Goal: Information Seeking & Learning: Learn about a topic

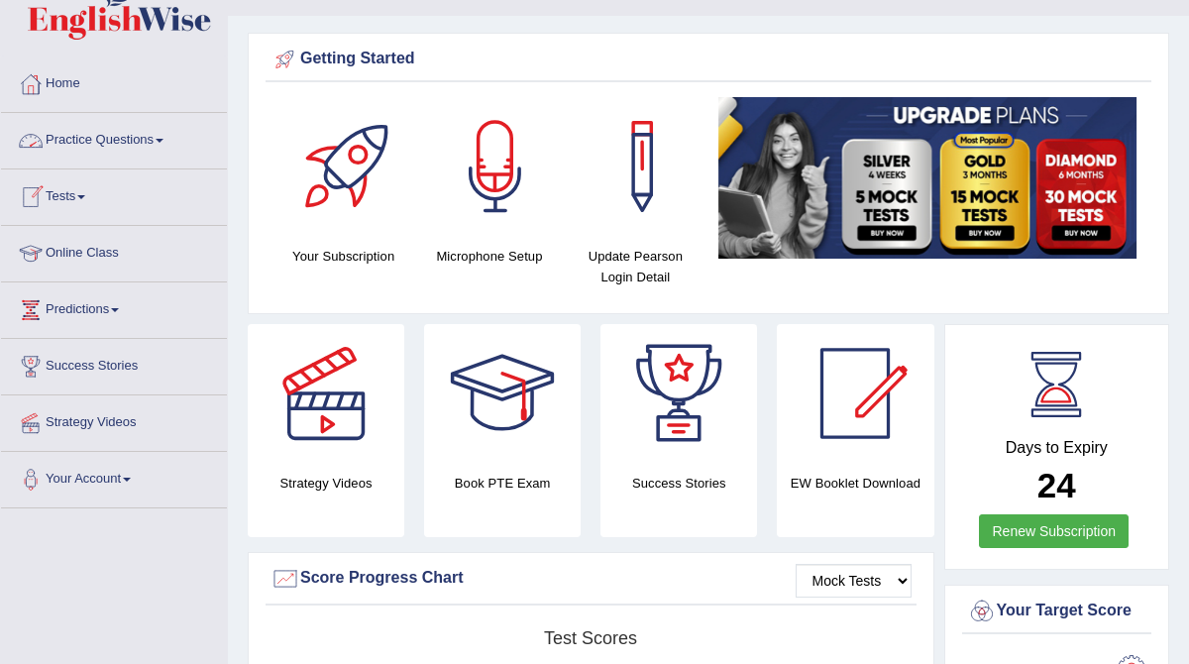
scroll to position [44, 0]
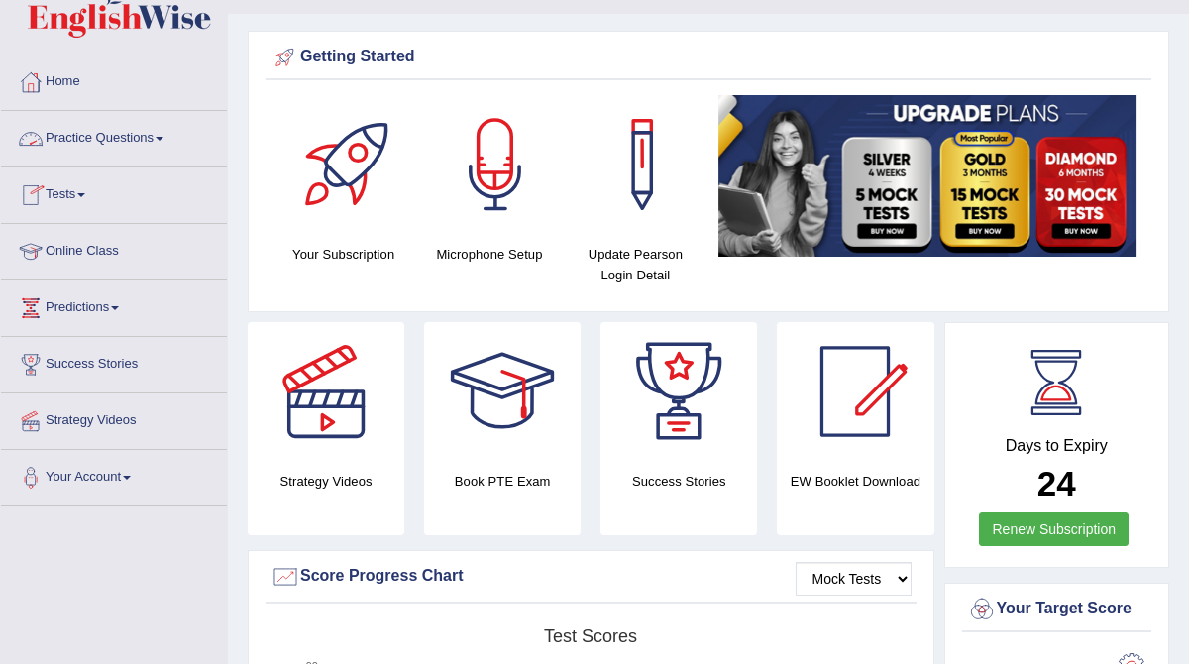
click at [102, 135] on link "Practice Questions" at bounding box center [114, 136] width 226 height 50
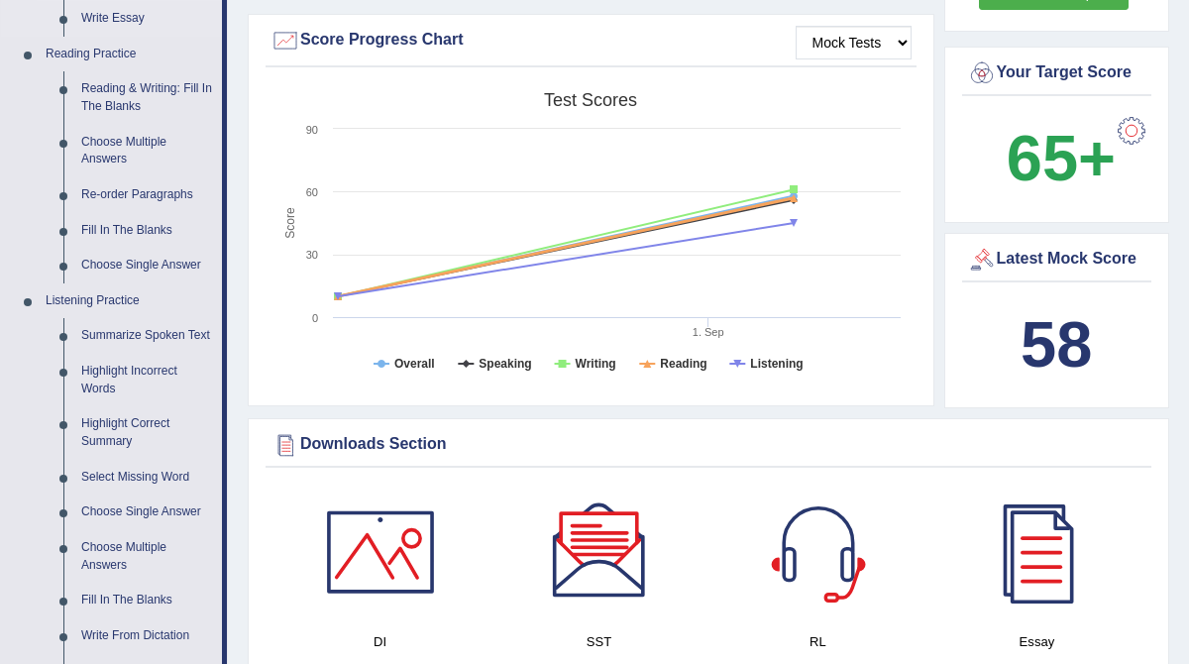
scroll to position [613, 0]
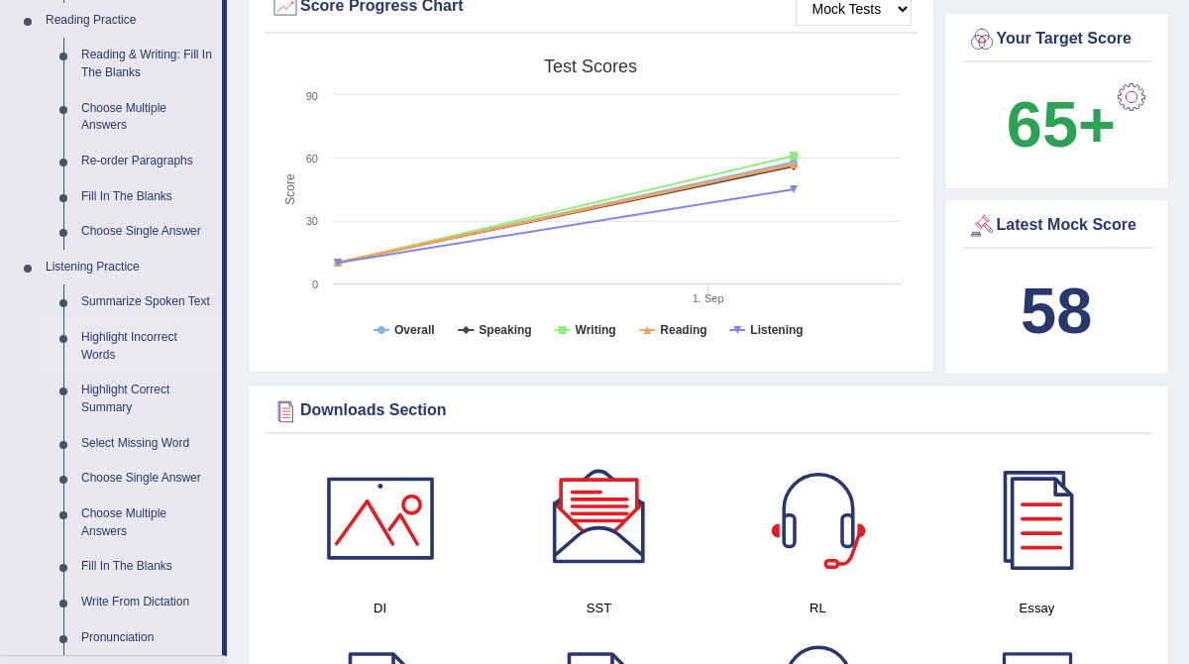
click at [137, 360] on link "Highlight Incorrect Words" at bounding box center [147, 346] width 150 height 53
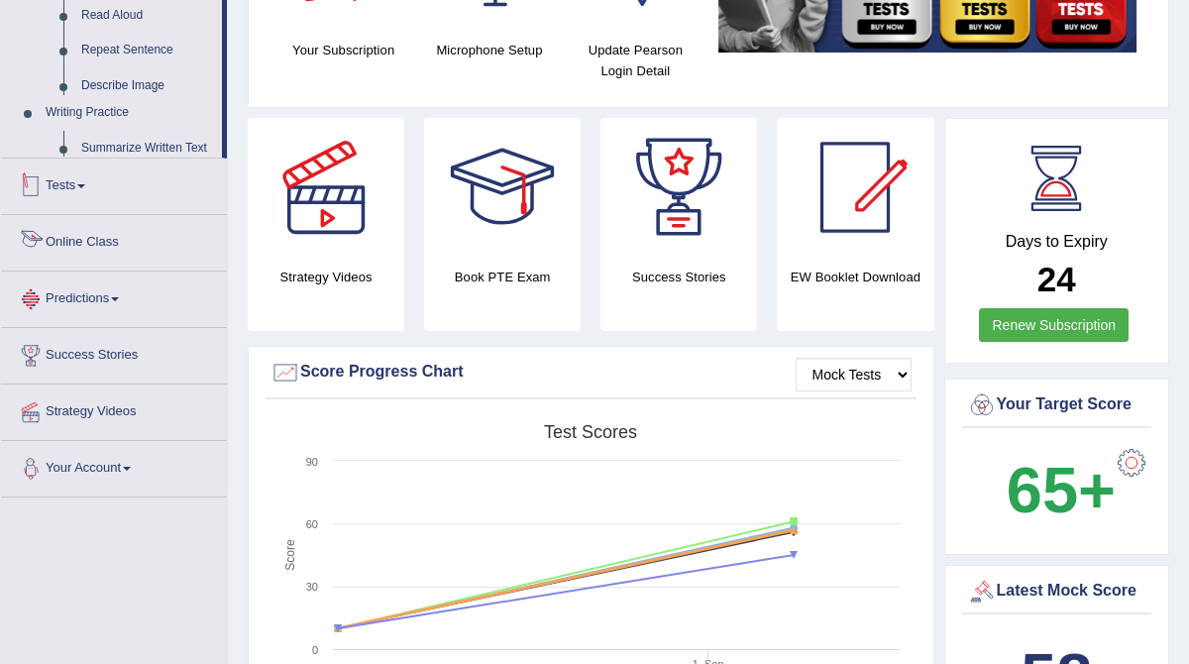
scroll to position [442, 0]
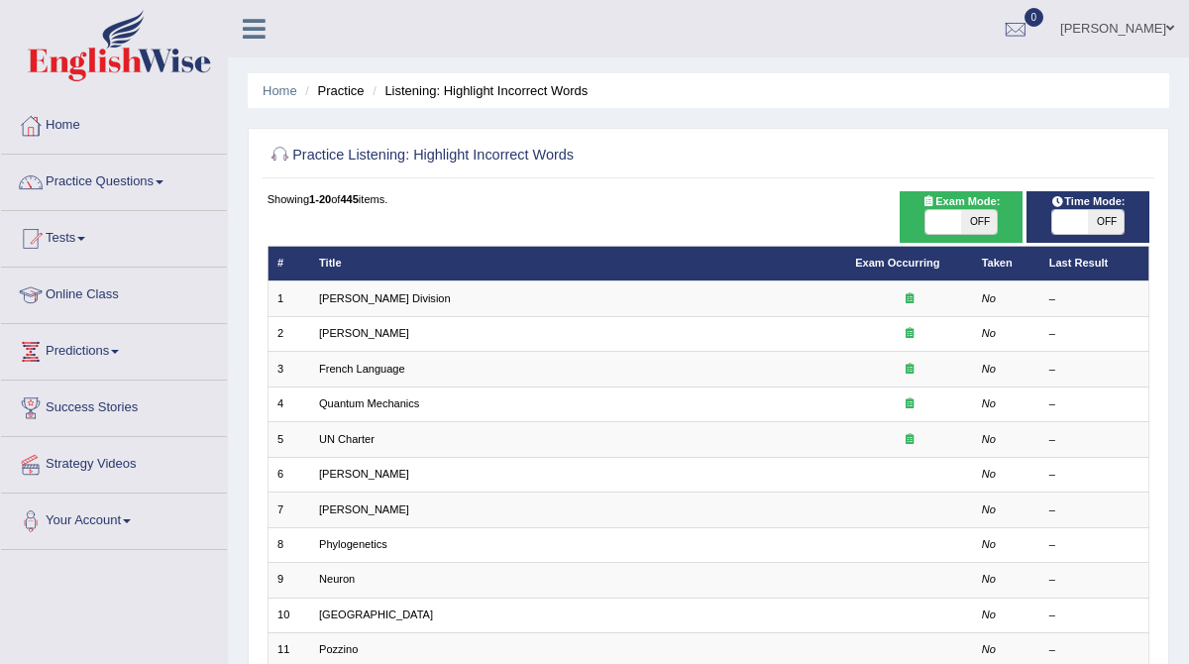
click at [980, 223] on span "OFF" at bounding box center [979, 222] width 36 height 24
checkbox input "true"
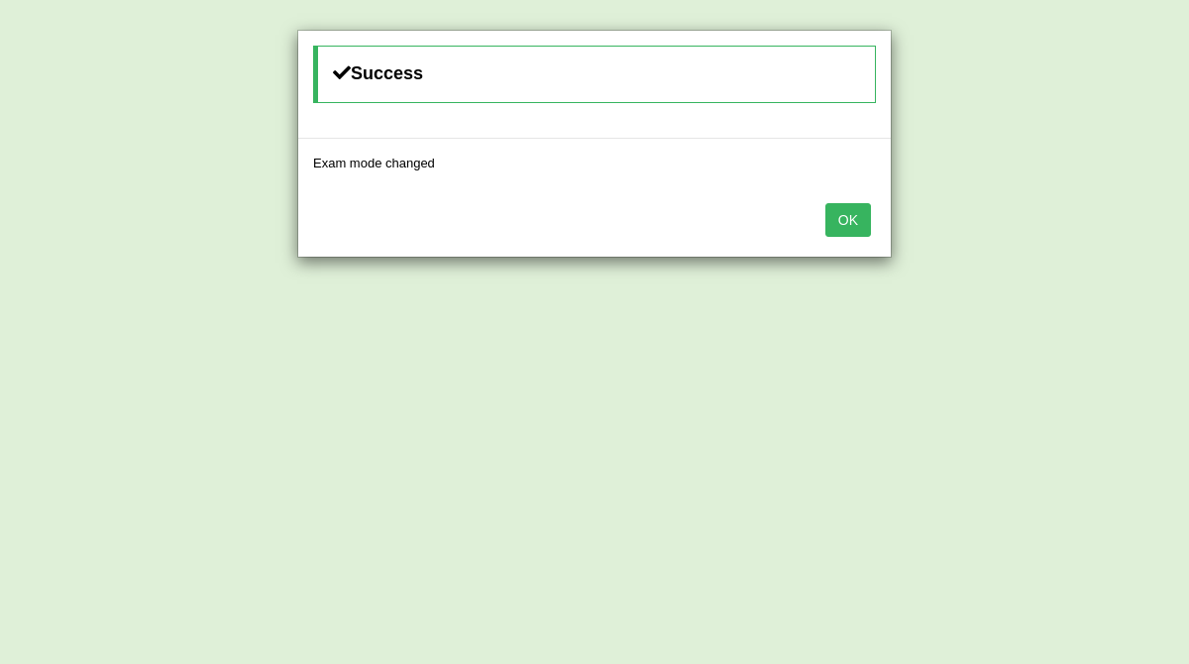
click at [830, 221] on button "OK" at bounding box center [848, 220] width 46 height 34
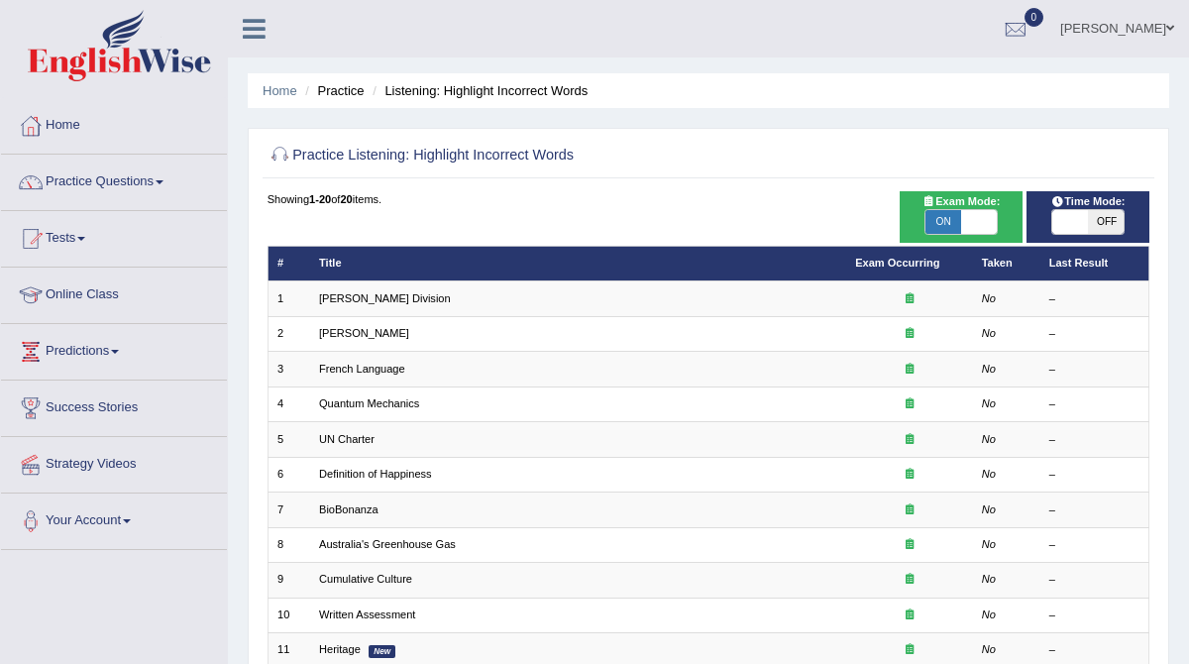
click at [1100, 229] on span "OFF" at bounding box center [1106, 222] width 36 height 24
checkbox input "true"
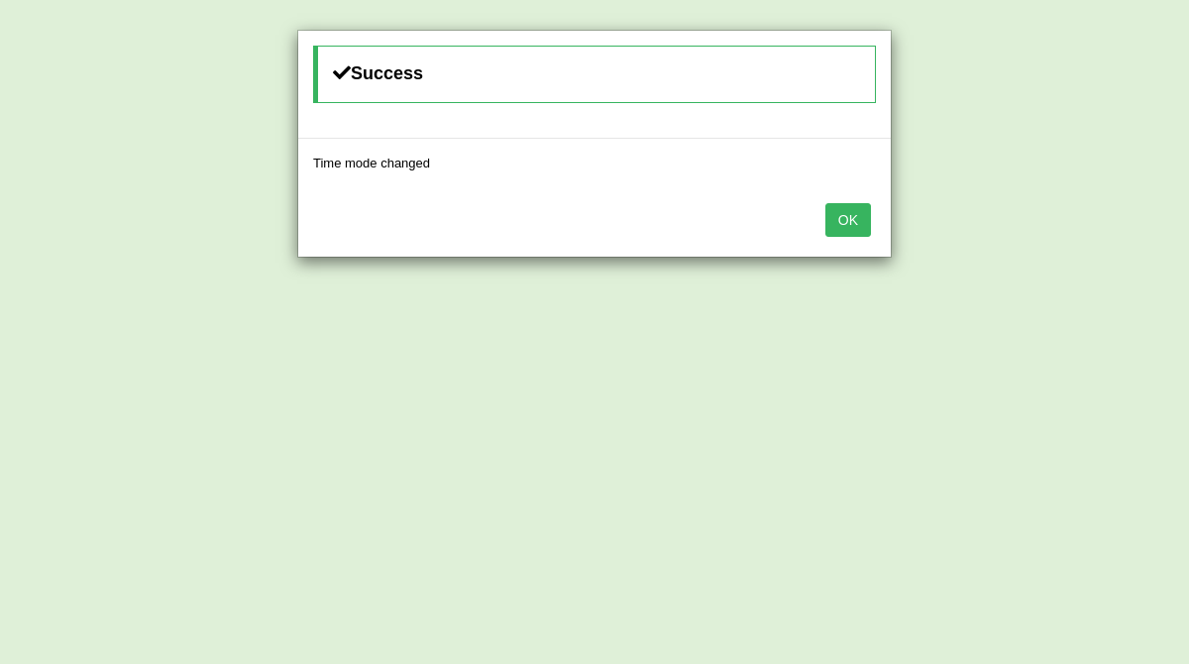
click at [839, 212] on button "OK" at bounding box center [848, 220] width 46 height 34
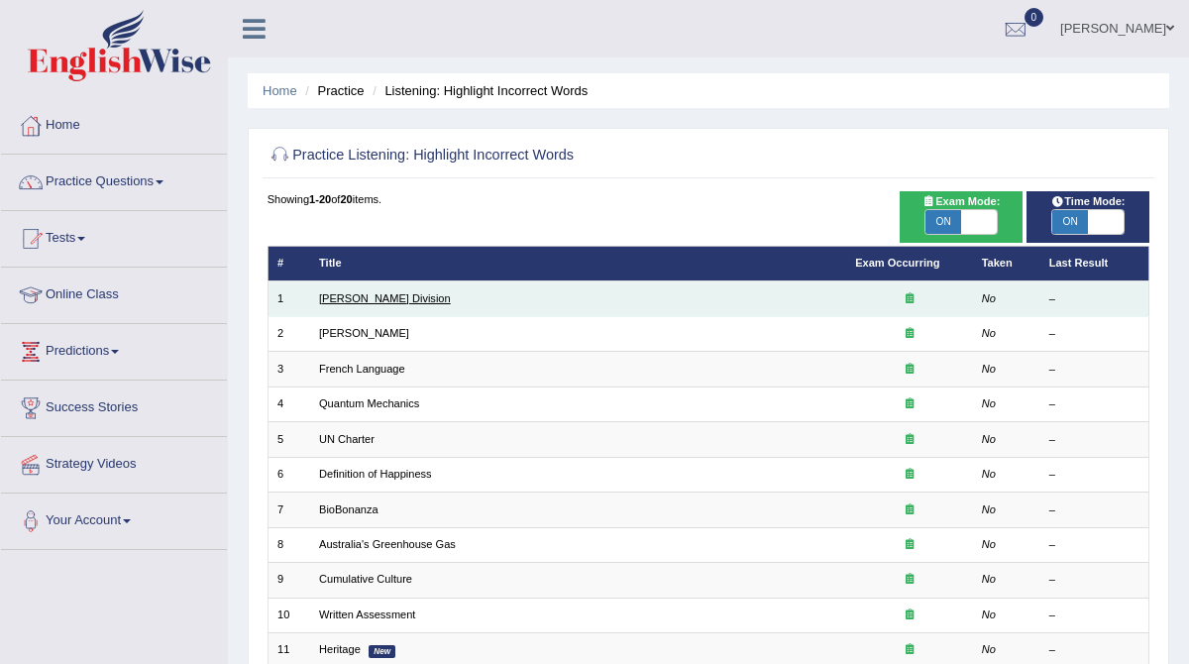
click at [350, 302] on link "Ward Division" at bounding box center [385, 298] width 132 height 12
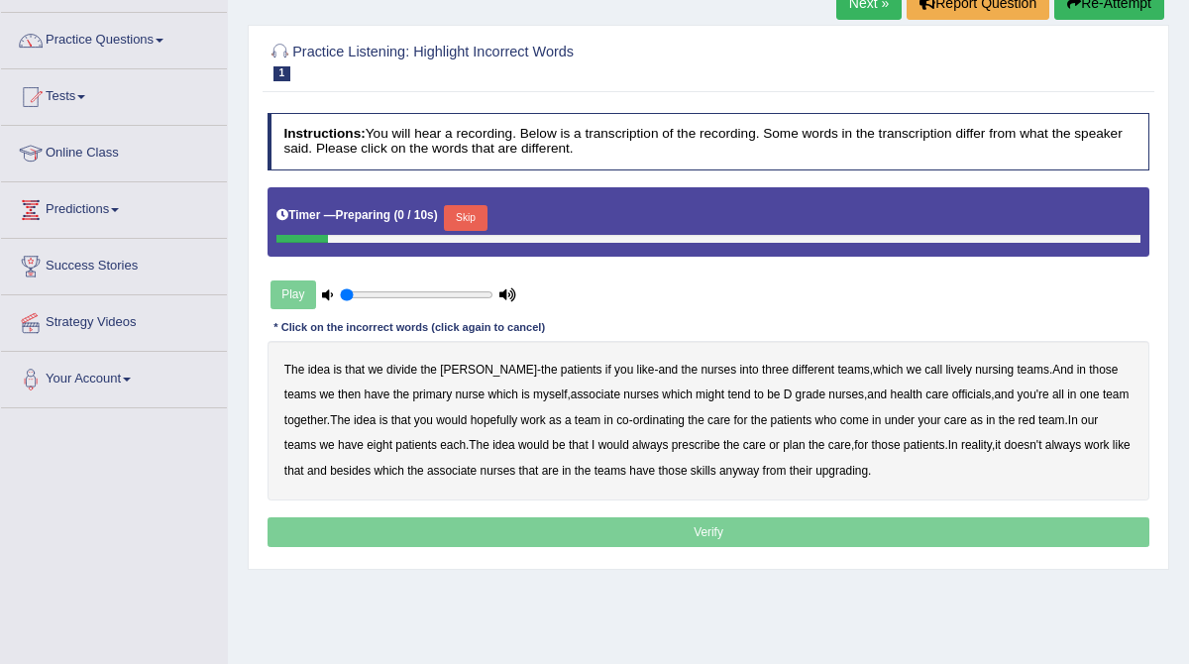
scroll to position [143, 0]
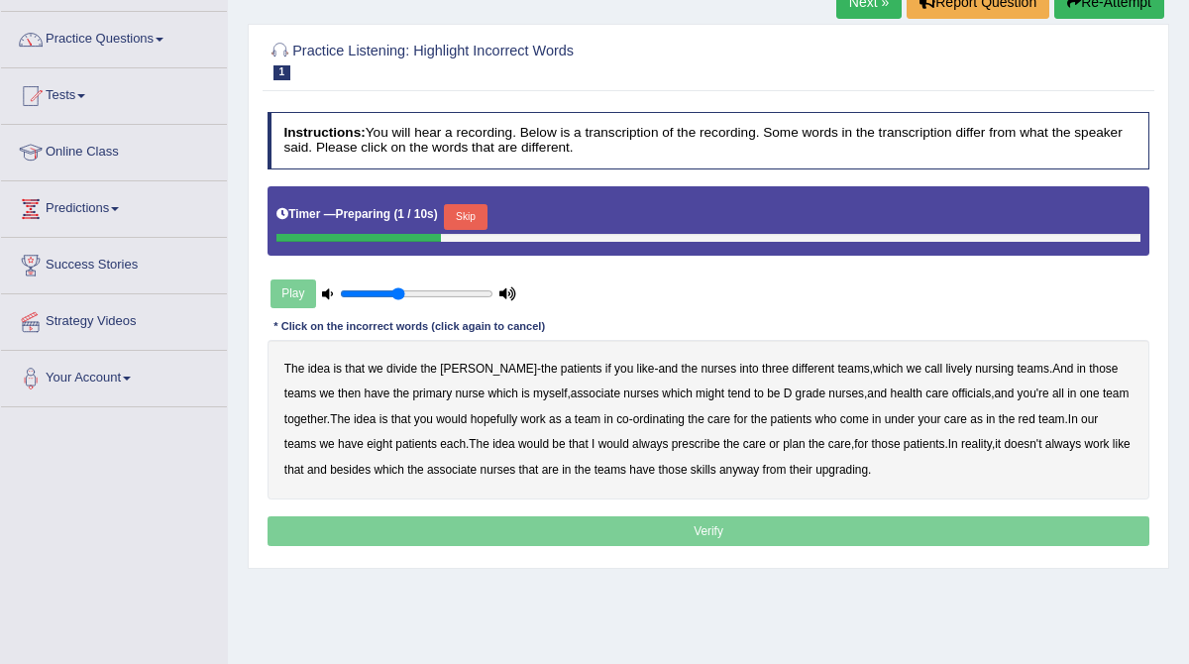
type input "0.4"
click at [400, 291] on input "range" at bounding box center [416, 294] width 153 height 14
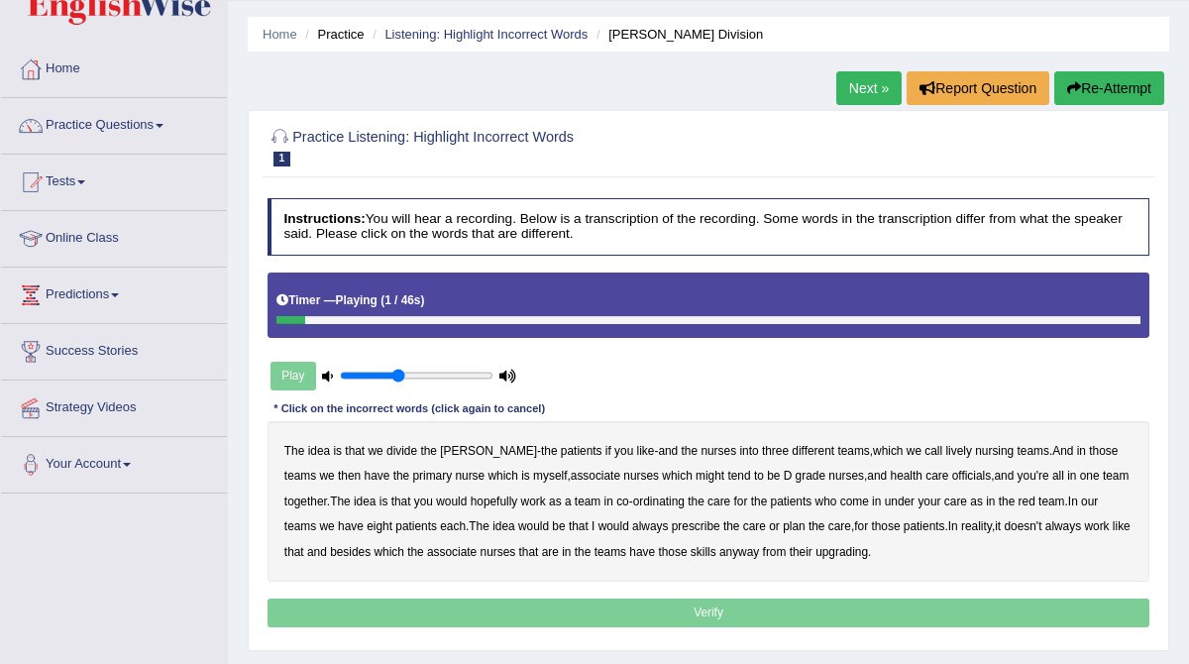
scroll to position [0, 0]
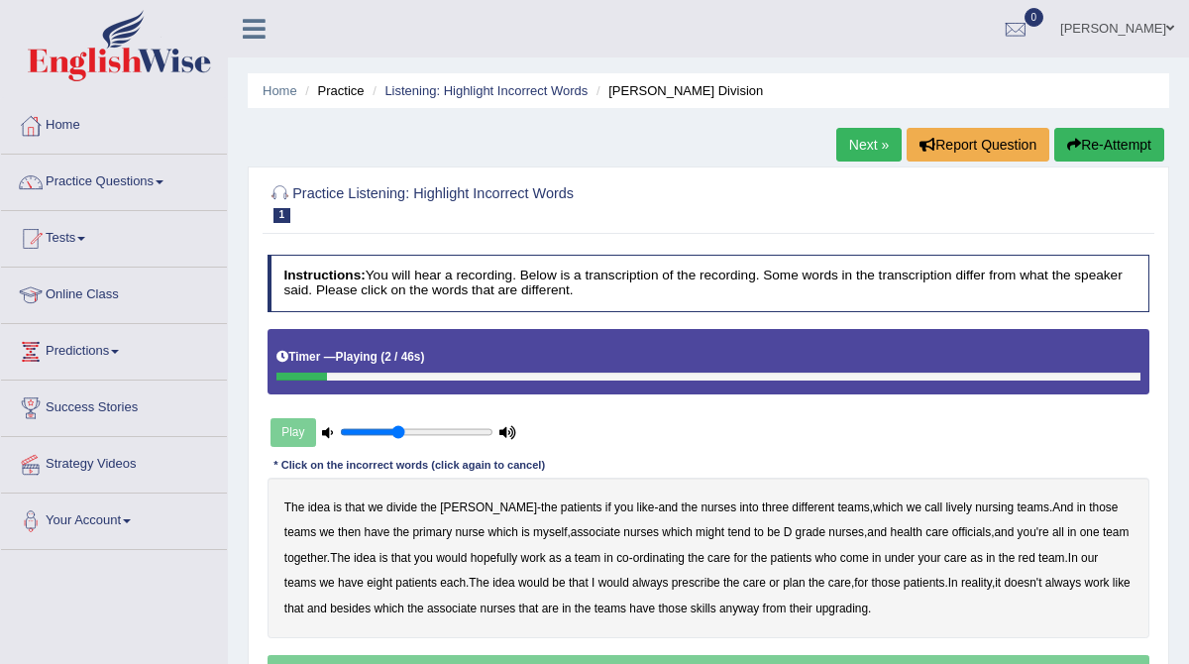
click at [836, 149] on link "Next »" at bounding box center [868, 145] width 65 height 34
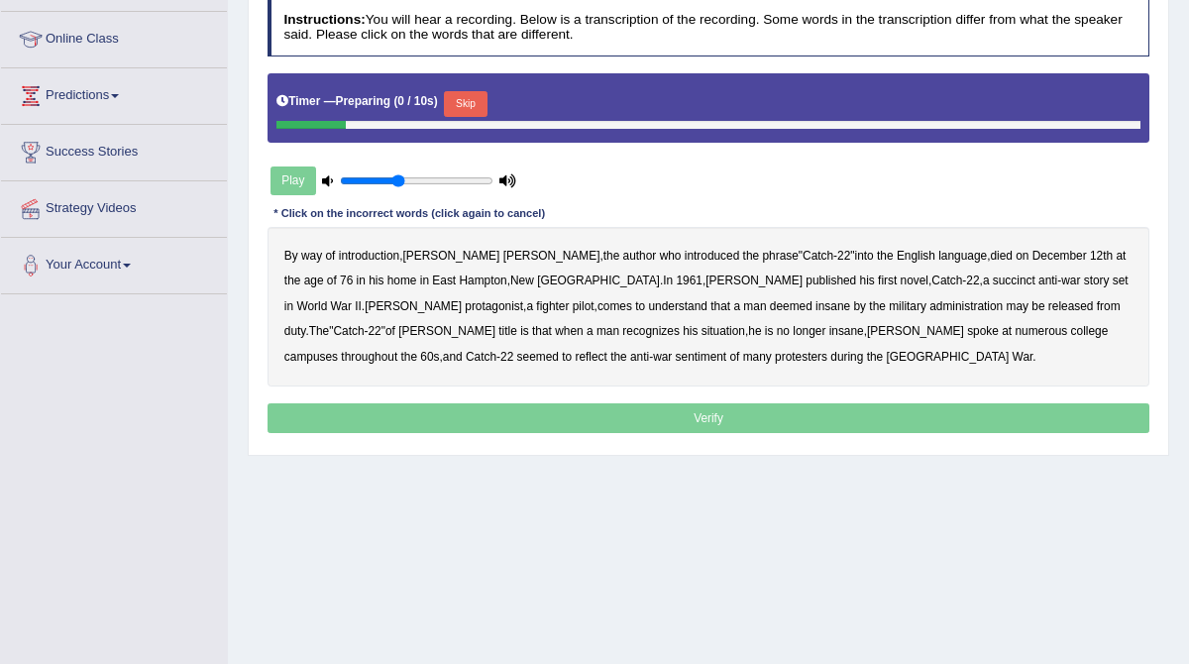
scroll to position [297, 0]
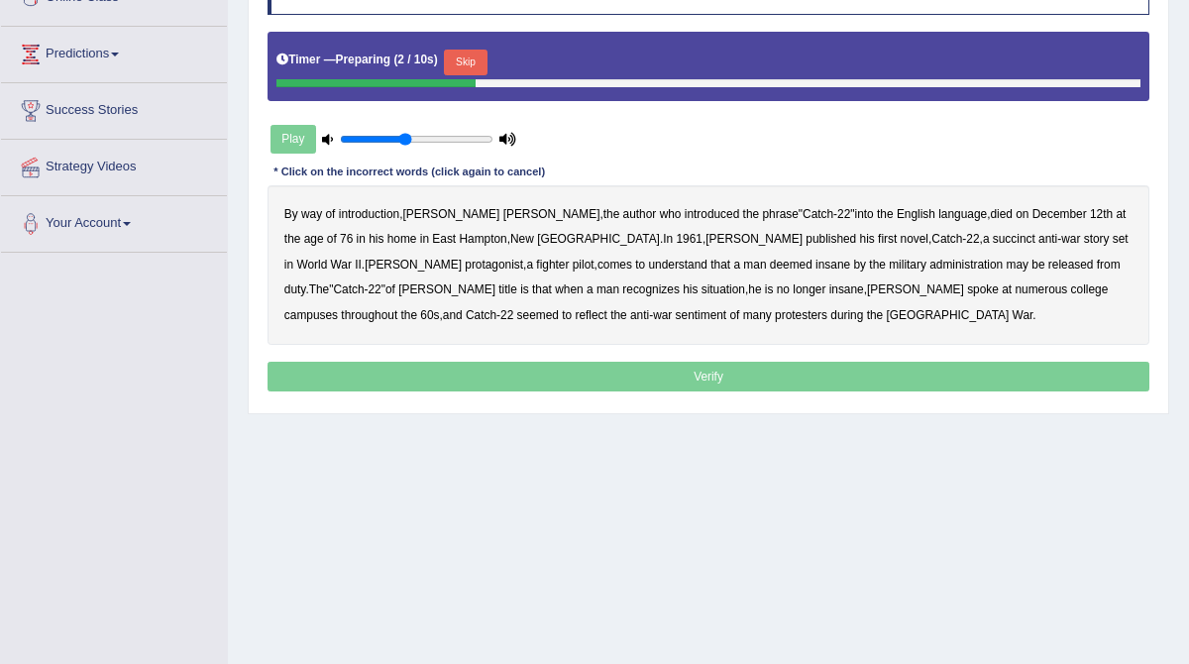
type input "0.45"
click at [405, 136] on input "range" at bounding box center [416, 140] width 153 height 14
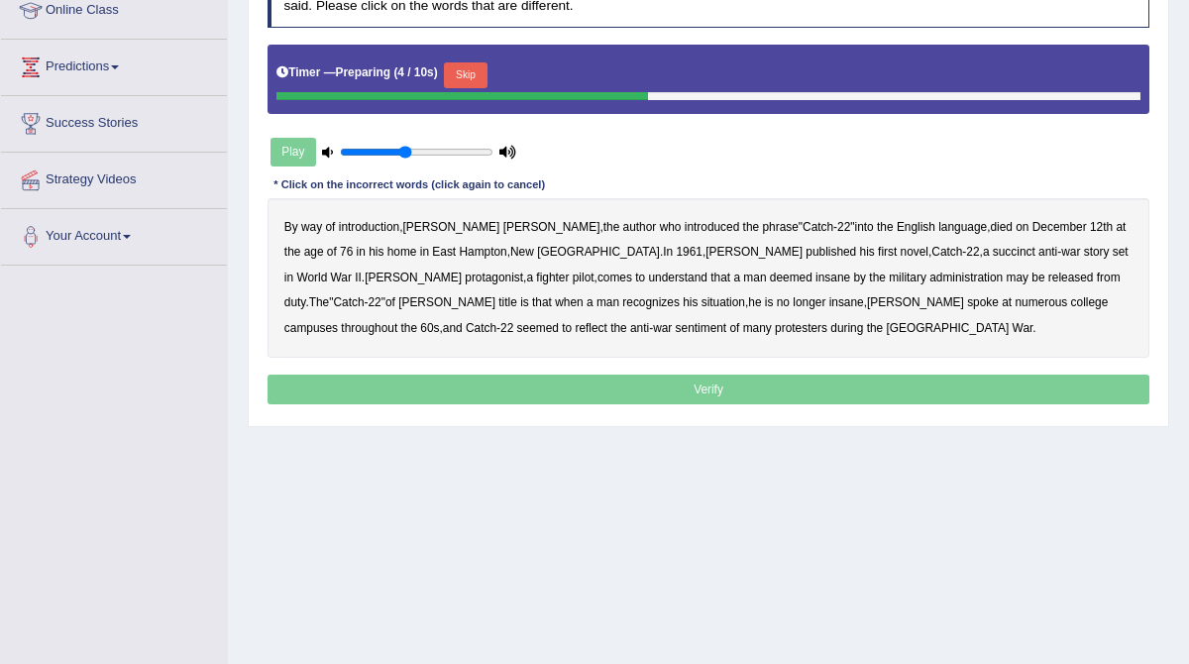
scroll to position [276, 0]
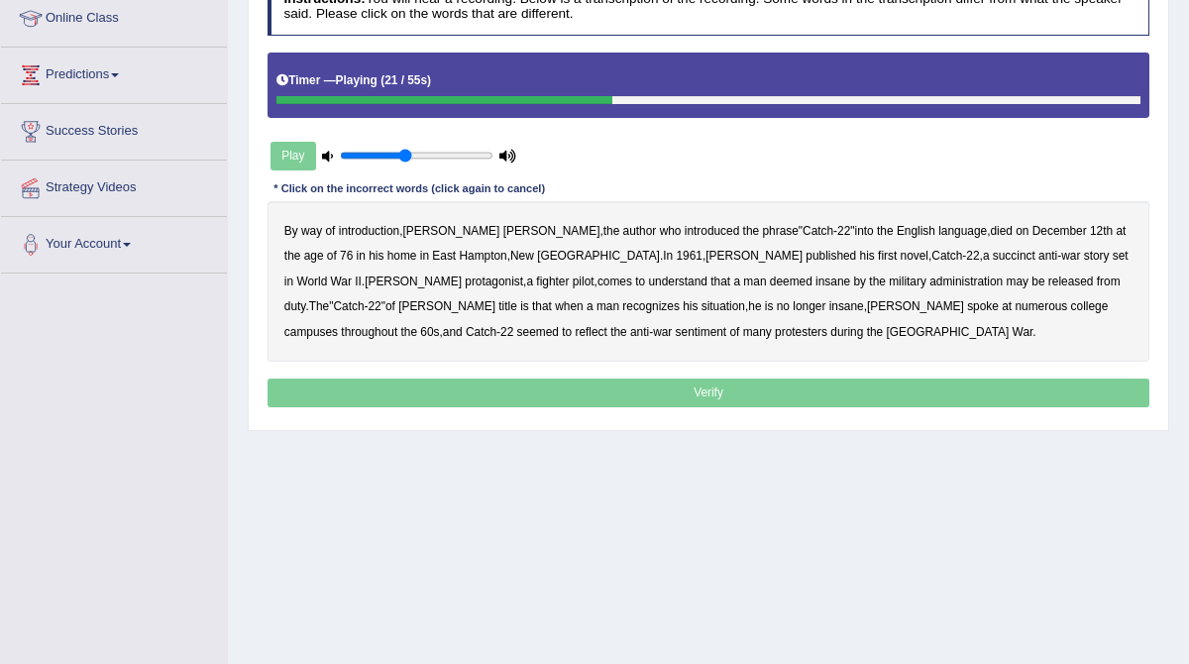
click at [993, 251] on b "succinct" at bounding box center [1014, 256] width 43 height 14
click at [674, 287] on div "By way of introduction , Joseph Heller , the author who introduced the phrase "…" at bounding box center [709, 281] width 883 height 161
click at [930, 284] on b "administration" at bounding box center [966, 281] width 73 height 14
click at [702, 305] on b "situation" at bounding box center [724, 306] width 44 height 14
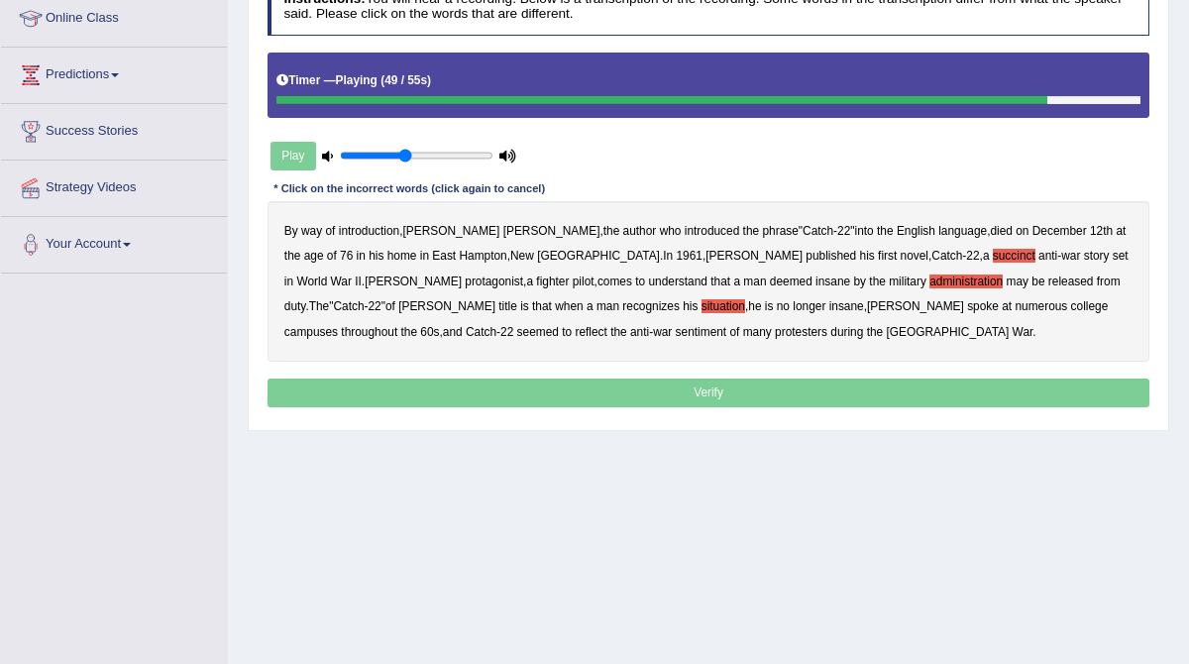
click at [606, 325] on b "reflect" at bounding box center [591, 332] width 32 height 14
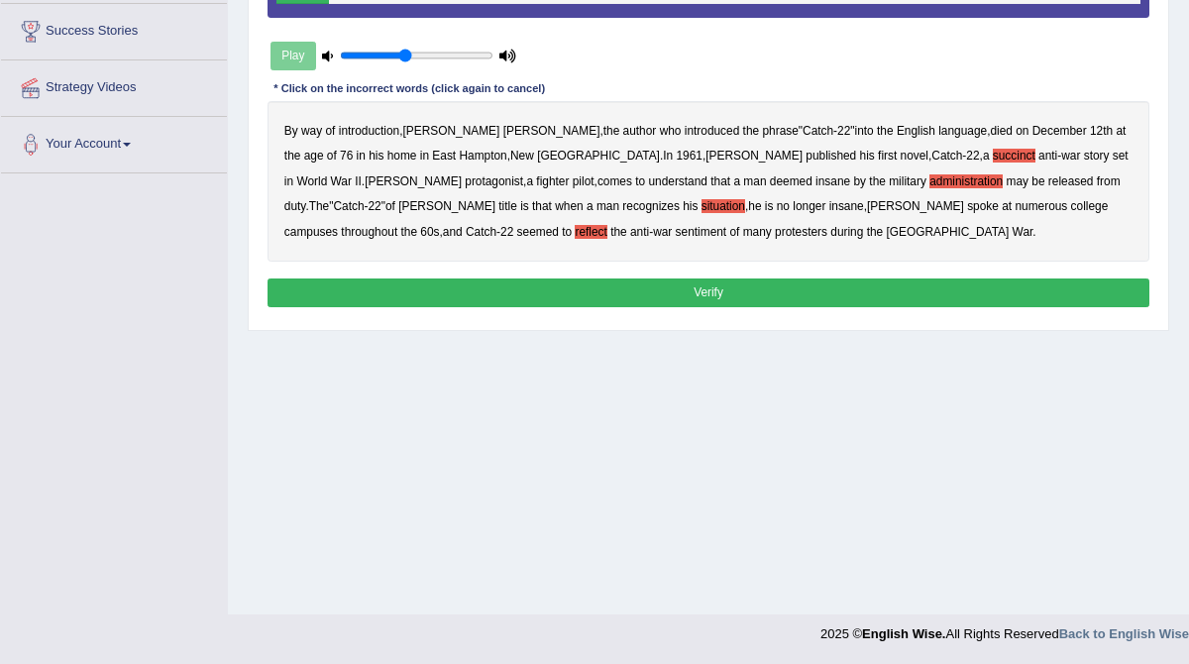
scroll to position [375, 0]
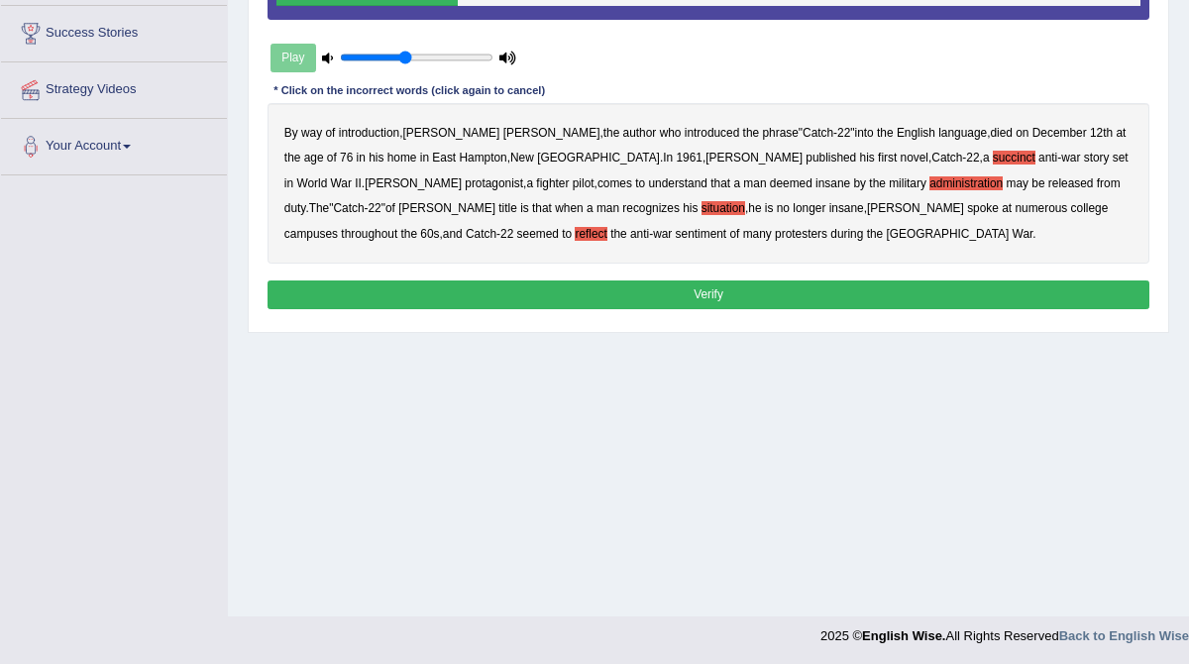
click at [719, 296] on button "Verify" at bounding box center [709, 294] width 883 height 29
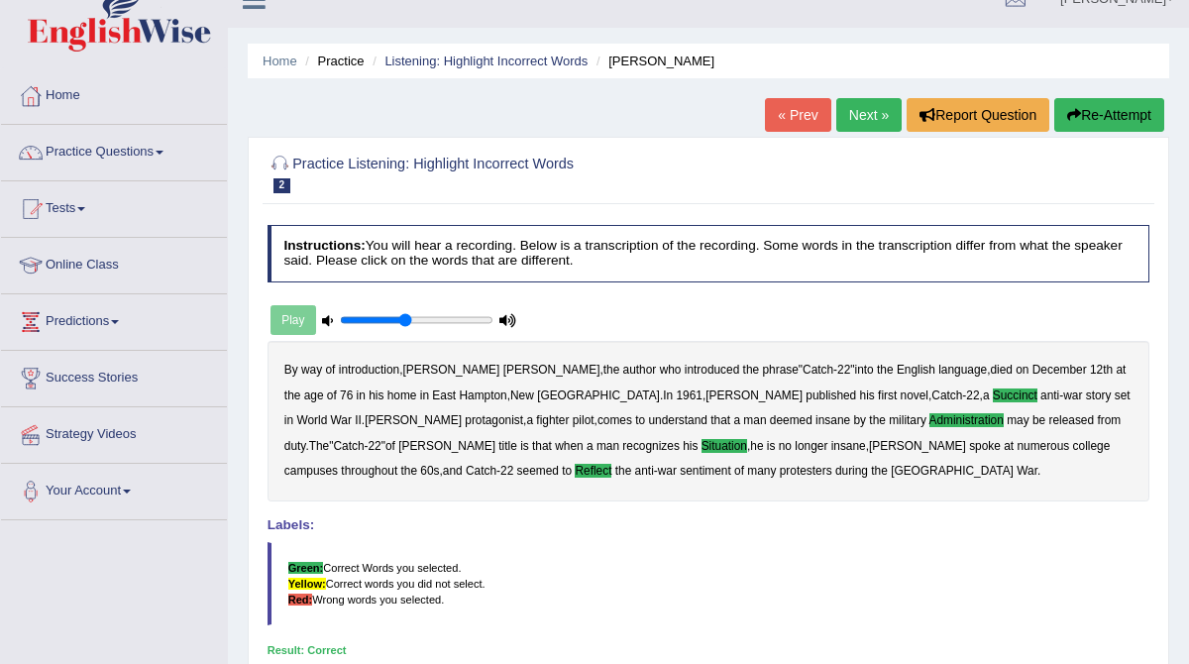
scroll to position [0, 0]
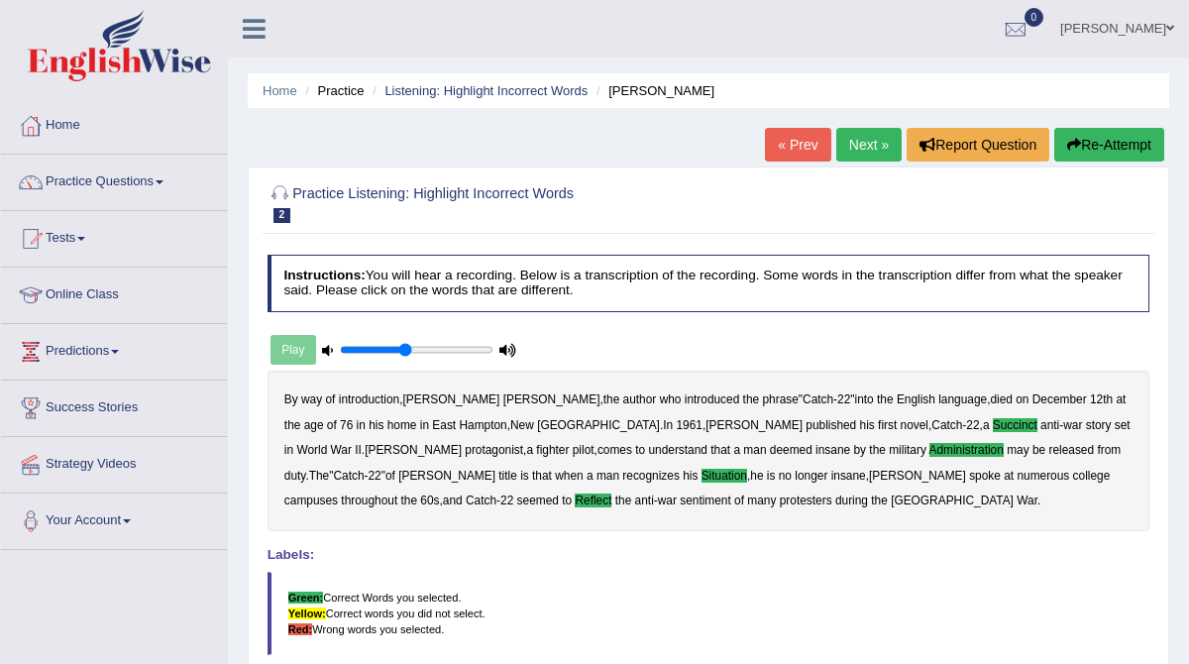
click at [857, 144] on link "Next »" at bounding box center [868, 145] width 65 height 34
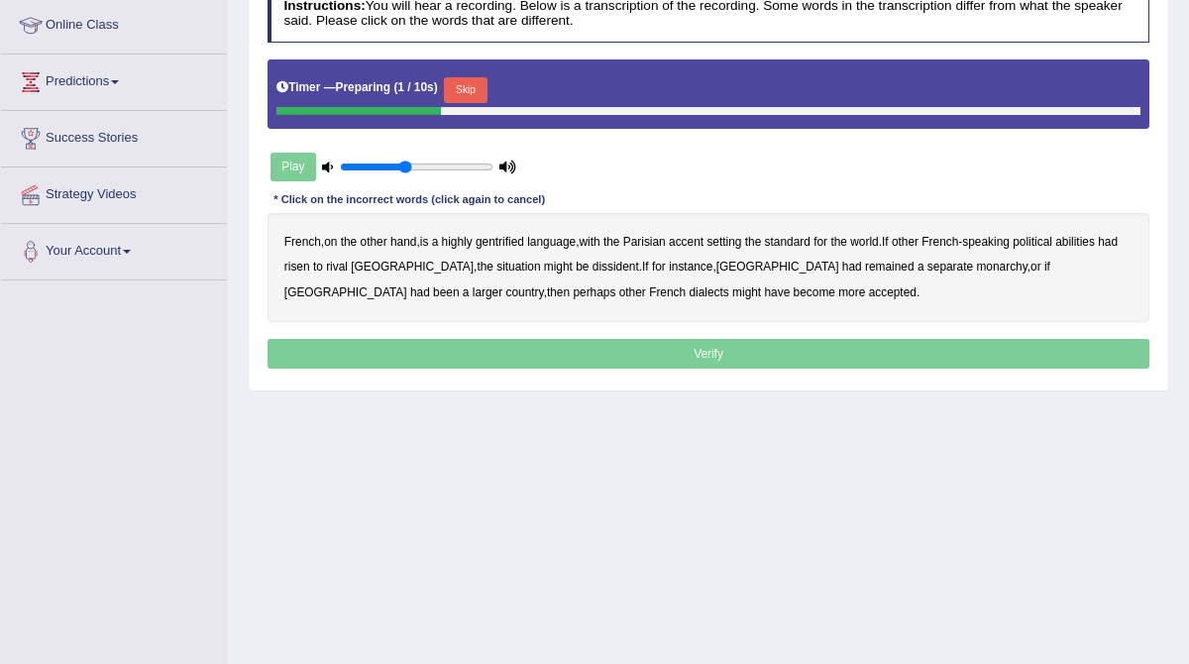
scroll to position [276, 0]
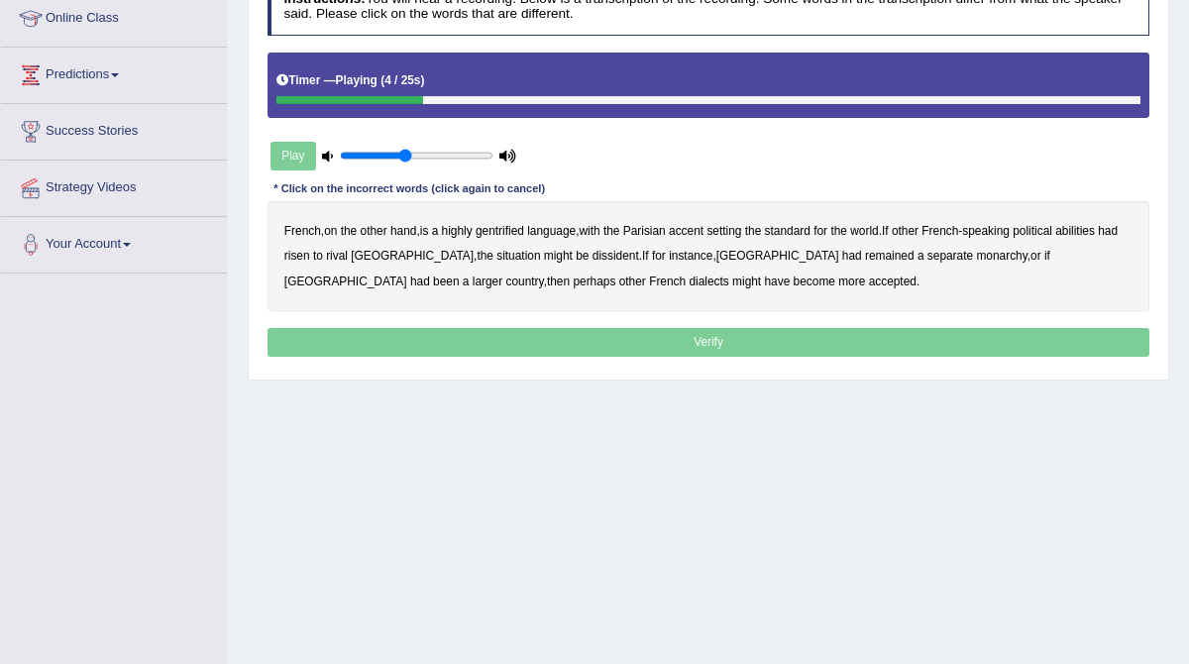
click at [520, 230] on b "gentrified" at bounding box center [500, 231] width 49 height 14
click at [1095, 229] on b "abilities" at bounding box center [1075, 231] width 40 height 14
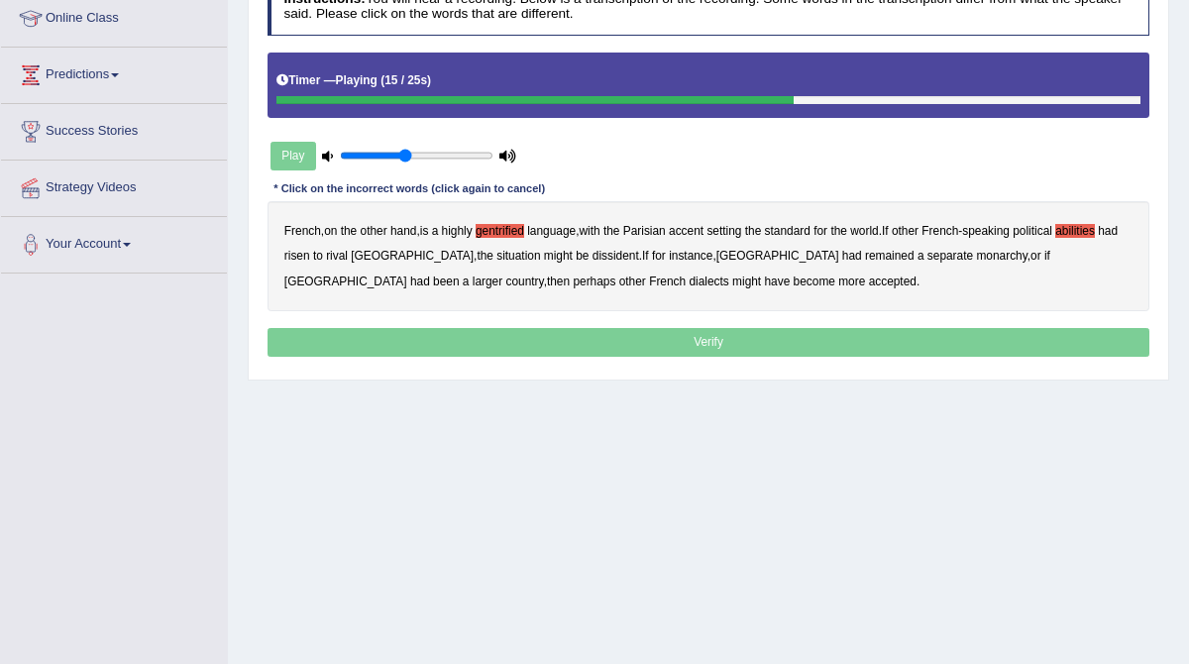
click at [593, 254] on b "dissident" at bounding box center [616, 256] width 47 height 14
click at [976, 256] on b "monarchy" at bounding box center [1001, 256] width 51 height 14
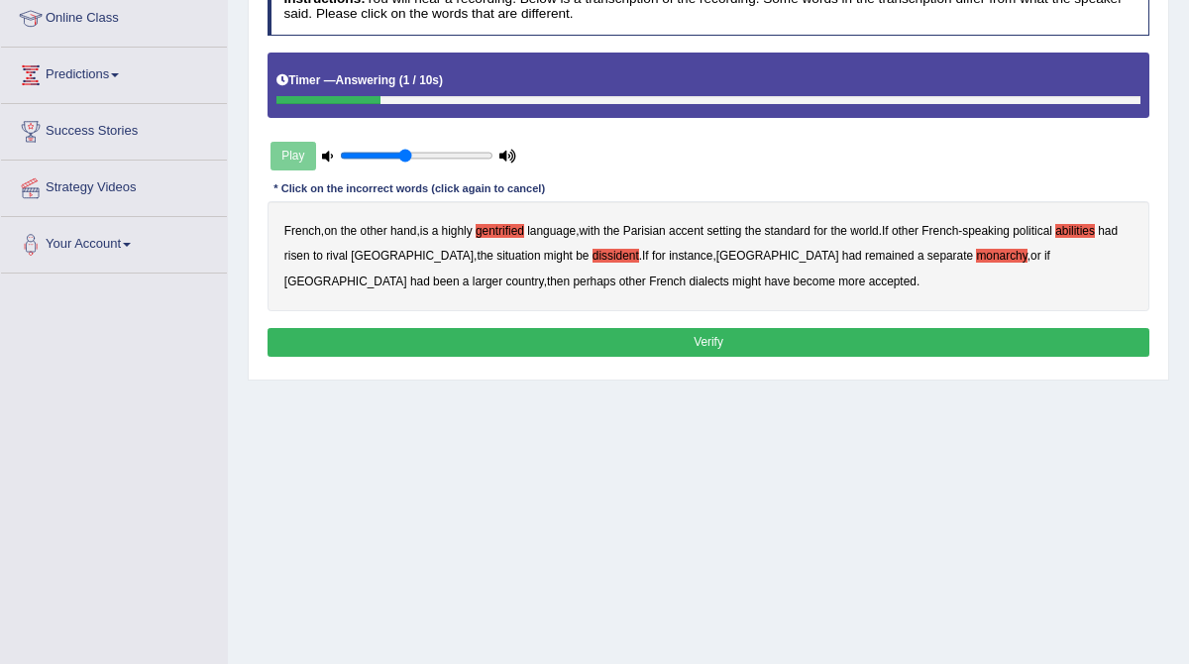
click at [724, 338] on button "Verify" at bounding box center [709, 342] width 883 height 29
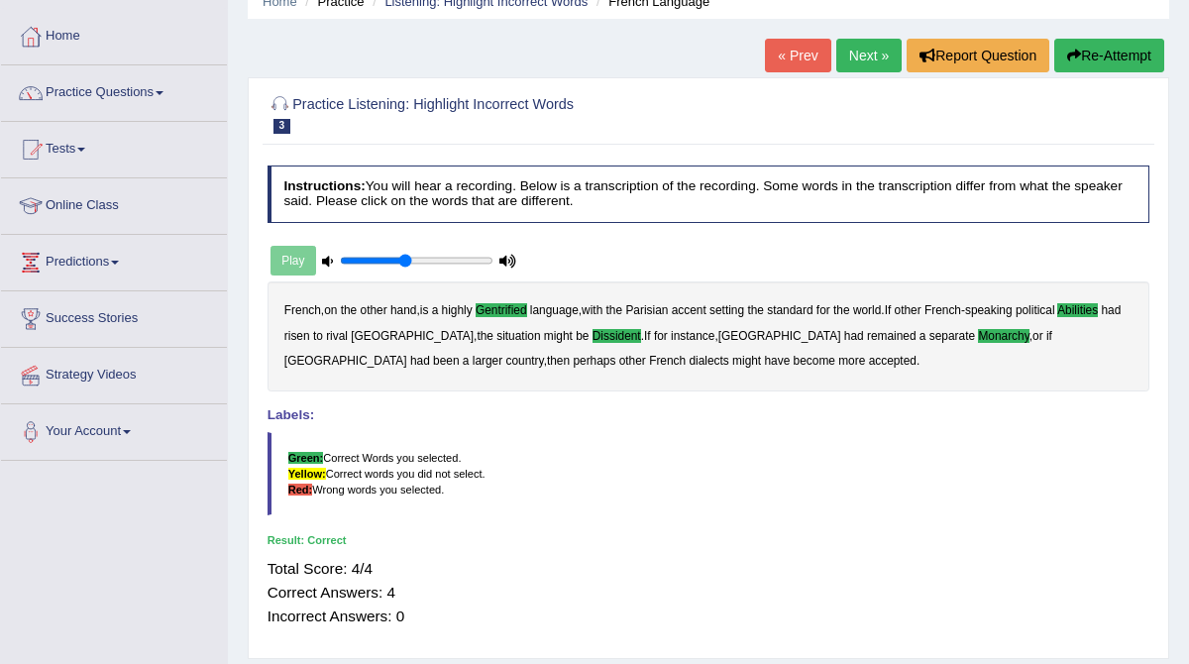
scroll to position [97, 0]
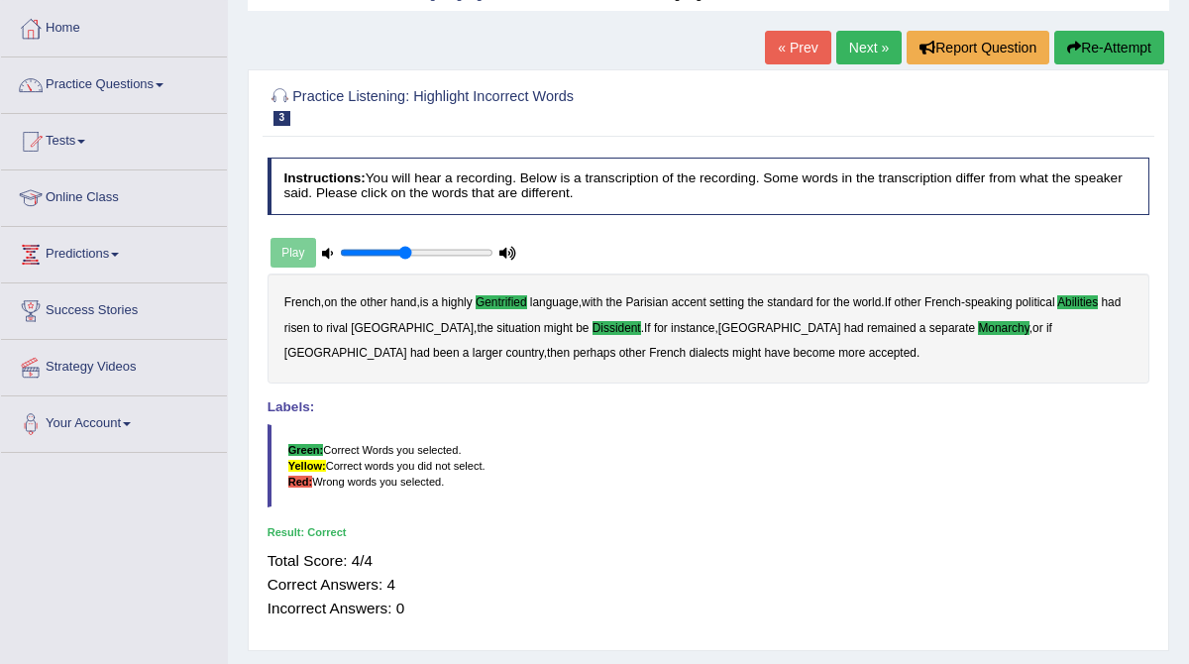
click at [858, 57] on link "Next »" at bounding box center [868, 48] width 65 height 34
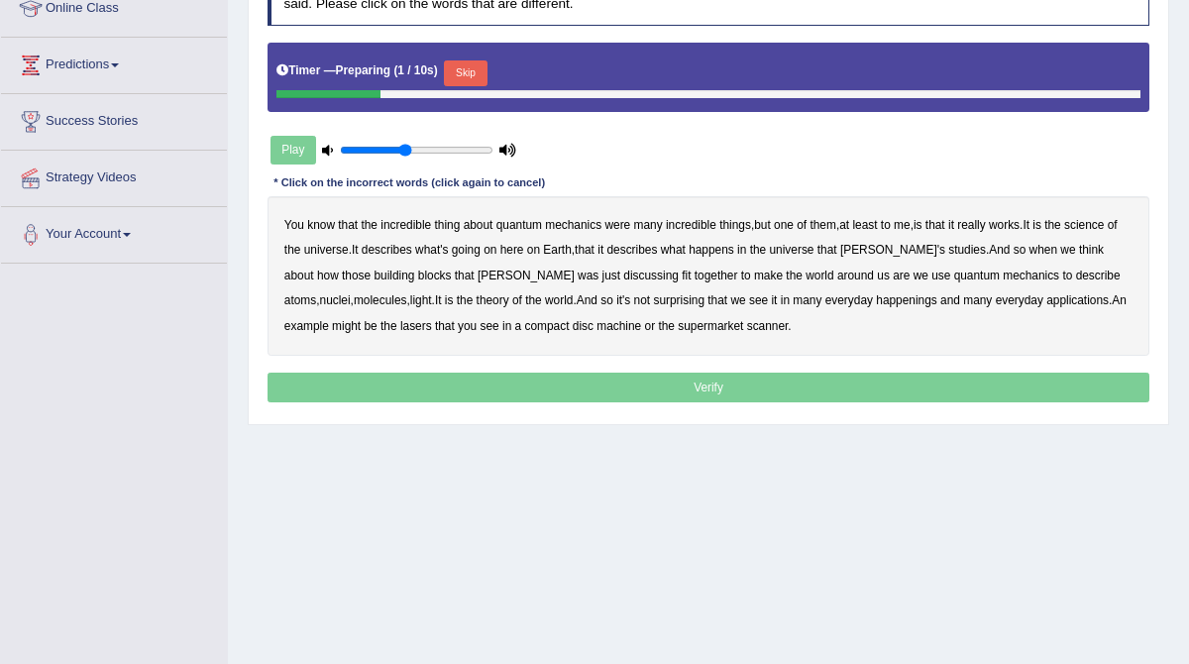
scroll to position [290, 0]
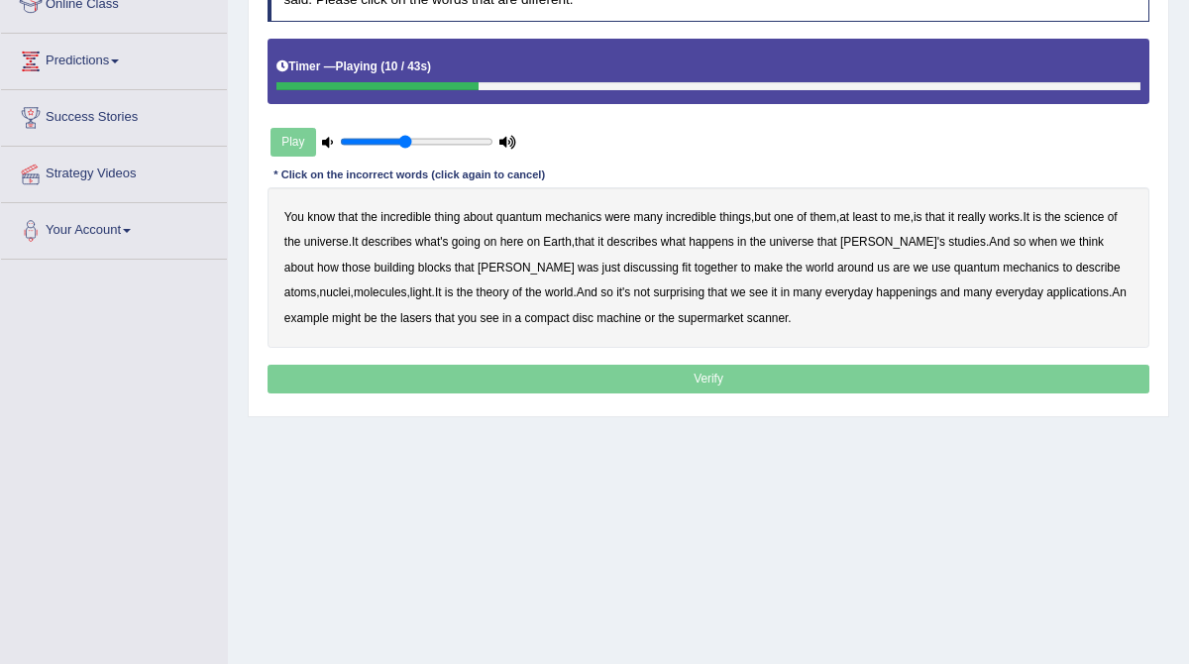
click at [1103, 214] on b "science" at bounding box center [1084, 217] width 40 height 14
click at [734, 239] on b "happens" at bounding box center [712, 242] width 46 height 14
click at [734, 241] on b "happens" at bounding box center [712, 242] width 46 height 14
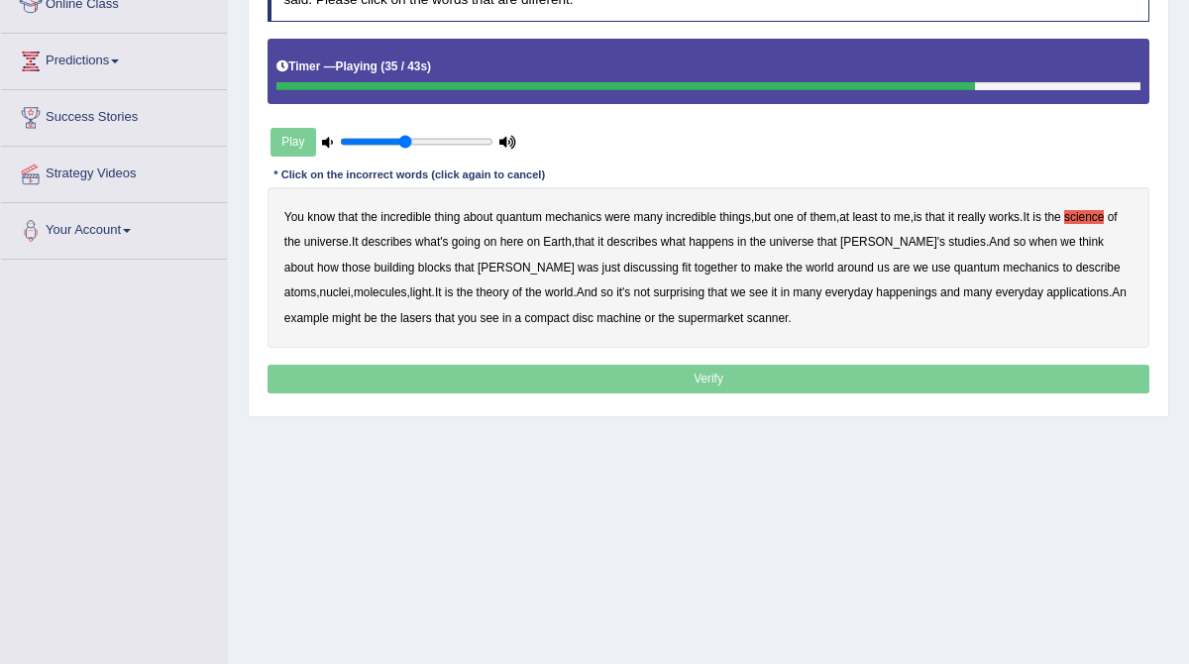
click at [876, 287] on b "happenings" at bounding box center [906, 292] width 61 height 14
click at [597, 319] on b "machine" at bounding box center [619, 318] width 45 height 14
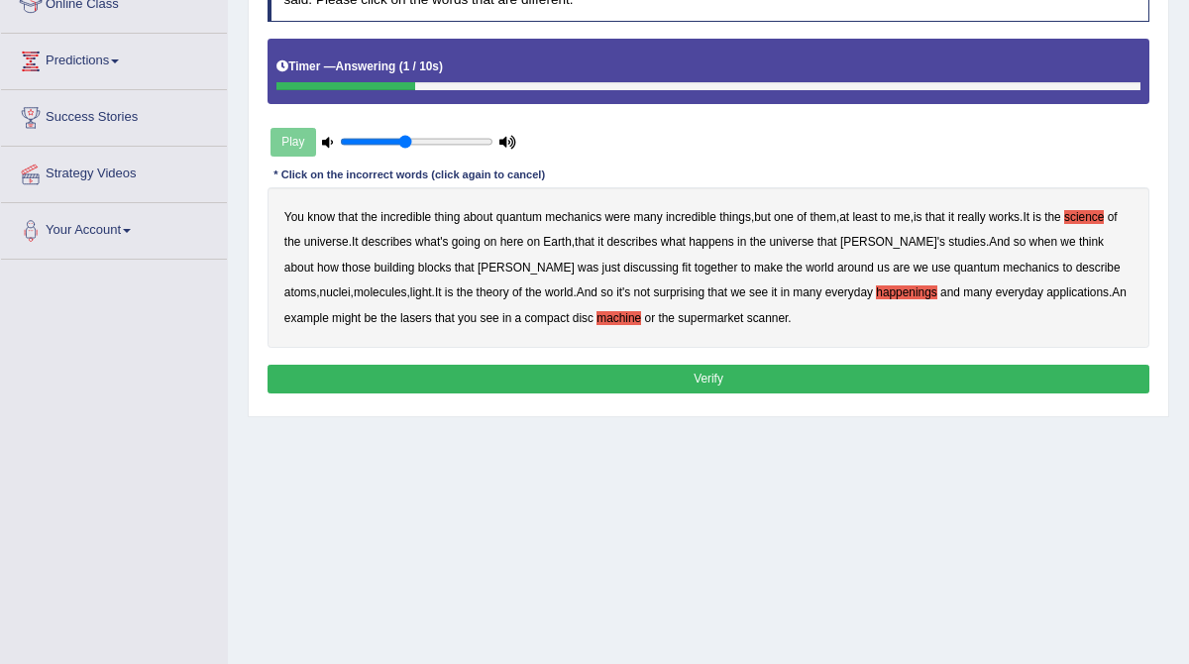
click at [758, 379] on button "Verify" at bounding box center [709, 379] width 883 height 29
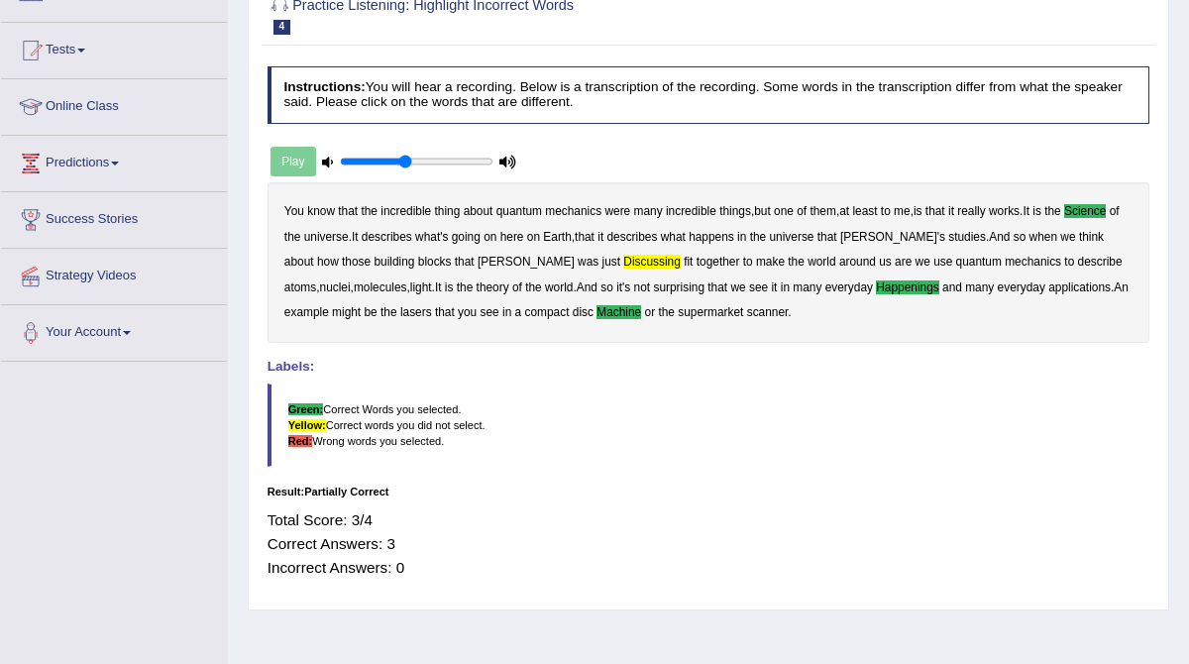
scroll to position [13, 0]
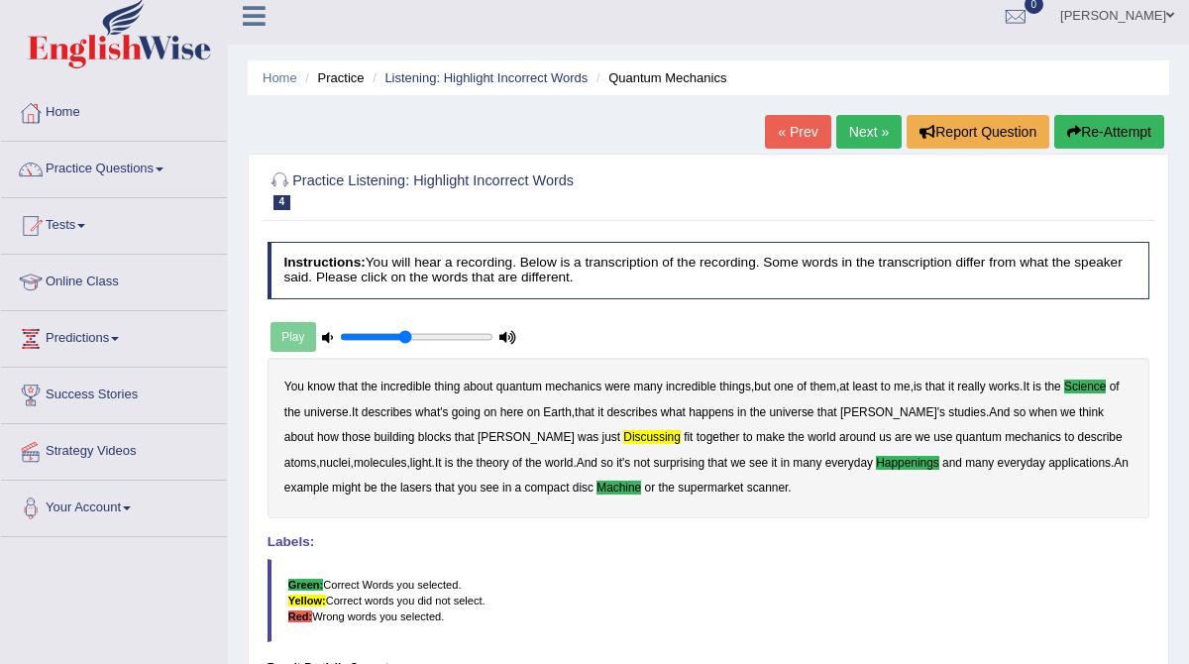
click at [855, 122] on link "Next »" at bounding box center [868, 132] width 65 height 34
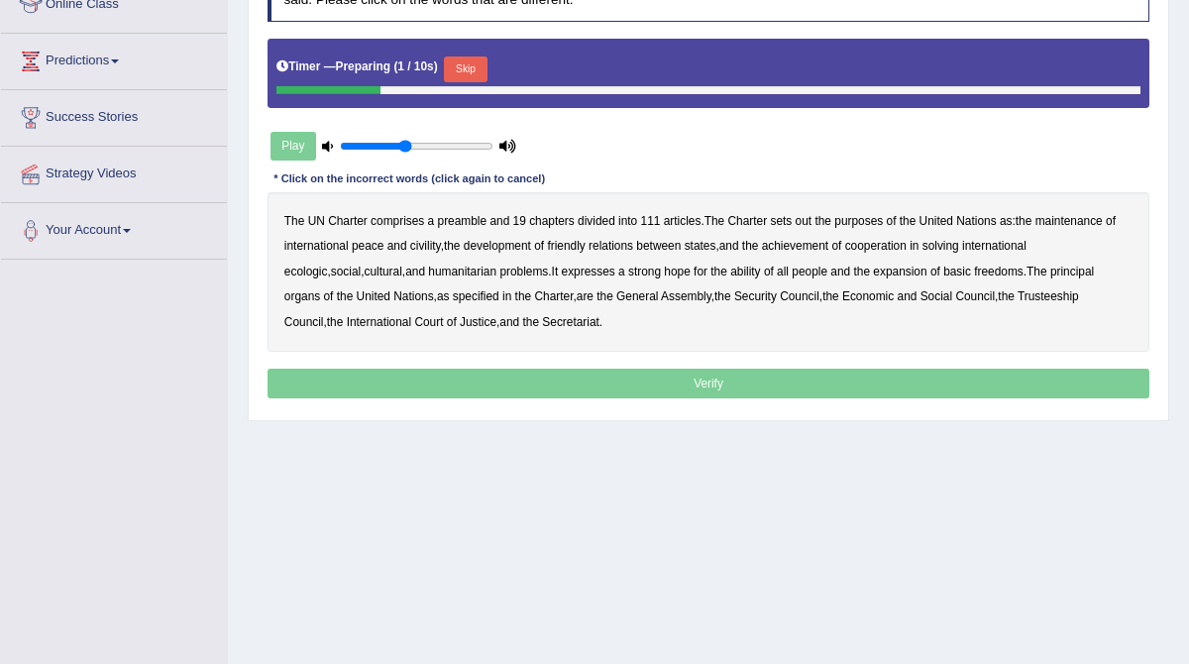
scroll to position [306, 0]
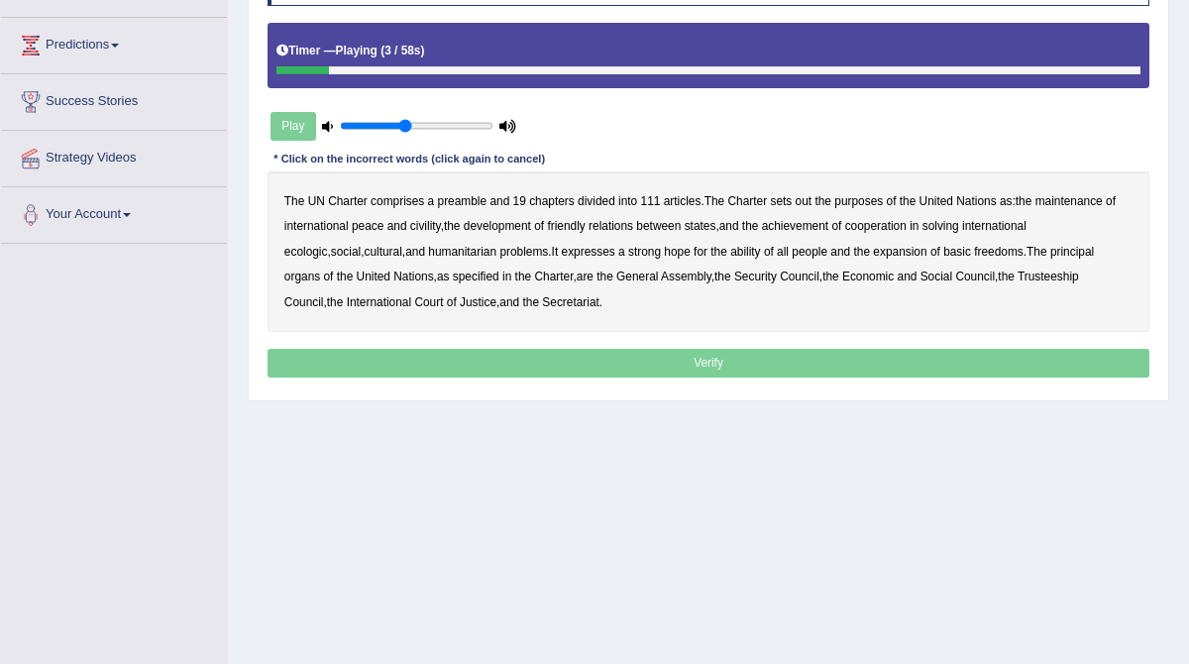
click at [418, 200] on b "comprises" at bounding box center [398, 201] width 54 height 14
click at [826, 199] on b "the" at bounding box center [823, 201] width 17 height 14
click at [428, 228] on b "civility" at bounding box center [425, 226] width 31 height 14
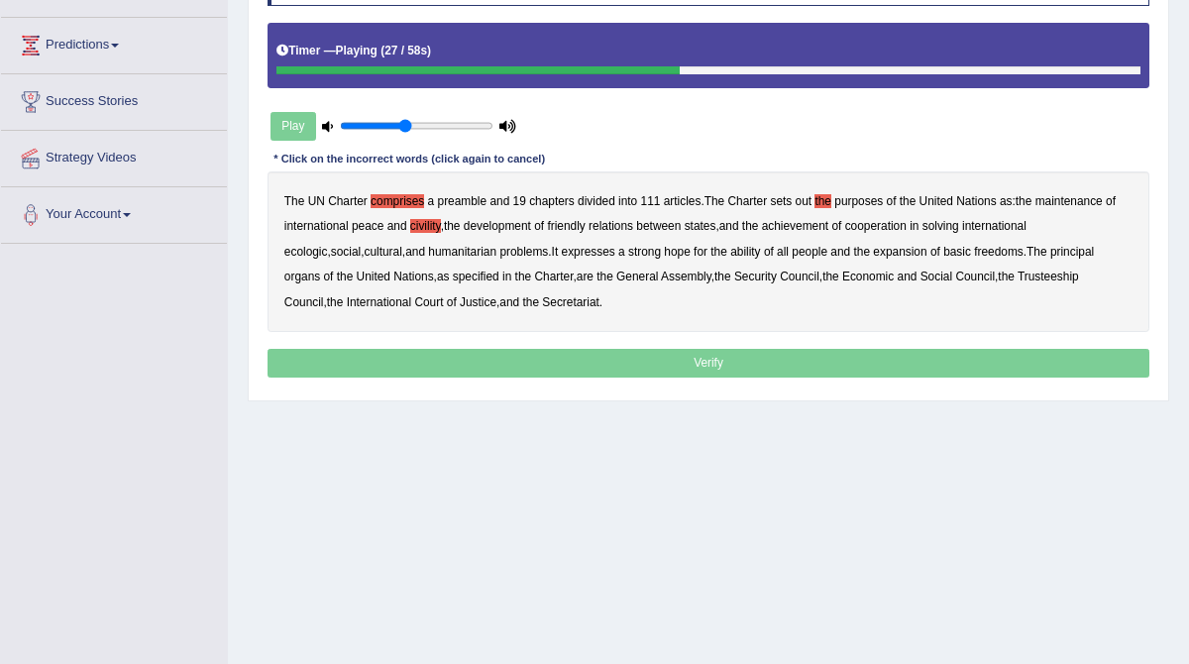
click at [1075, 231] on div "The UN Charter comprises a preamble and 19 chapters divided into 111 articles .…" at bounding box center [709, 251] width 883 height 161
click at [328, 245] on b "ecologic" at bounding box center [306, 252] width 44 height 14
click at [730, 250] on b "ability" at bounding box center [745, 252] width 30 height 14
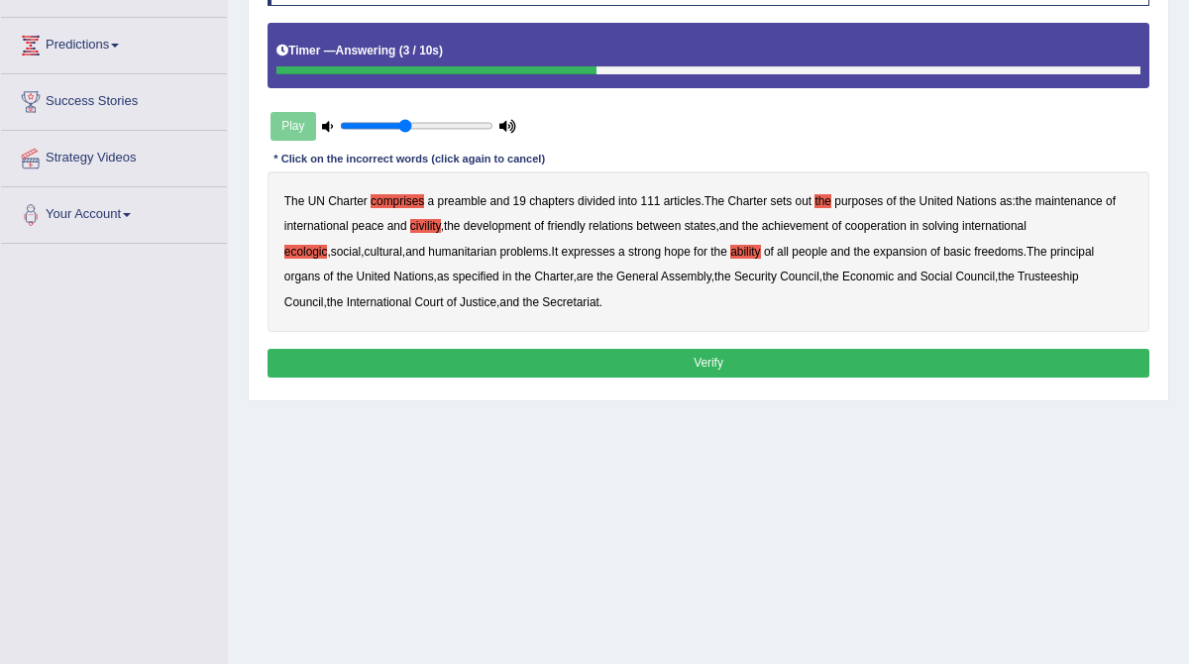
click at [726, 359] on button "Verify" at bounding box center [709, 363] width 883 height 29
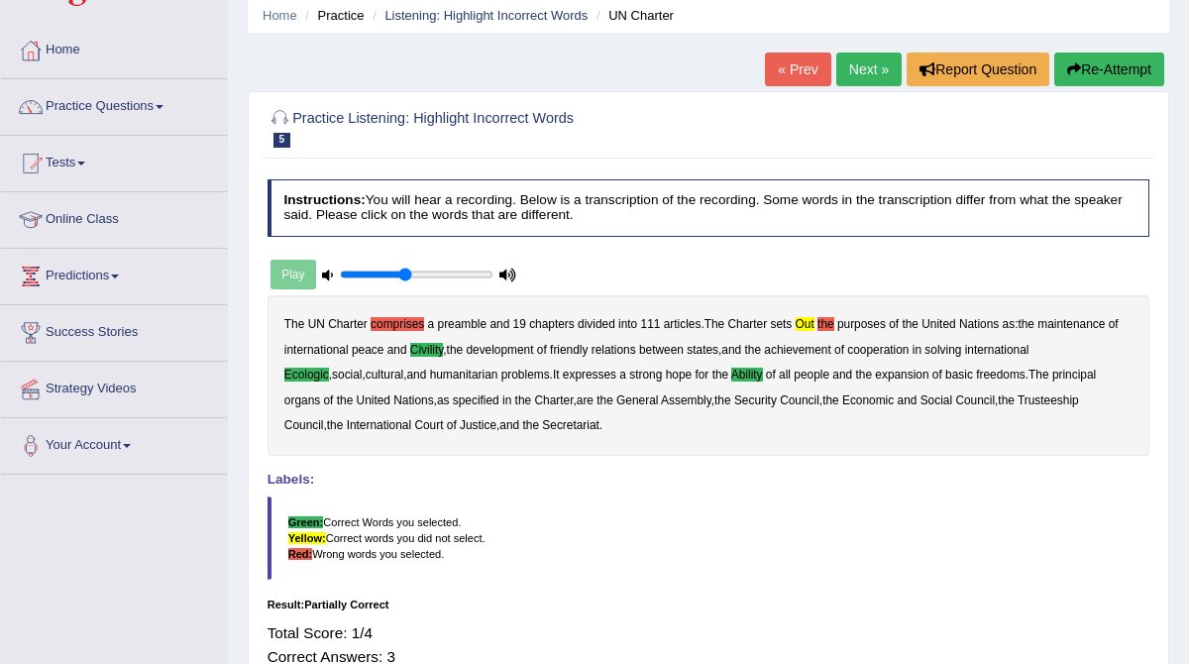
scroll to position [0, 0]
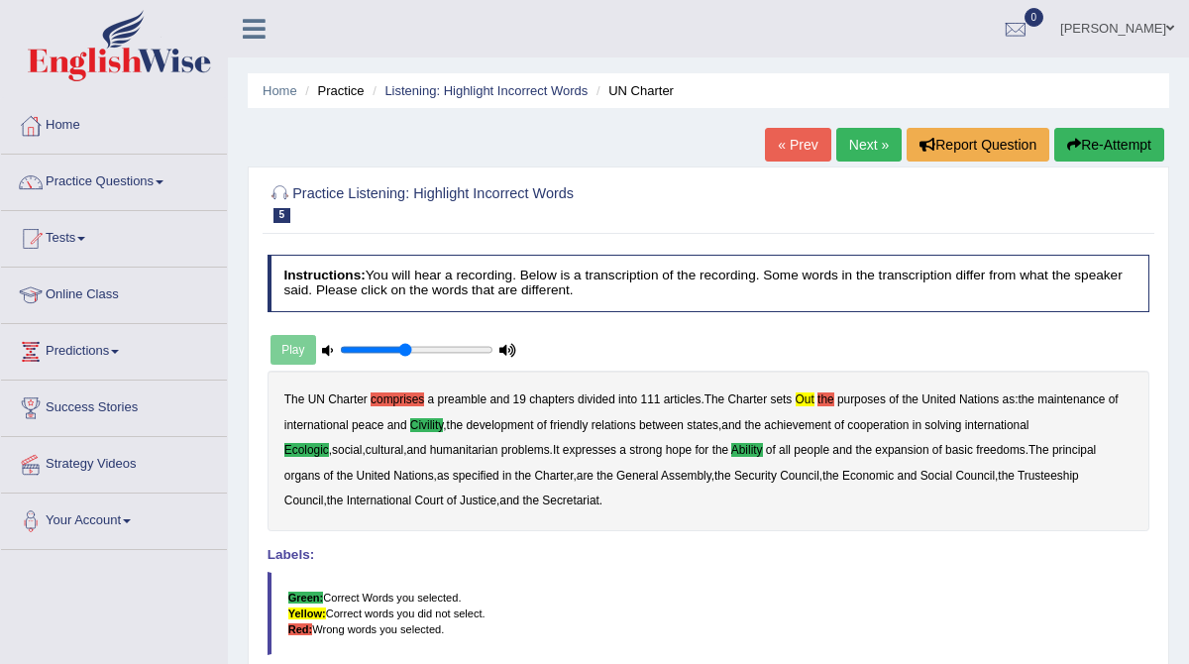
click at [866, 148] on link "Next »" at bounding box center [868, 145] width 65 height 34
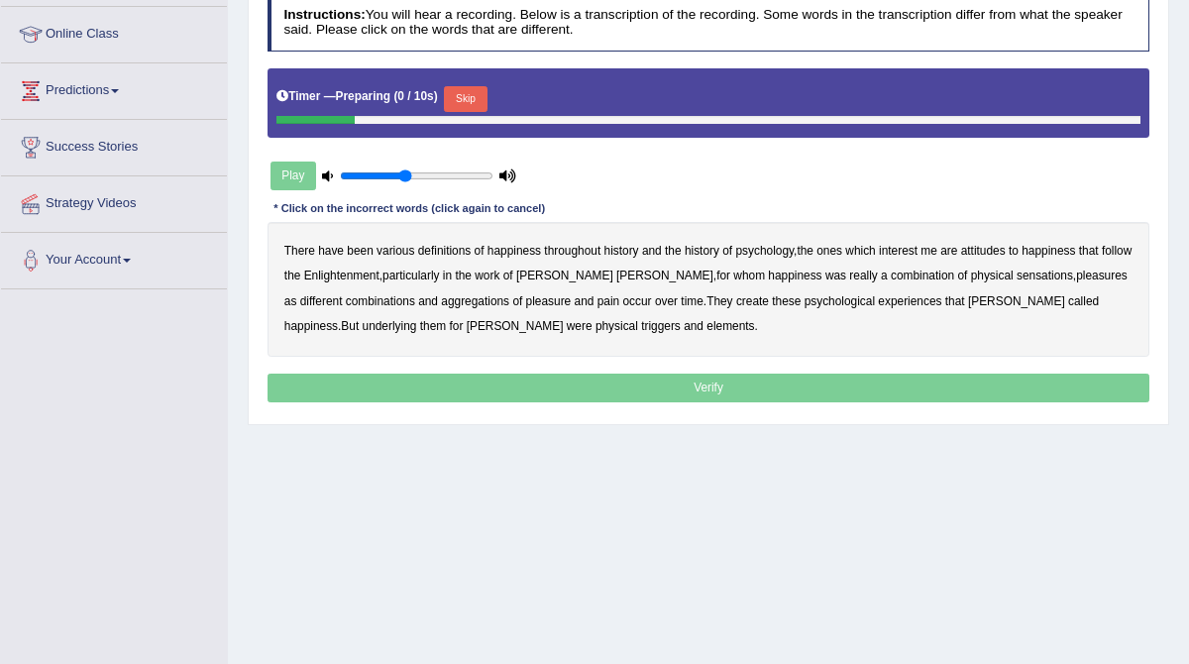
scroll to position [269, 0]
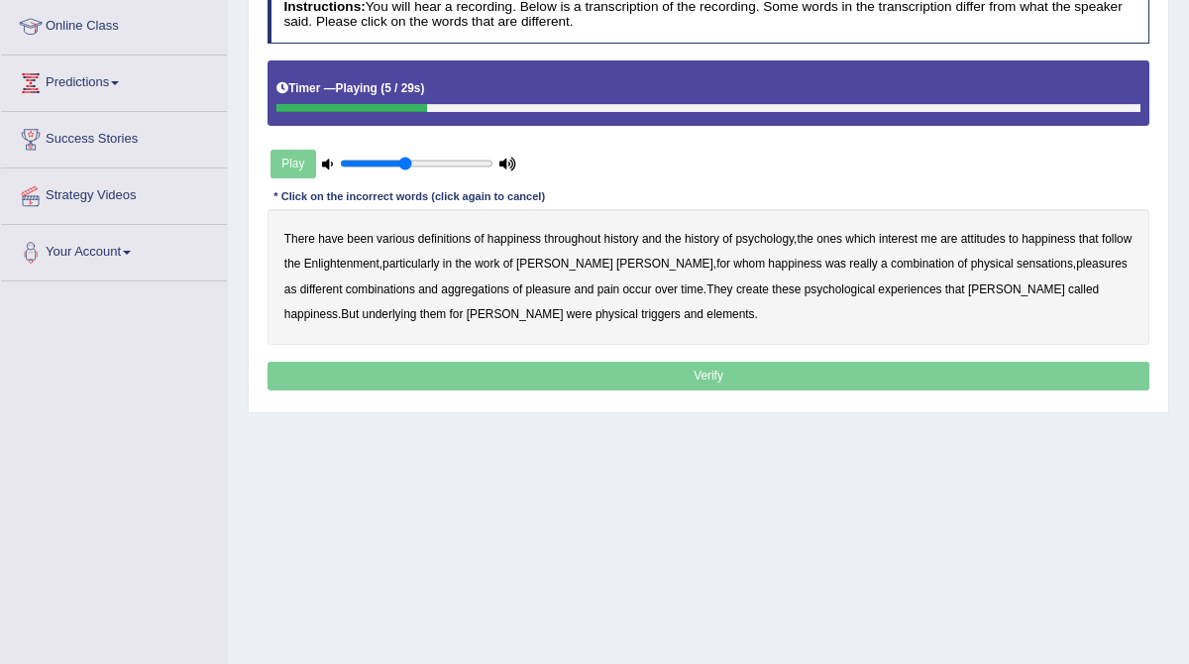
click at [759, 239] on b "psychology" at bounding box center [764, 239] width 58 height 14
click at [998, 239] on b "attitudes" at bounding box center [983, 239] width 45 height 14
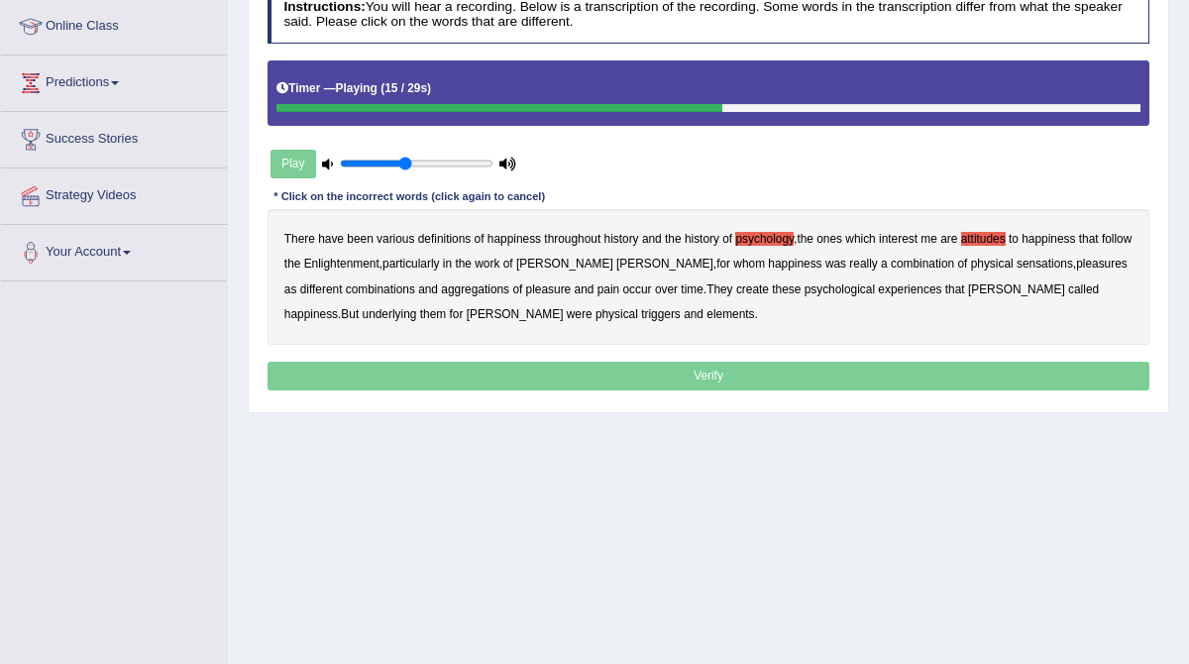
click at [1017, 264] on b "sensations" at bounding box center [1045, 264] width 56 height 14
click at [772, 288] on b "these" at bounding box center [786, 289] width 29 height 14
click at [736, 288] on b "create" at bounding box center [752, 289] width 33 height 14
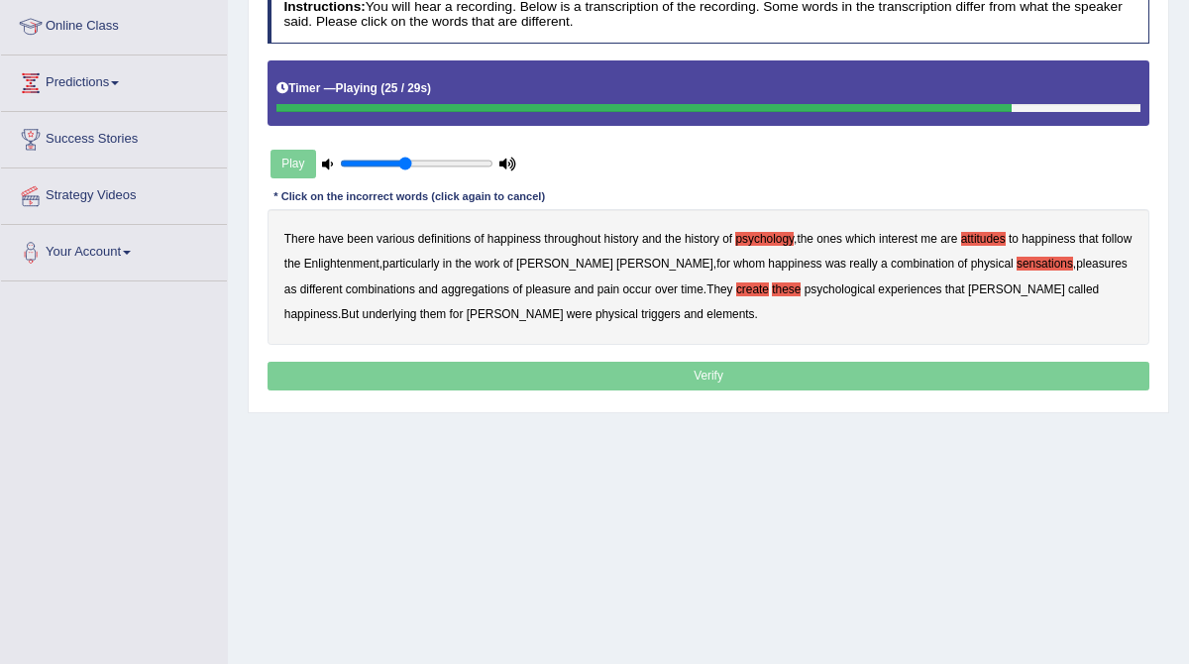
click at [772, 284] on b "these" at bounding box center [786, 289] width 29 height 14
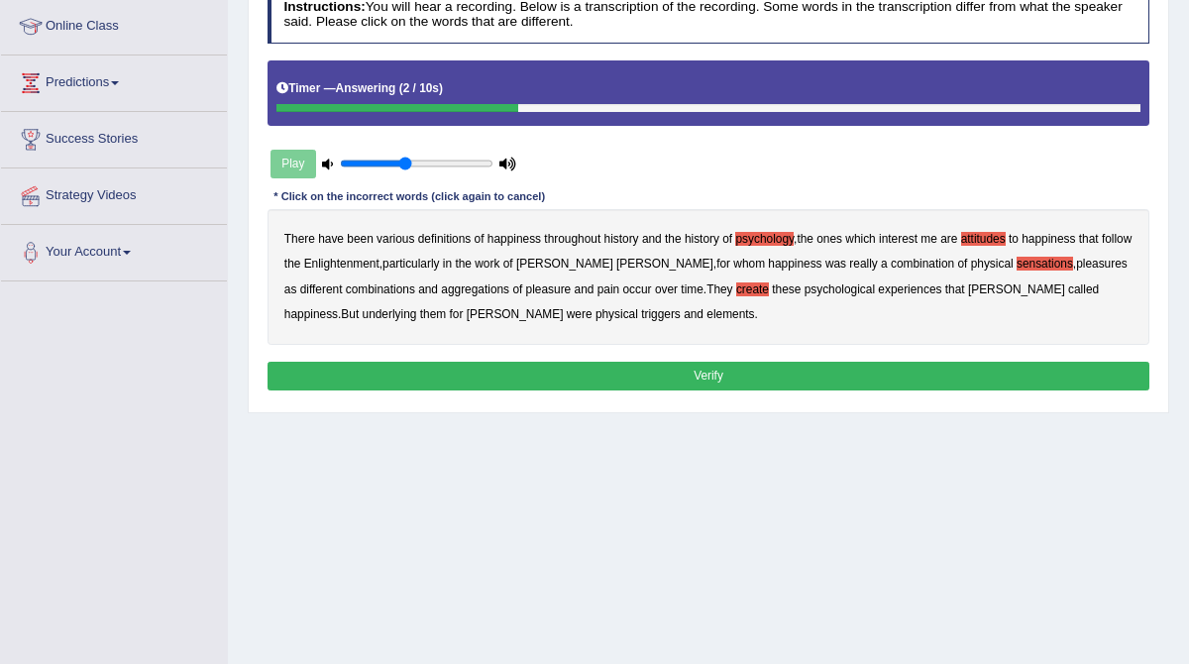
click at [707, 313] on b "elements" at bounding box center [731, 314] width 48 height 14
click at [724, 375] on button "Verify" at bounding box center [709, 376] width 883 height 29
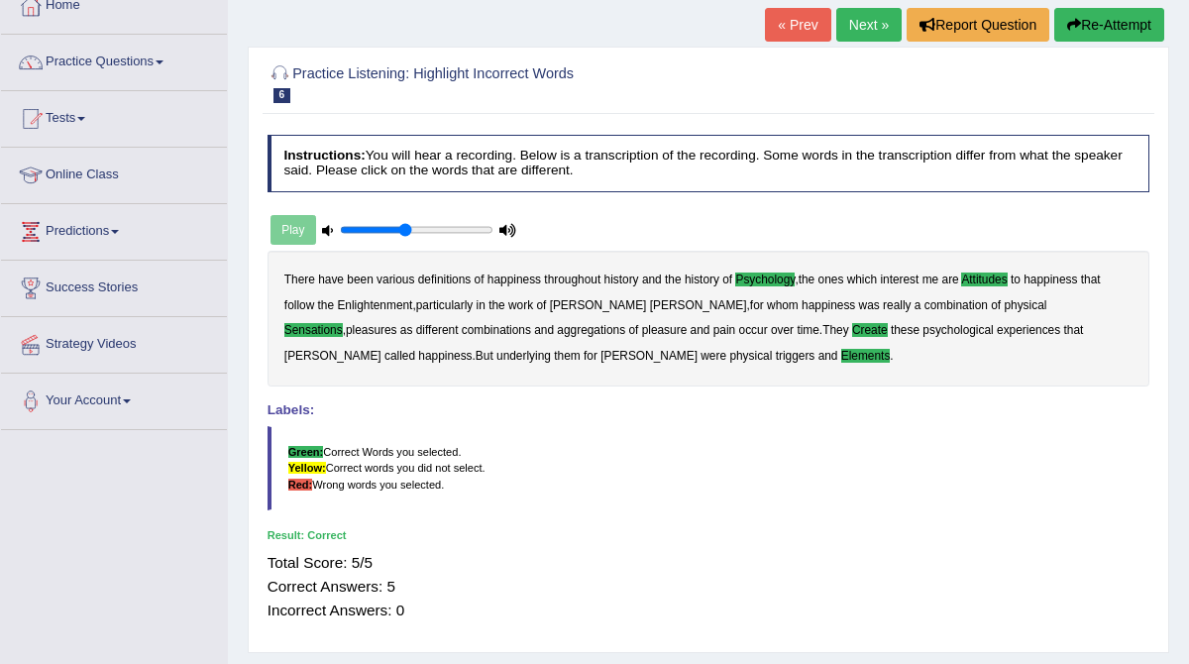
scroll to position [99, 0]
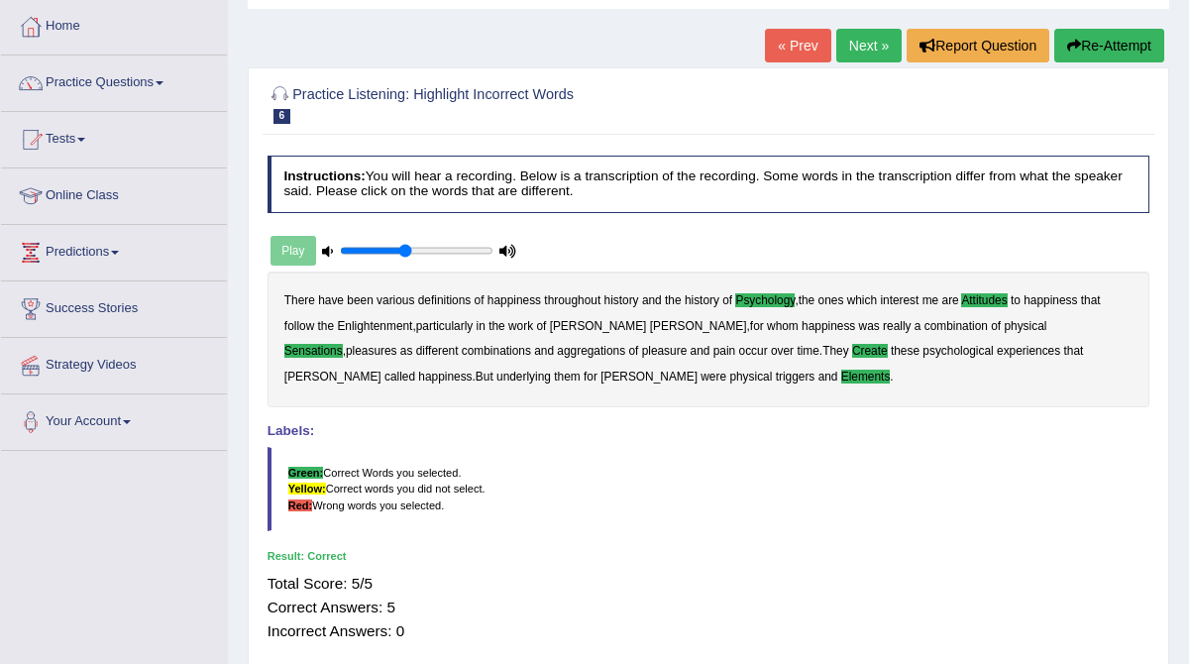
click at [872, 57] on link "Next »" at bounding box center [868, 46] width 65 height 34
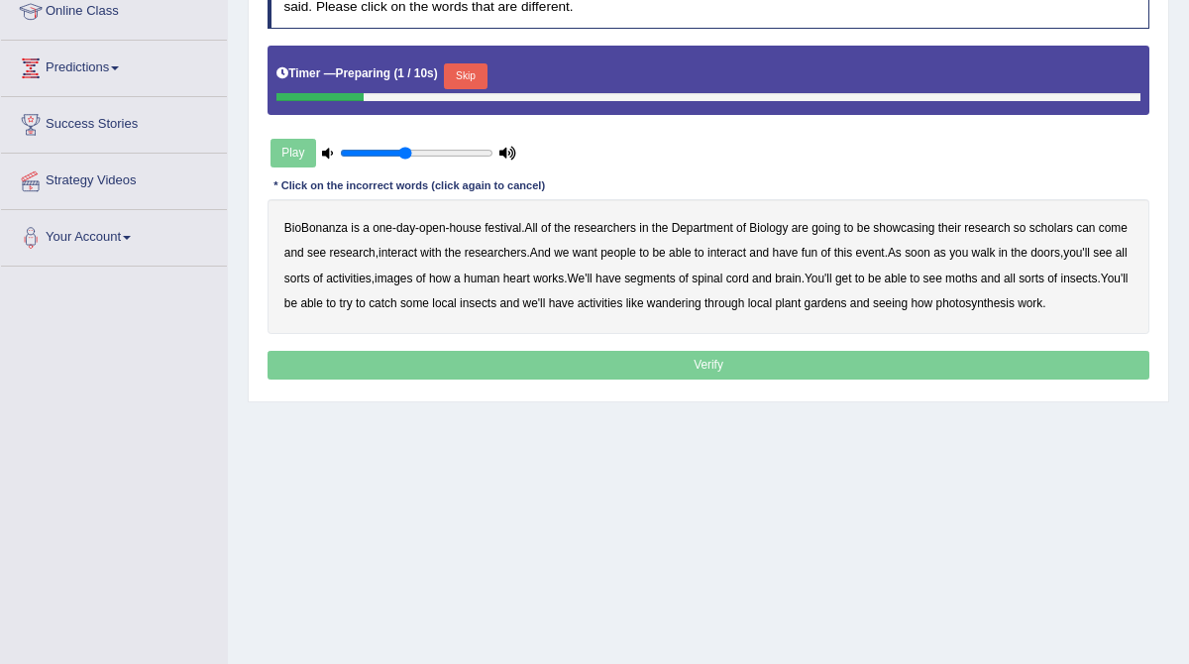
scroll to position [285, 0]
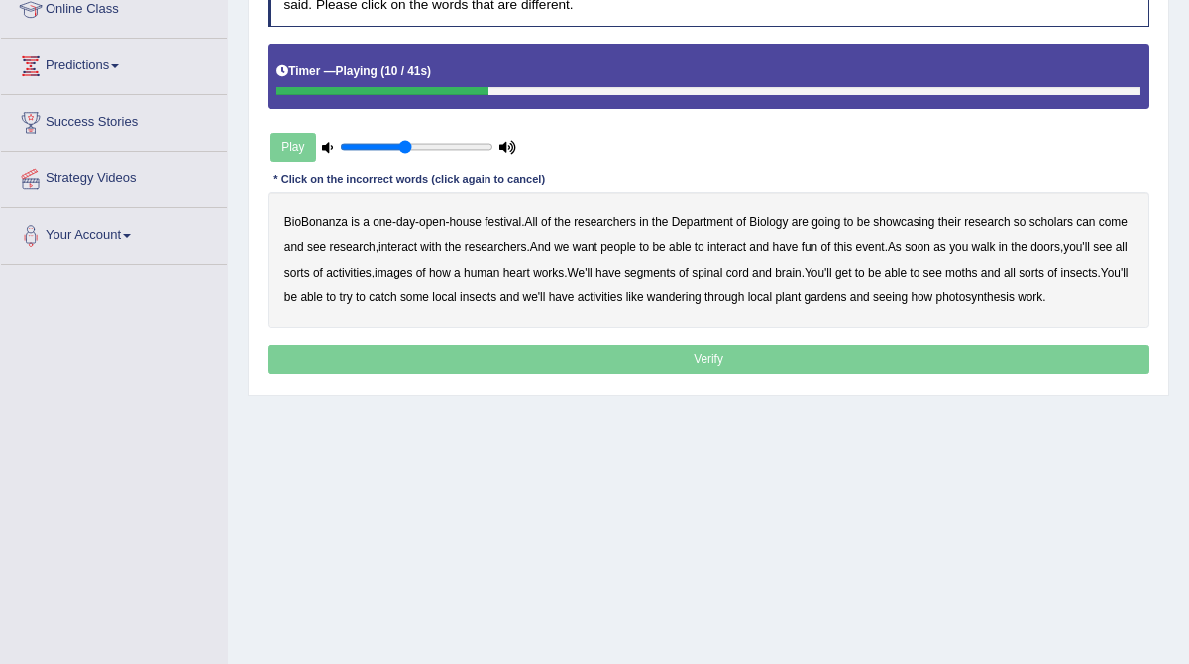
click at [1064, 222] on b "scholars" at bounding box center [1052, 222] width 44 height 14
click at [412, 271] on b "images" at bounding box center [394, 273] width 38 height 14
click at [676, 269] on b "segments" at bounding box center [650, 273] width 52 height 14
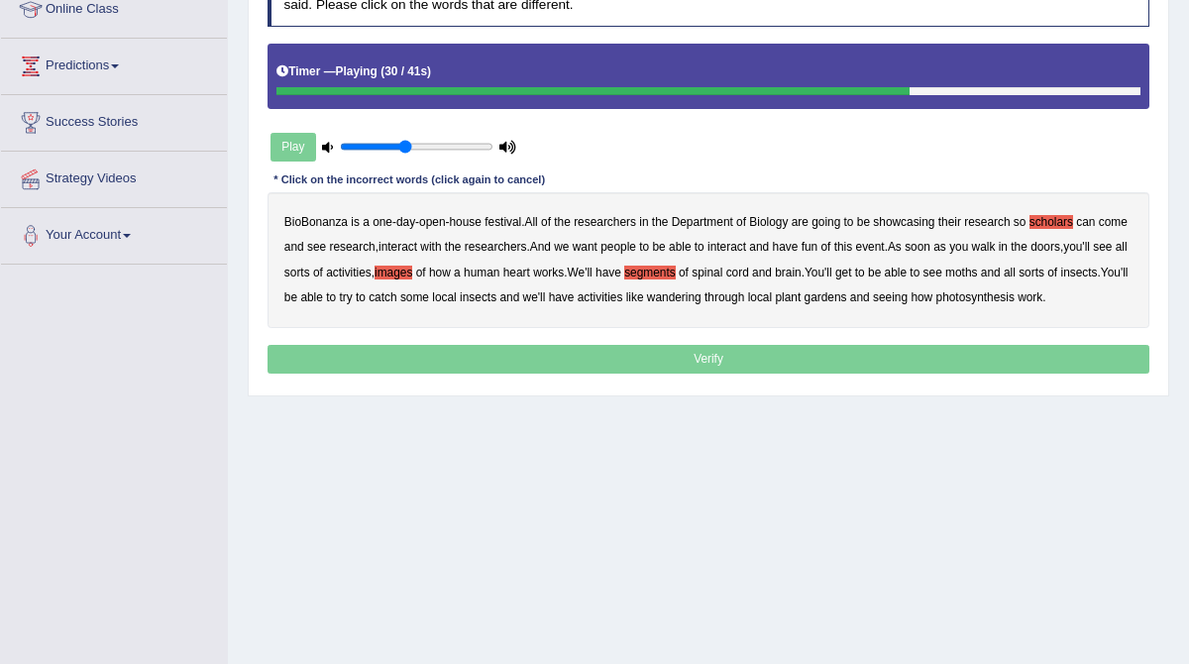
click at [977, 273] on b "moths" at bounding box center [961, 273] width 32 height 14
click at [702, 296] on b "wandering" at bounding box center [674, 297] width 55 height 14
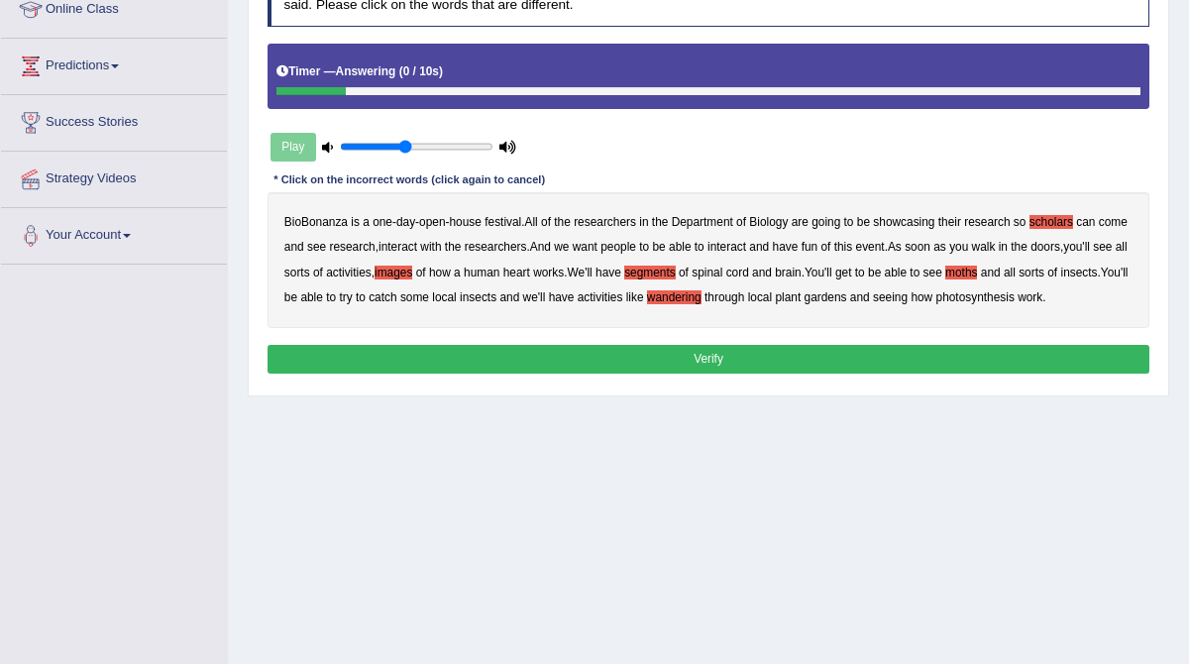
click at [803, 374] on button "Verify" at bounding box center [709, 359] width 883 height 29
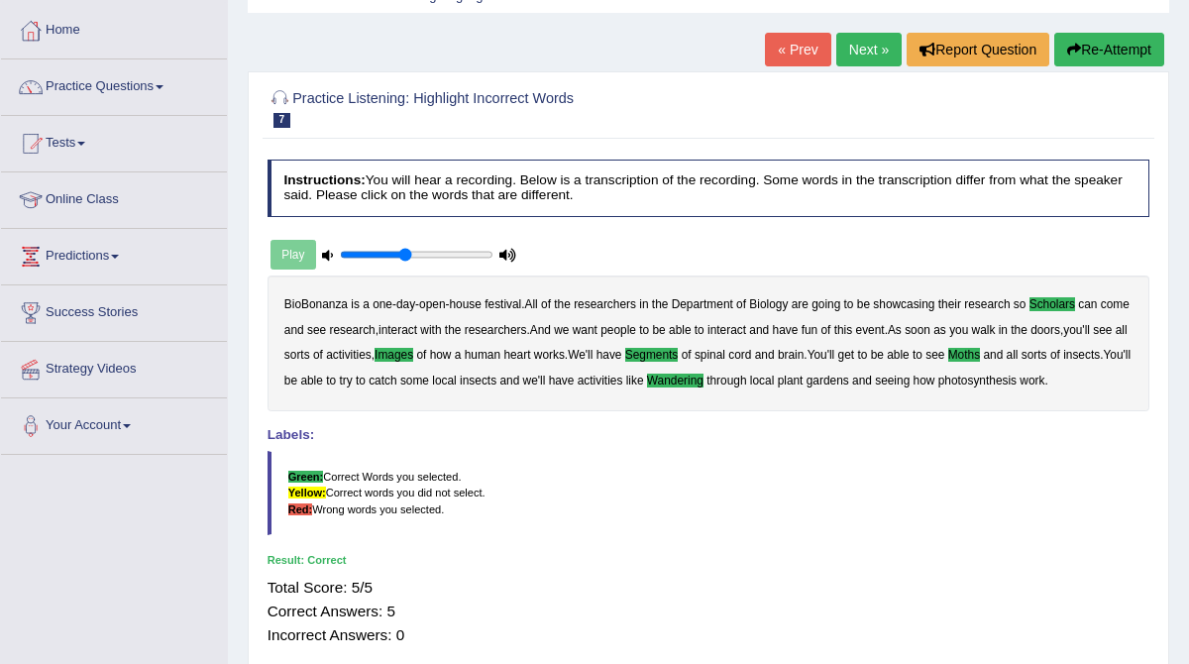
scroll to position [68, 0]
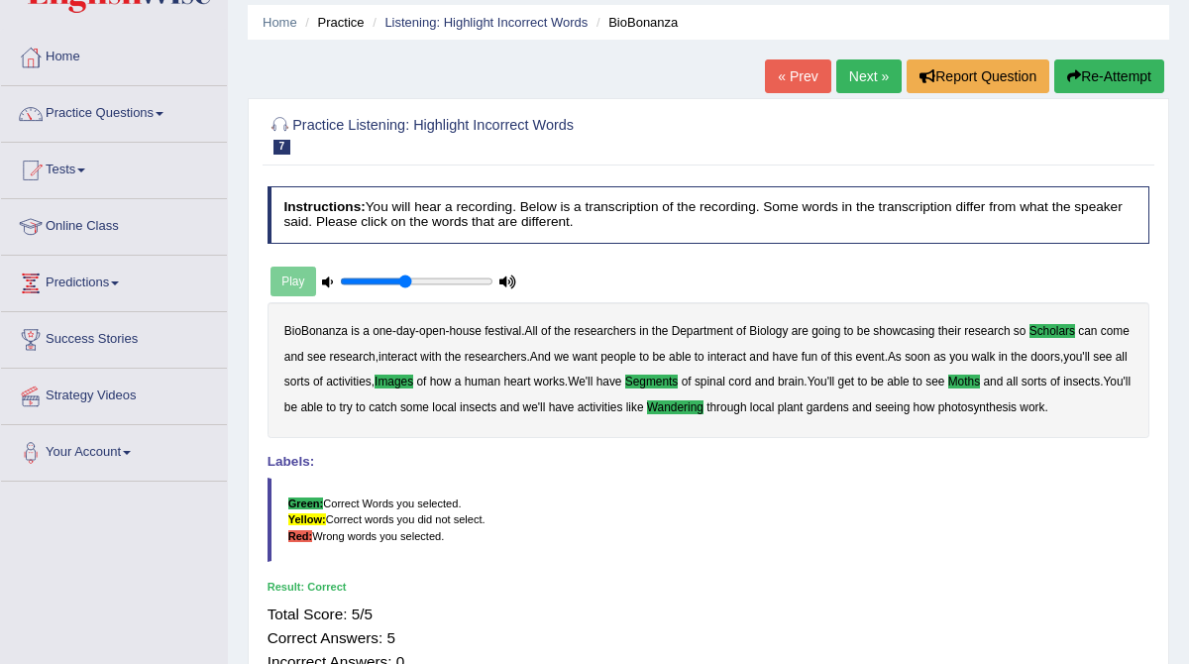
click at [861, 74] on link "Next »" at bounding box center [868, 76] width 65 height 34
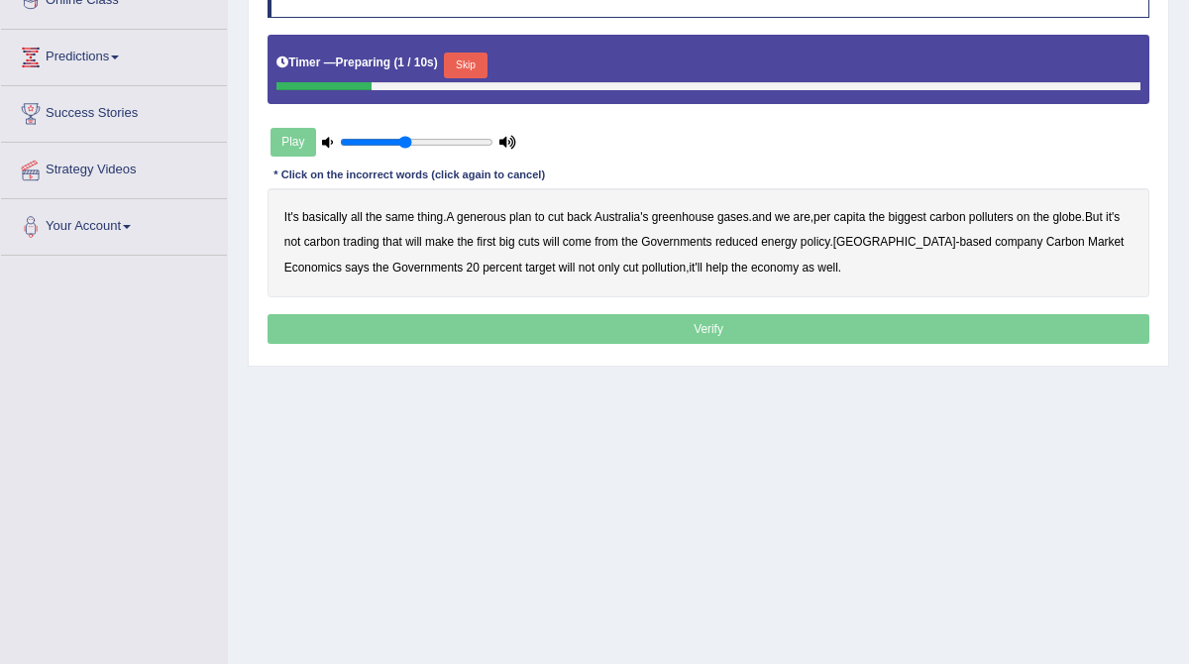
scroll to position [306, 0]
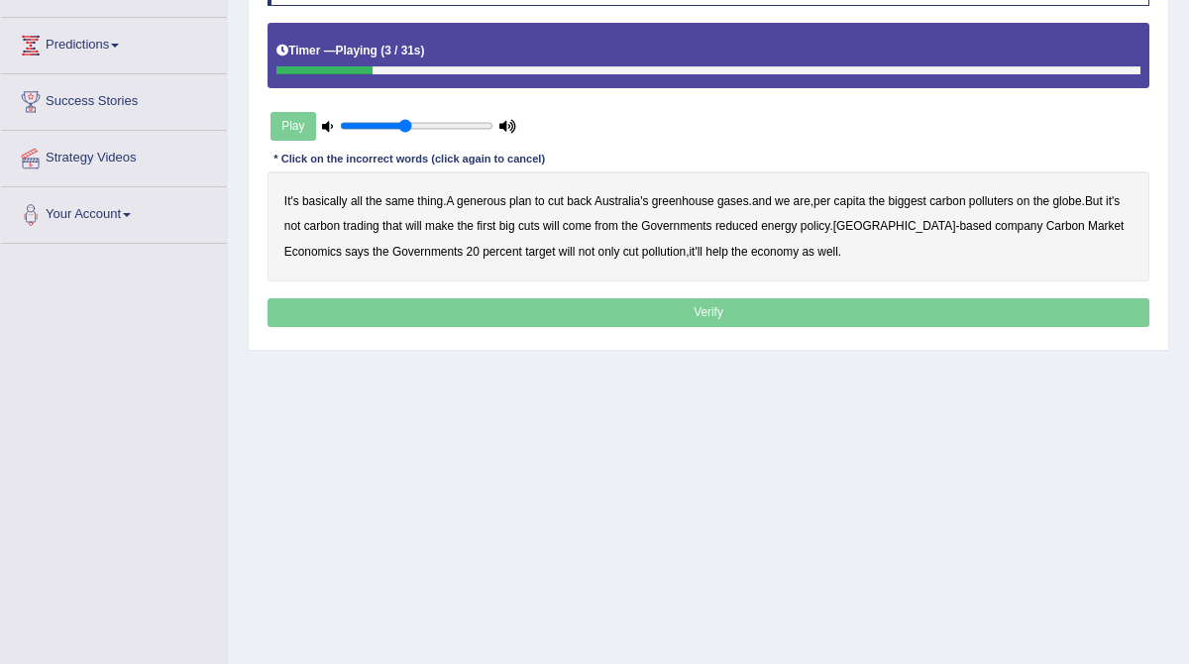
click at [498, 202] on b "generous" at bounding box center [482, 201] width 50 height 14
click at [1081, 203] on b "globe" at bounding box center [1066, 201] width 29 height 14
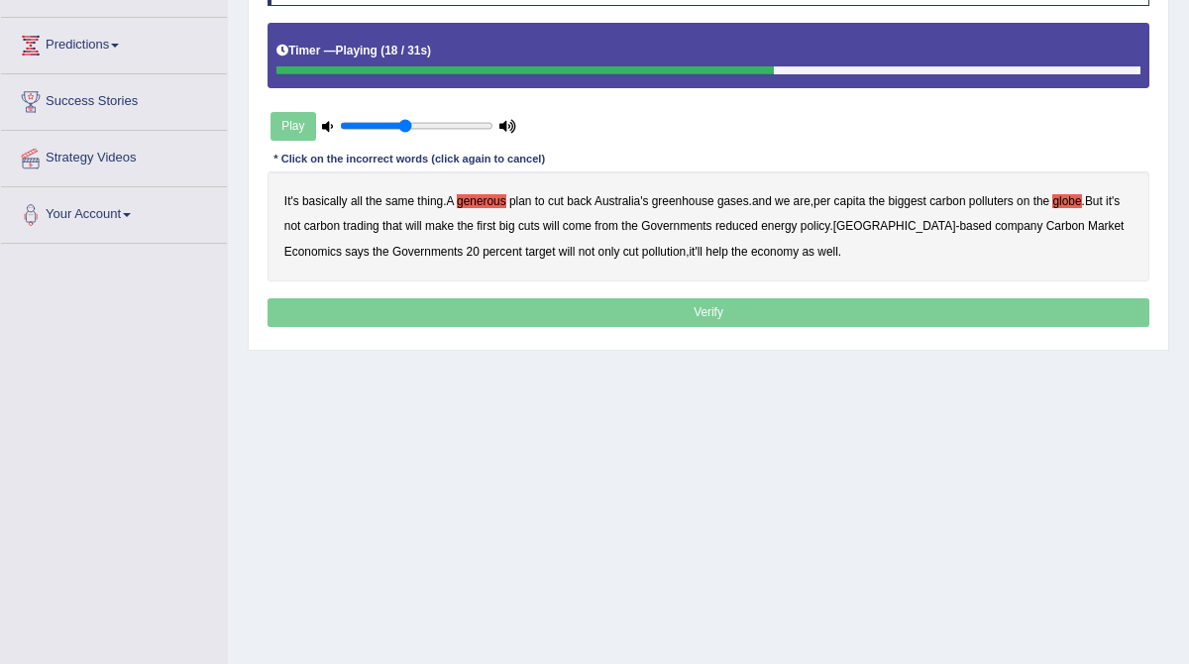
click at [592, 228] on b "come" at bounding box center [577, 226] width 29 height 14
click at [540, 224] on b "cuts" at bounding box center [529, 226] width 22 height 14
click at [592, 219] on b "come" at bounding box center [577, 226] width 29 height 14
click at [830, 226] on b "policy" at bounding box center [816, 226] width 30 height 14
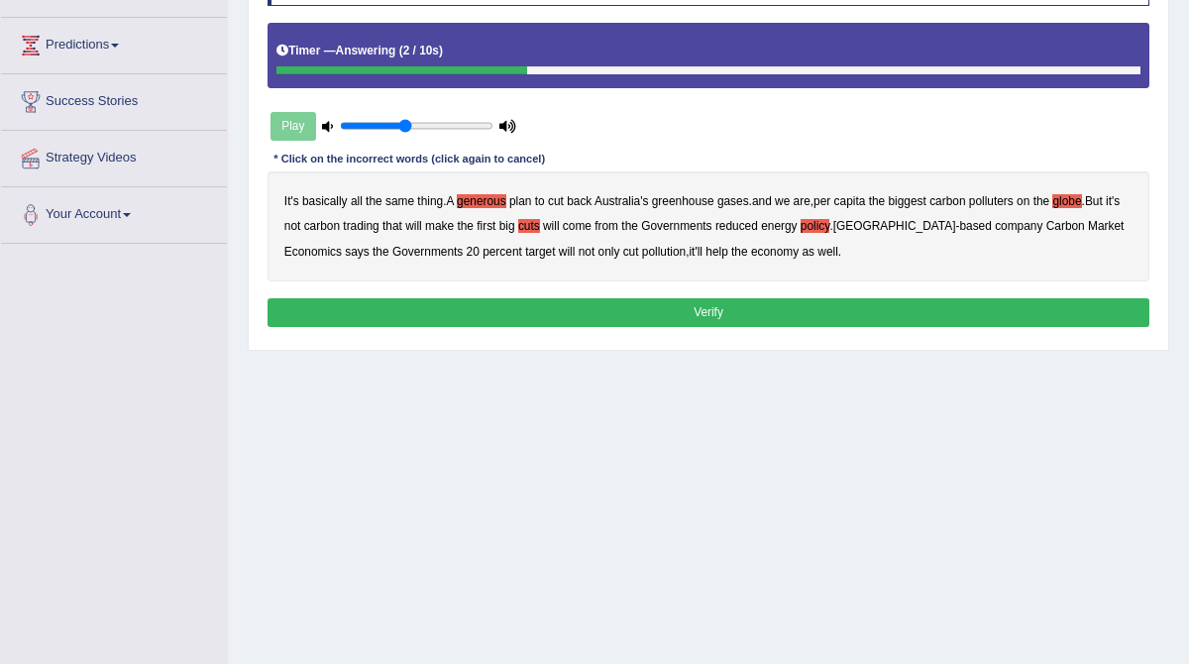
click at [725, 313] on button "Verify" at bounding box center [709, 312] width 883 height 29
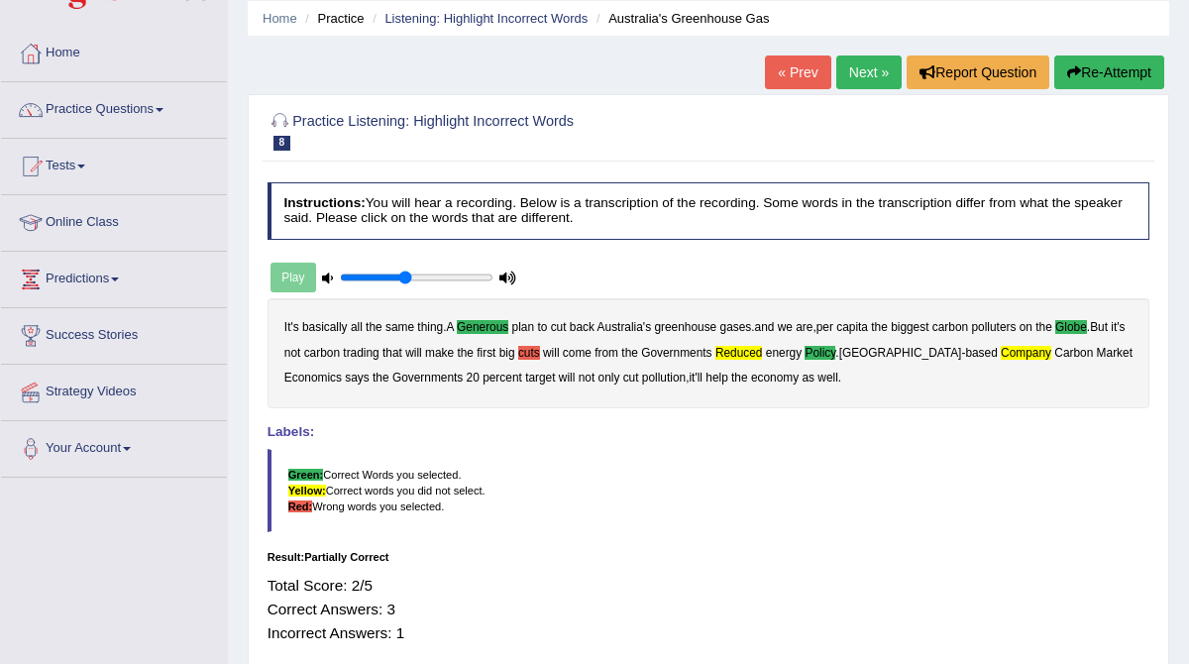
scroll to position [0, 0]
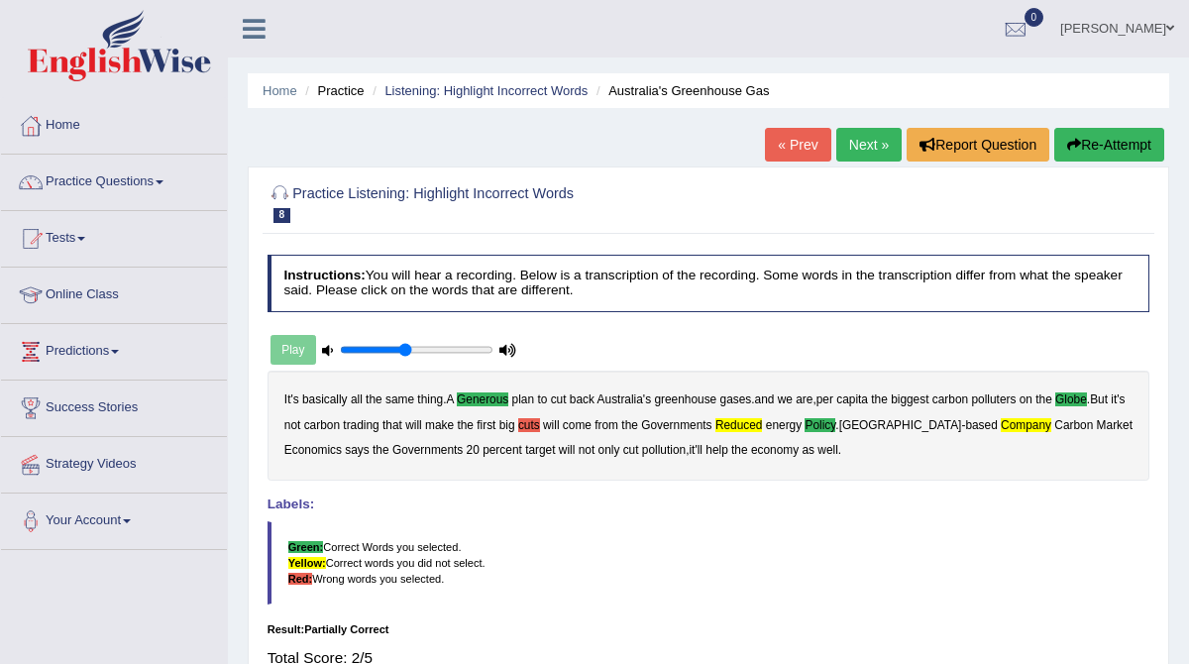
click at [859, 142] on link "Next »" at bounding box center [868, 145] width 65 height 34
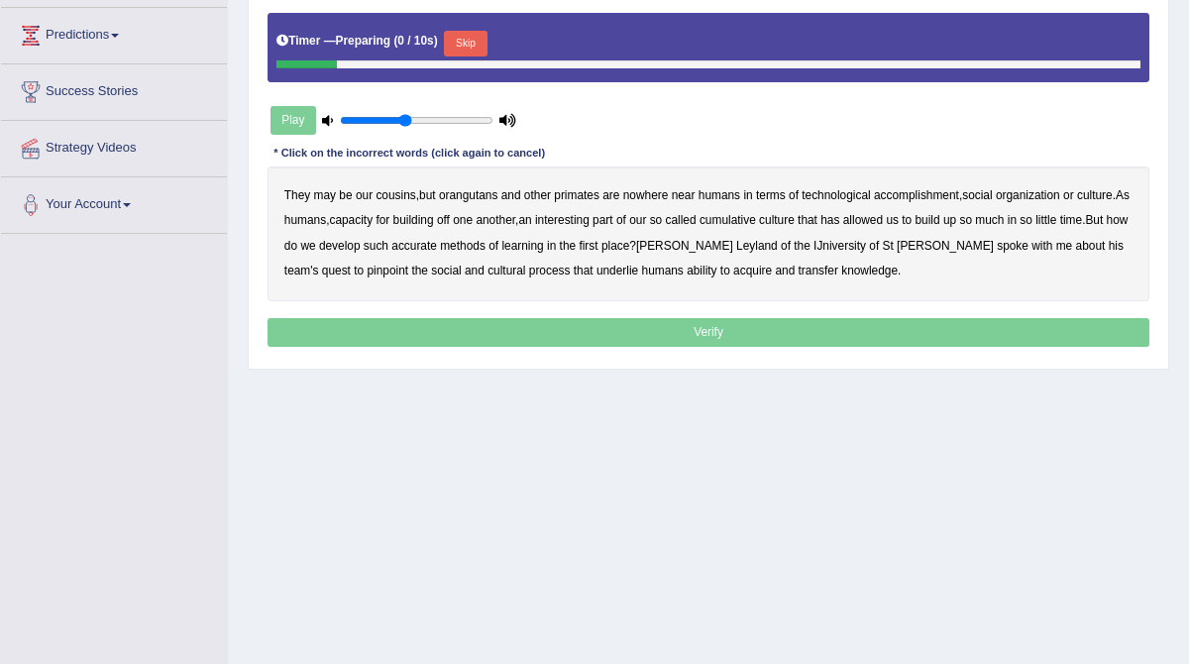
scroll to position [325, 0]
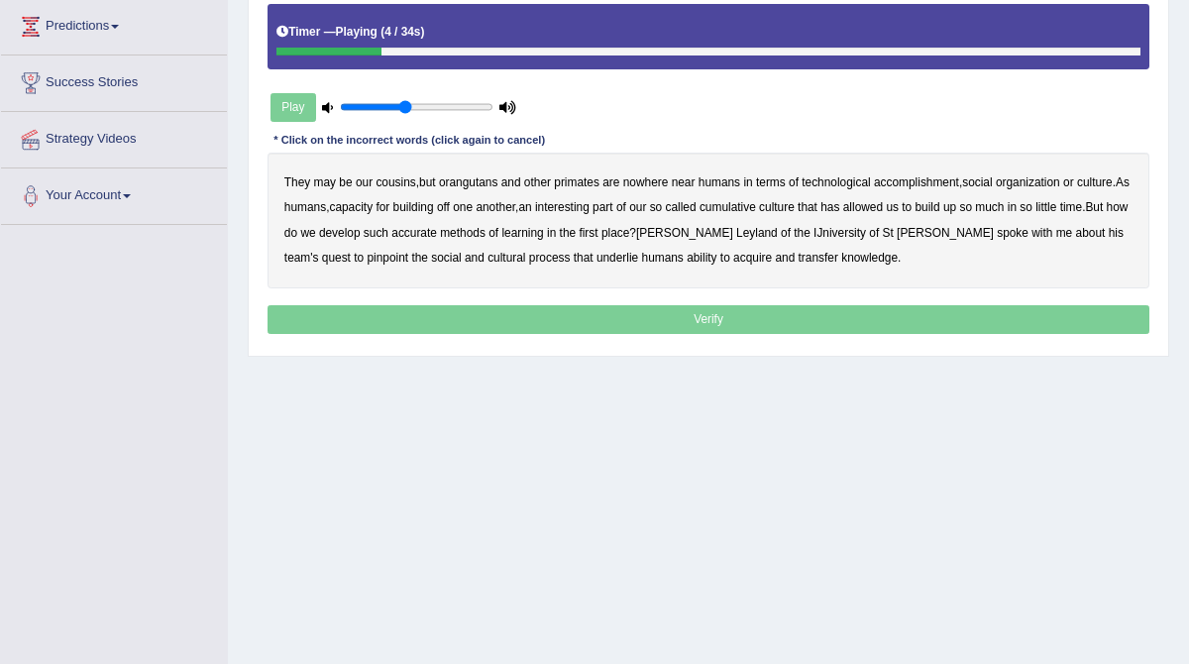
drag, startPoint x: 472, startPoint y: 181, endPoint x: 628, endPoint y: 190, distance: 156.8
click at [628, 190] on div "They may be our cousins , but orangutans and other primates are nowhere near hu…" at bounding box center [709, 220] width 883 height 135
click at [928, 184] on b "accomplishment" at bounding box center [916, 182] width 85 height 14
click at [590, 206] on b "interesting" at bounding box center [562, 207] width 55 height 14
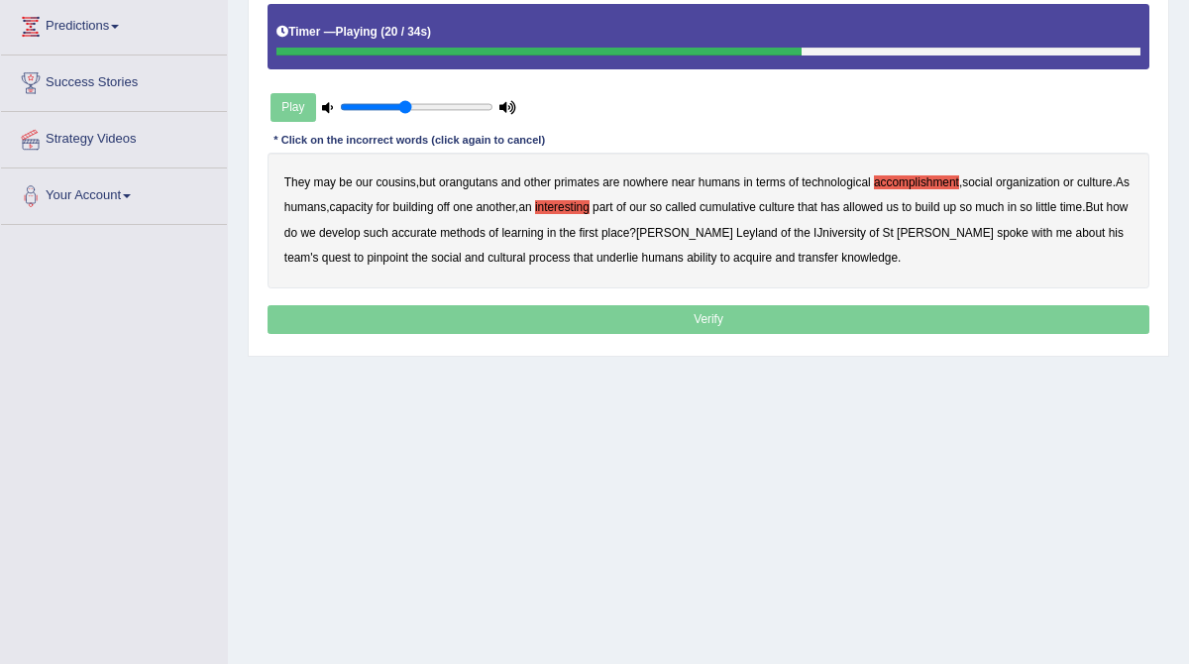
click at [437, 231] on b "accurate" at bounding box center [414, 233] width 46 height 14
click at [828, 235] on b "IJniversity" at bounding box center [840, 233] width 53 height 14
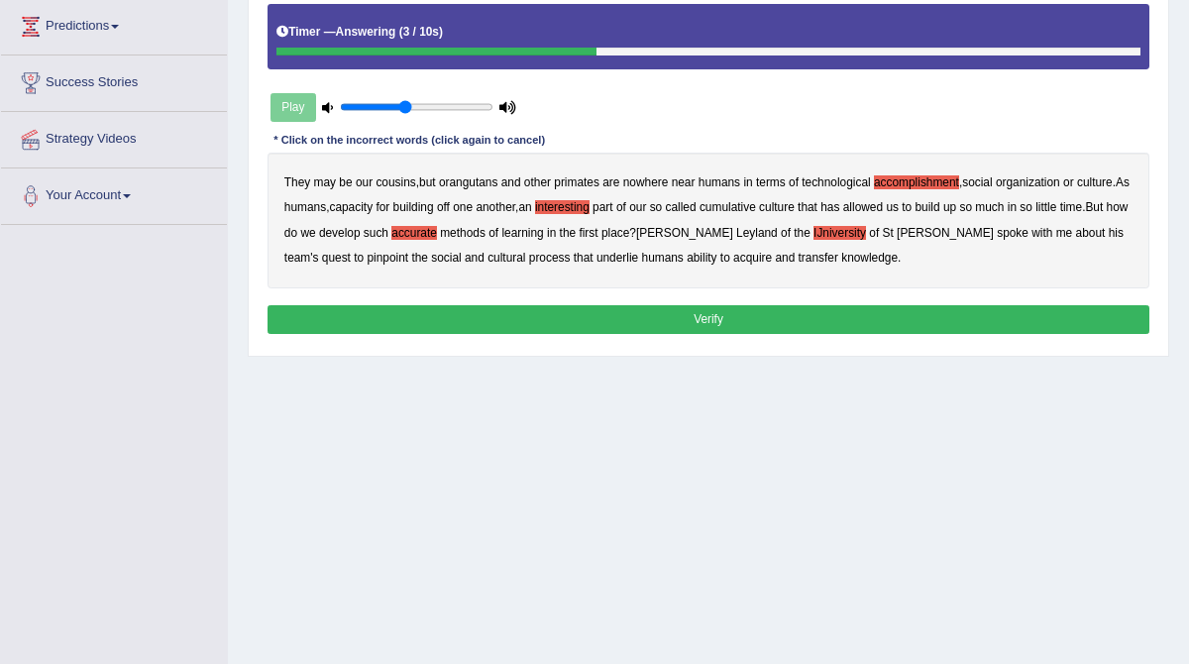
click at [735, 312] on button "Verify" at bounding box center [709, 319] width 883 height 29
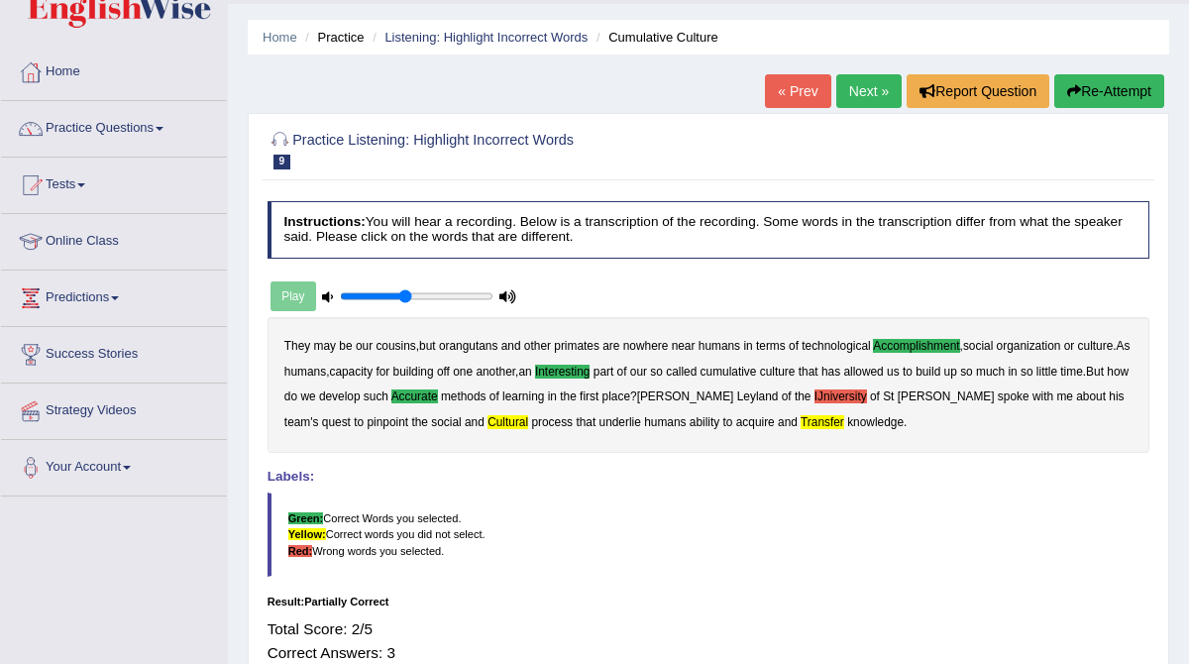
scroll to position [0, 0]
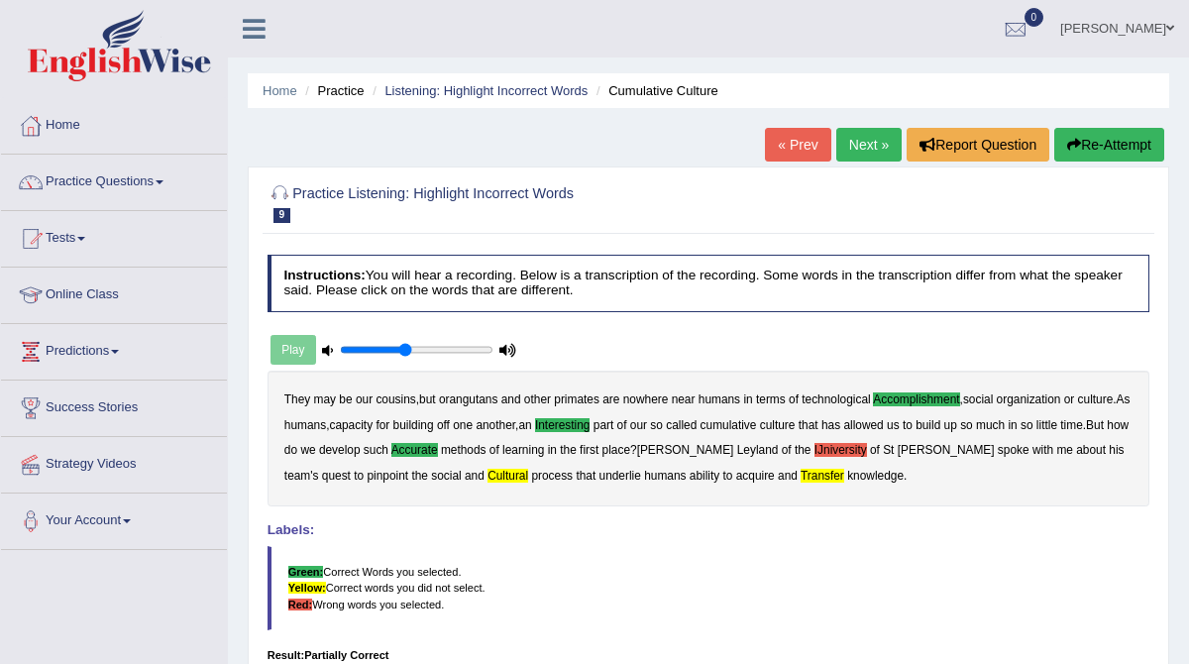
click at [837, 159] on link "Next »" at bounding box center [868, 145] width 65 height 34
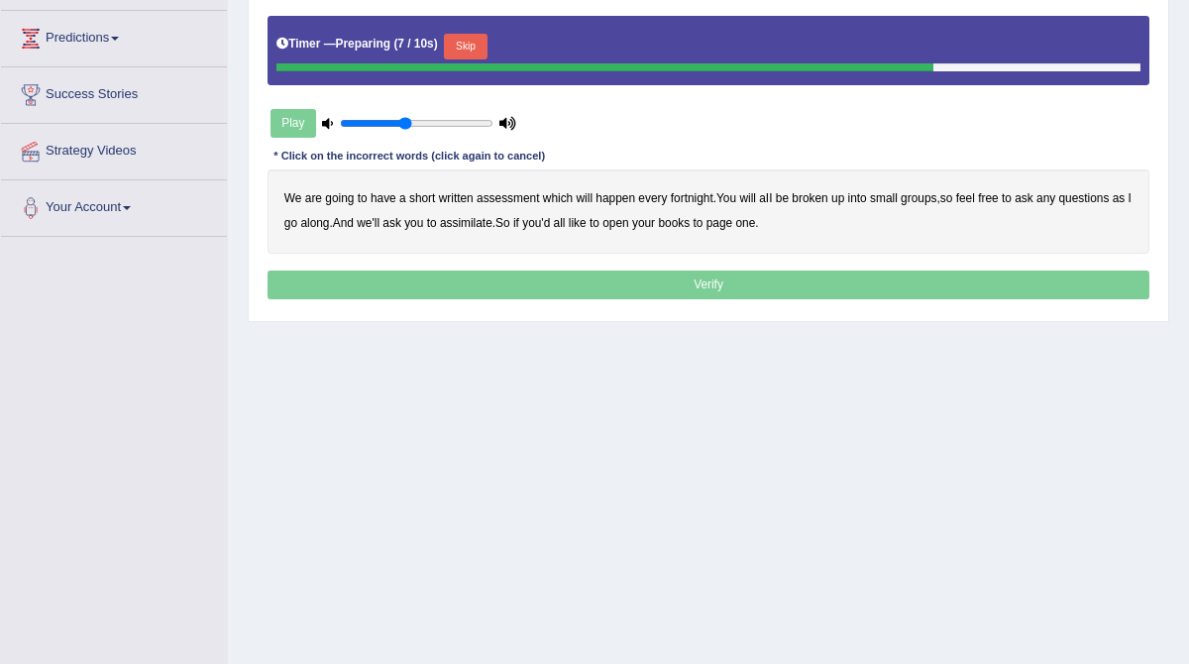
scroll to position [314, 0]
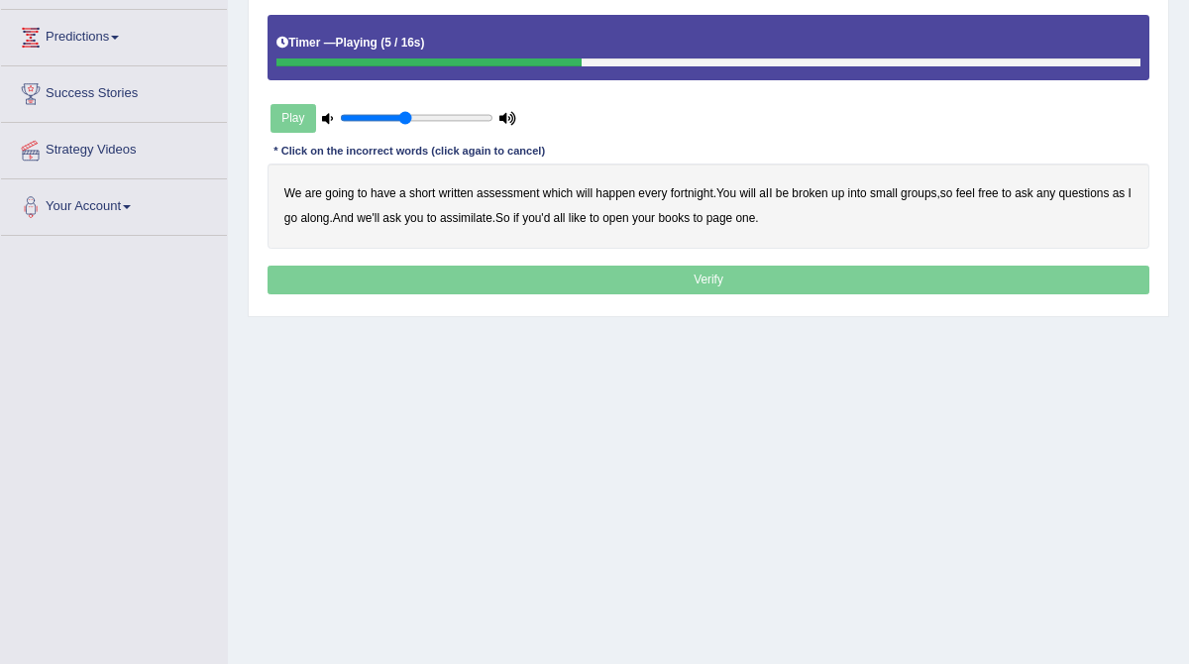
click at [822, 195] on b "broken" at bounding box center [810, 193] width 36 height 14
click at [493, 221] on b "assimilate" at bounding box center [466, 218] width 53 height 14
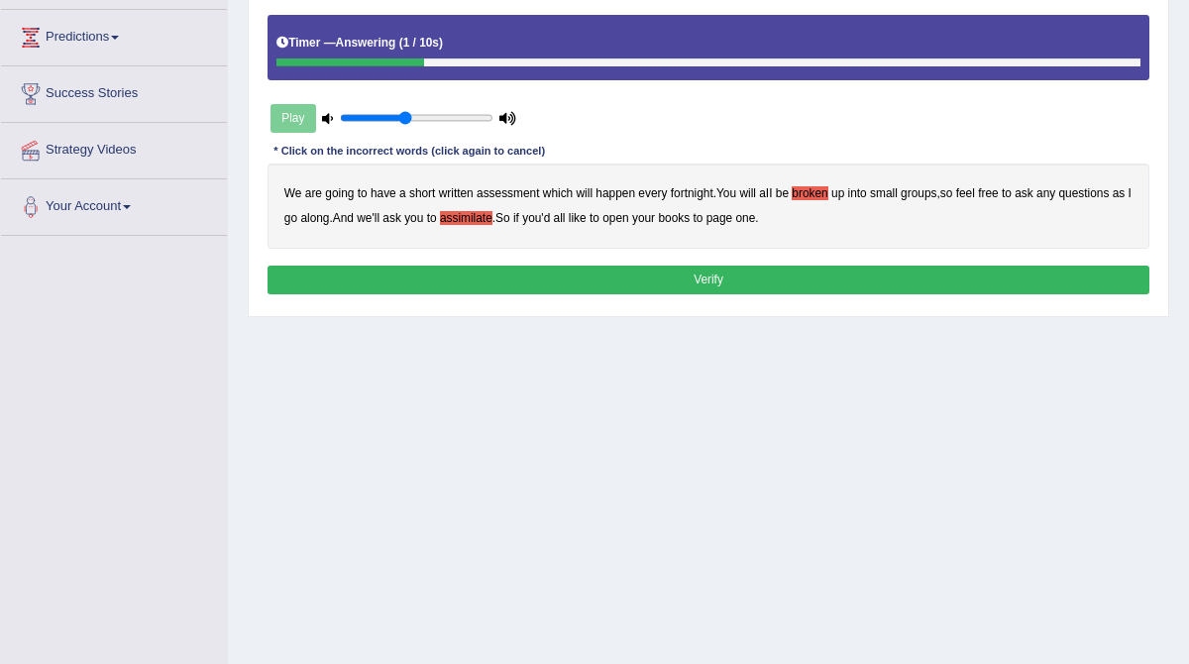
click at [708, 282] on button "Verify" at bounding box center [709, 280] width 883 height 29
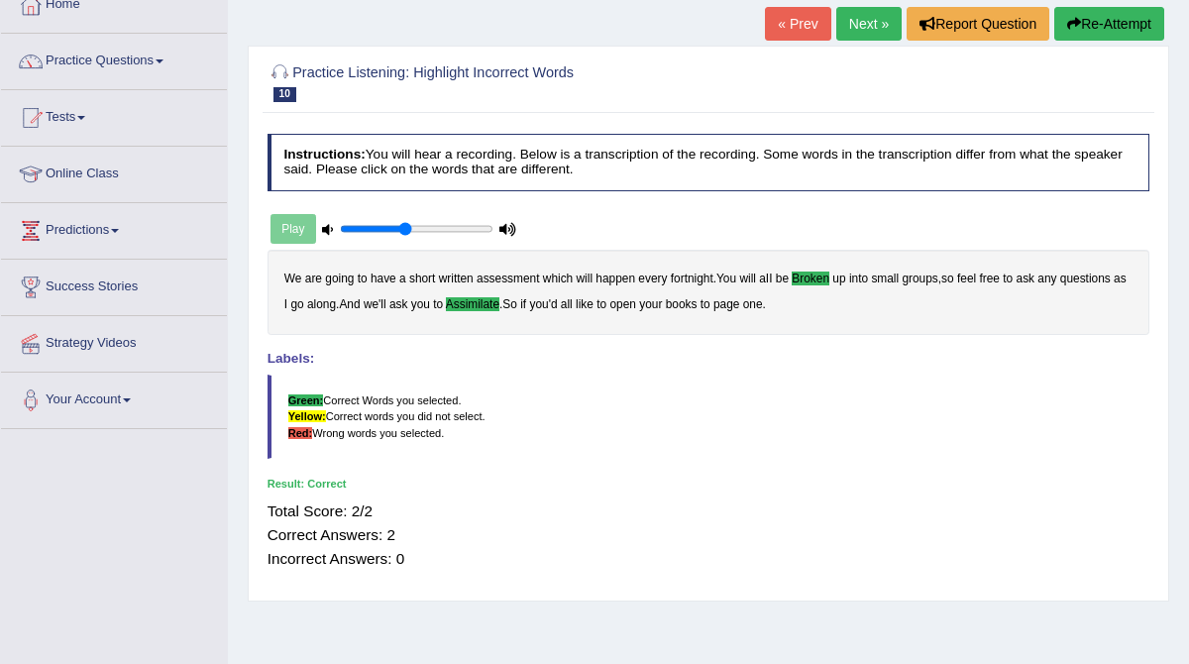
scroll to position [98, 0]
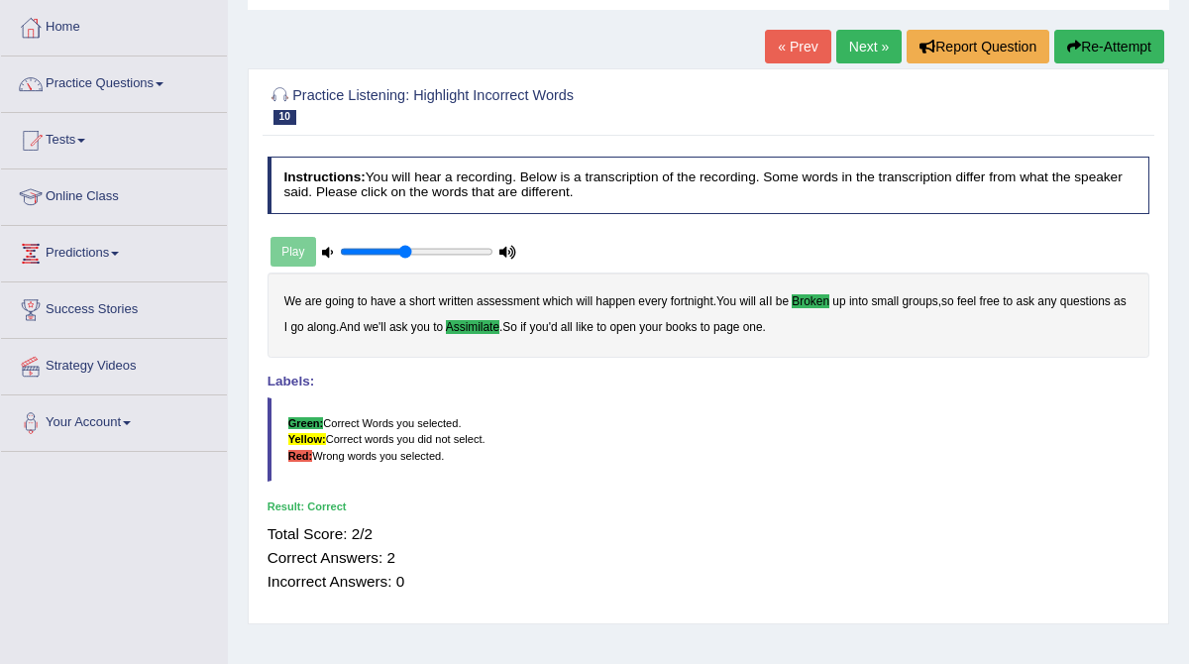
click at [859, 47] on link "Next »" at bounding box center [868, 47] width 65 height 34
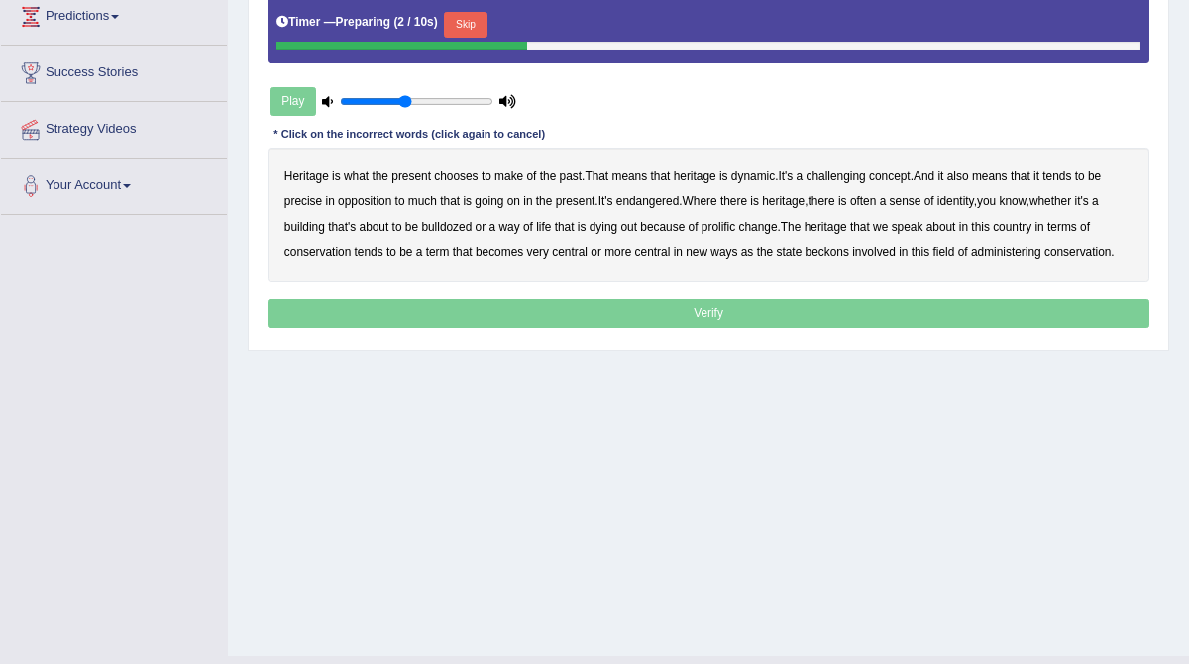
scroll to position [345, 0]
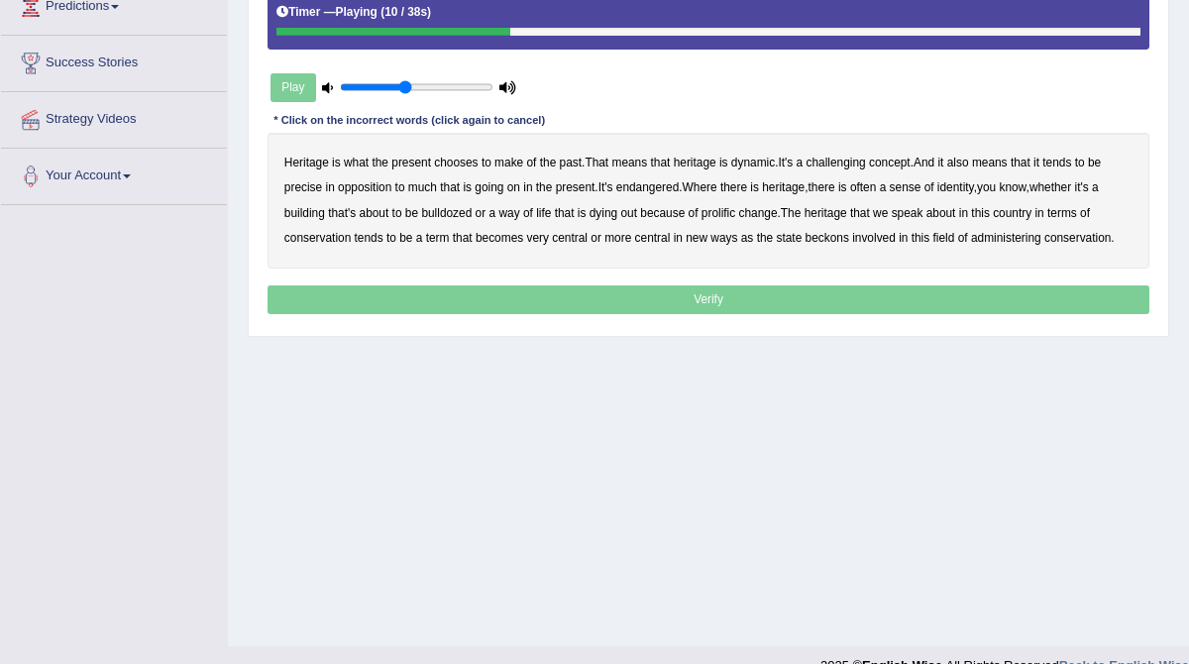
click at [860, 164] on b "challenging" at bounding box center [836, 163] width 59 height 14
click at [309, 189] on b "precise" at bounding box center [303, 187] width 38 height 14
click at [968, 187] on b "identity" at bounding box center [955, 187] width 37 height 14
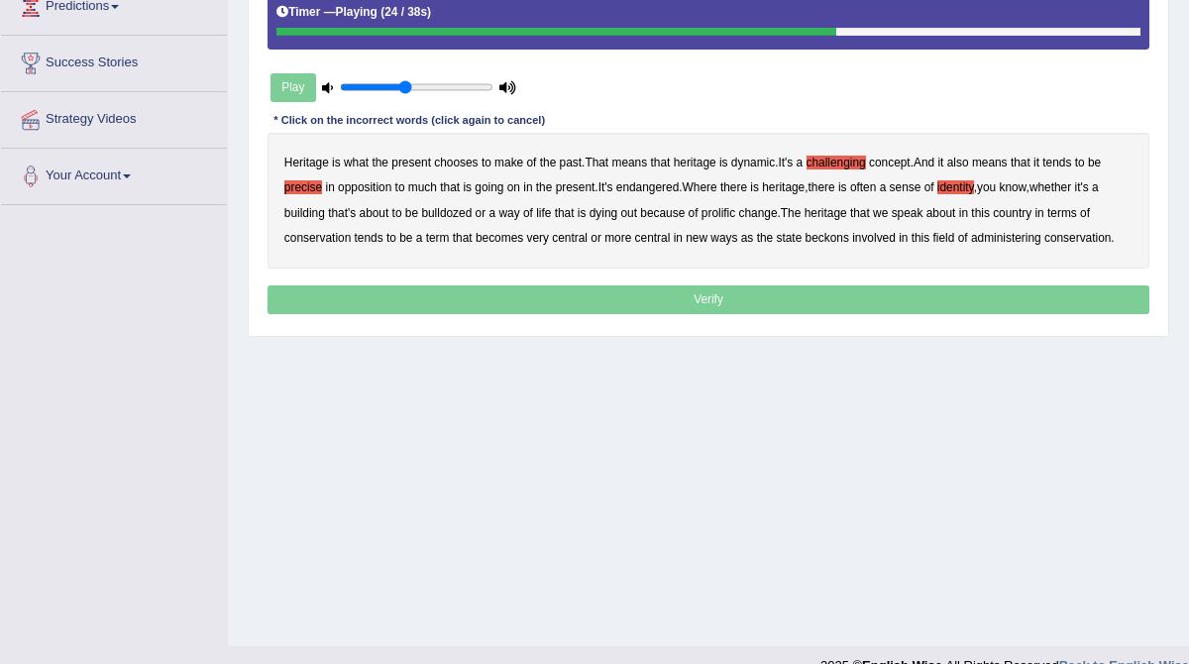
click at [731, 212] on b "prolific" at bounding box center [719, 213] width 34 height 14
click at [839, 237] on b "beckons" at bounding box center [828, 238] width 44 height 14
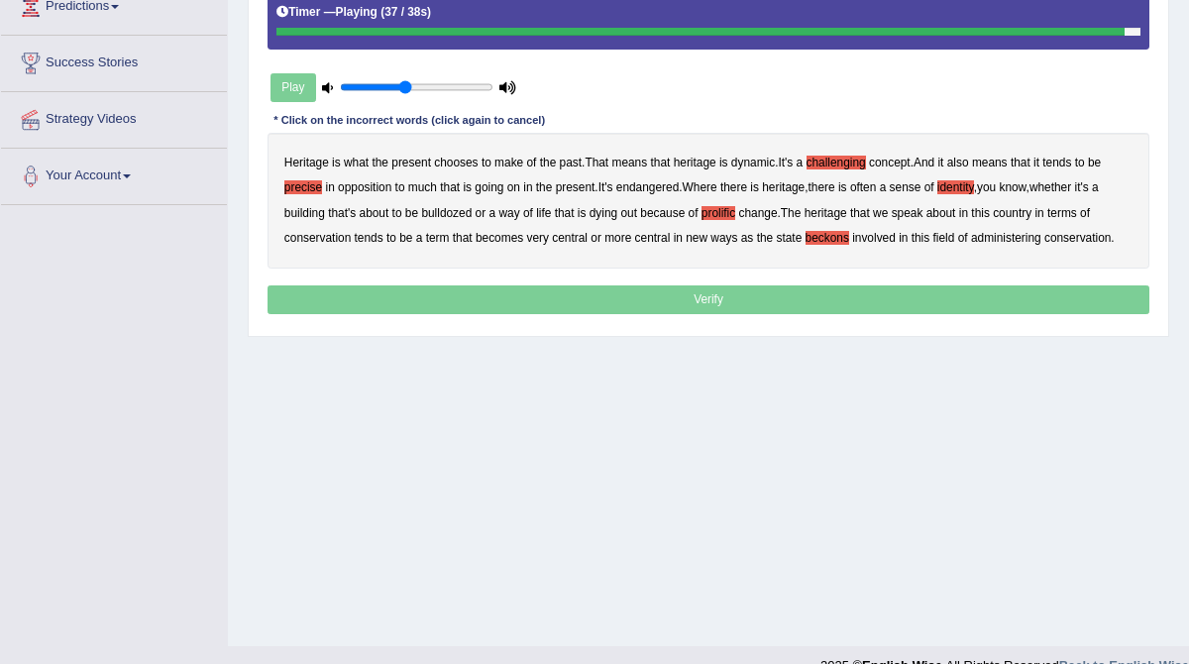
click at [738, 297] on p "Verify" at bounding box center [709, 299] width 883 height 29
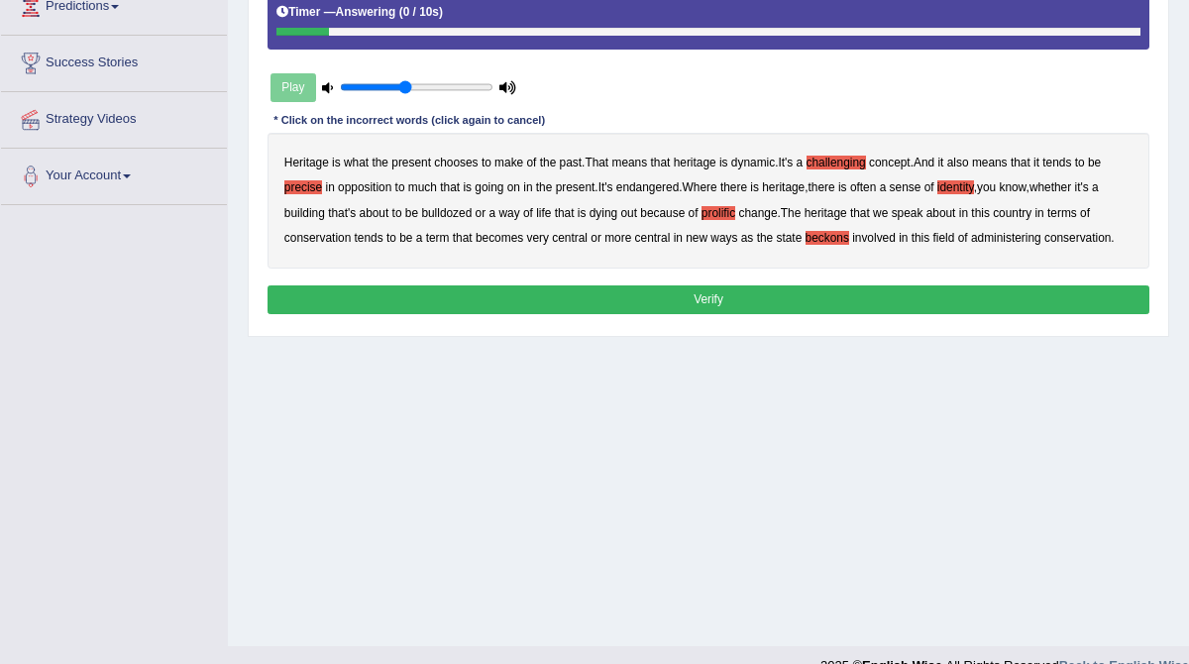
click at [727, 295] on button "Verify" at bounding box center [709, 299] width 883 height 29
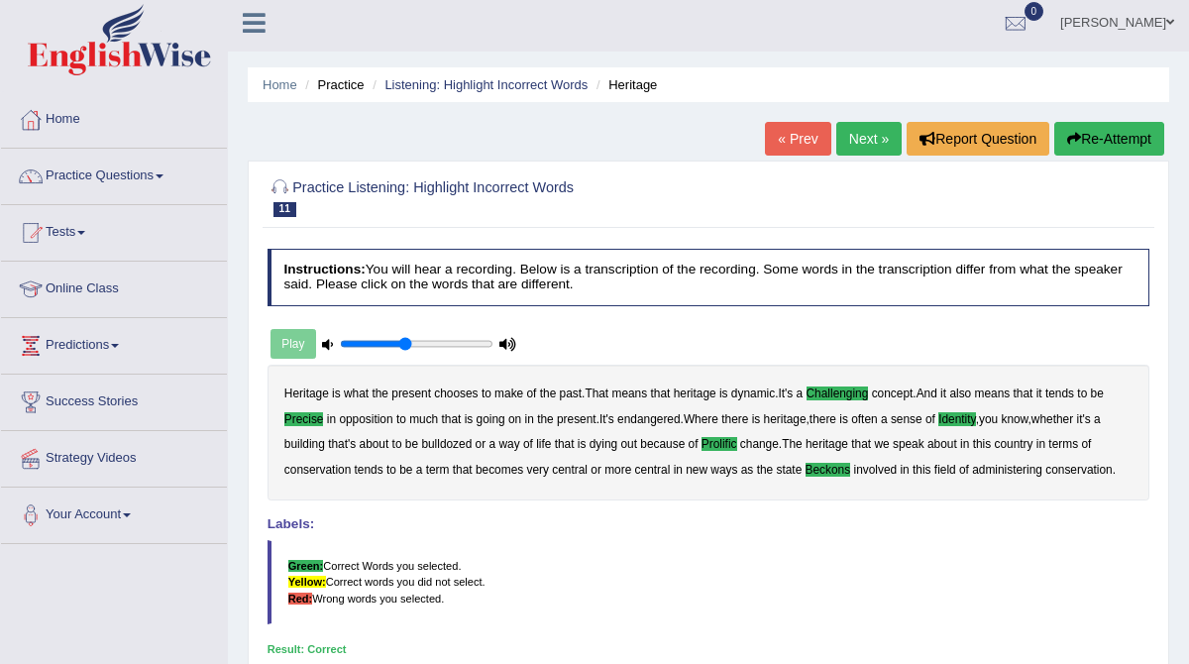
scroll to position [0, 0]
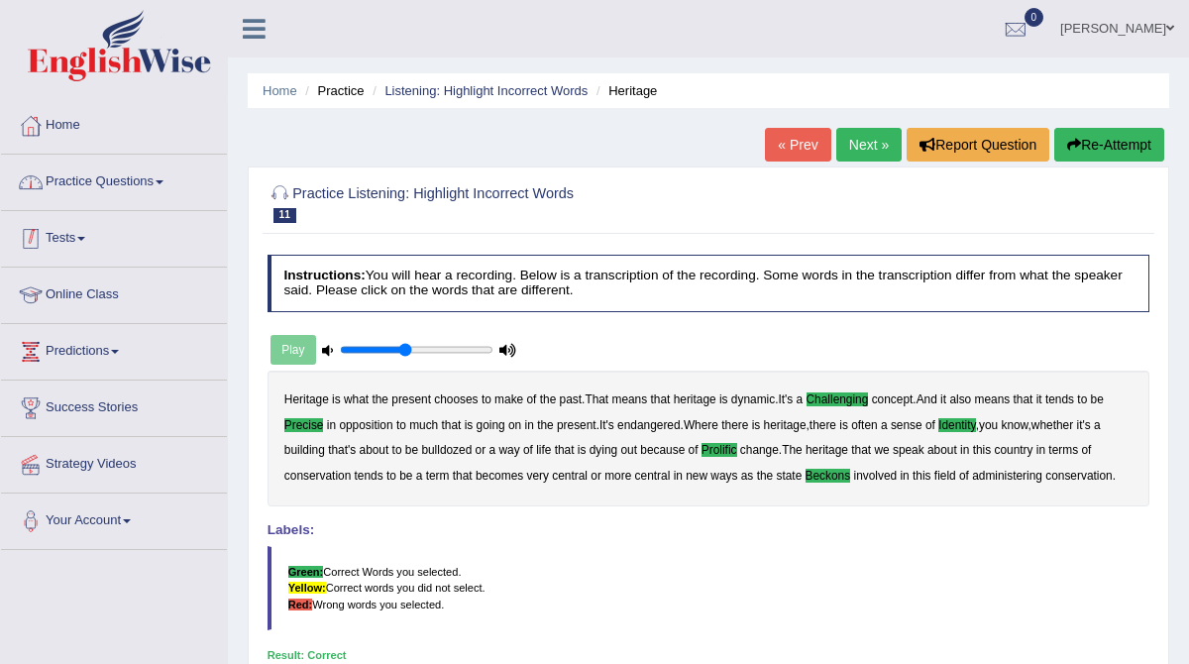
click at [125, 184] on link "Practice Questions" at bounding box center [114, 180] width 226 height 50
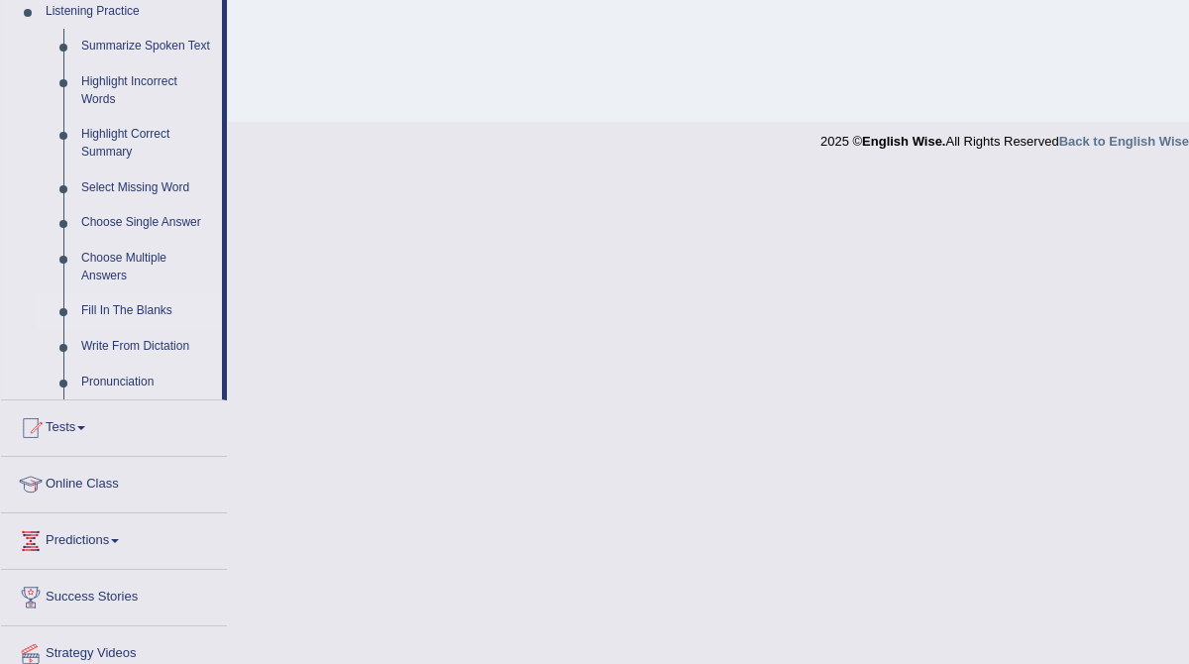
click at [140, 329] on link "Fill In The Blanks" at bounding box center [147, 311] width 150 height 36
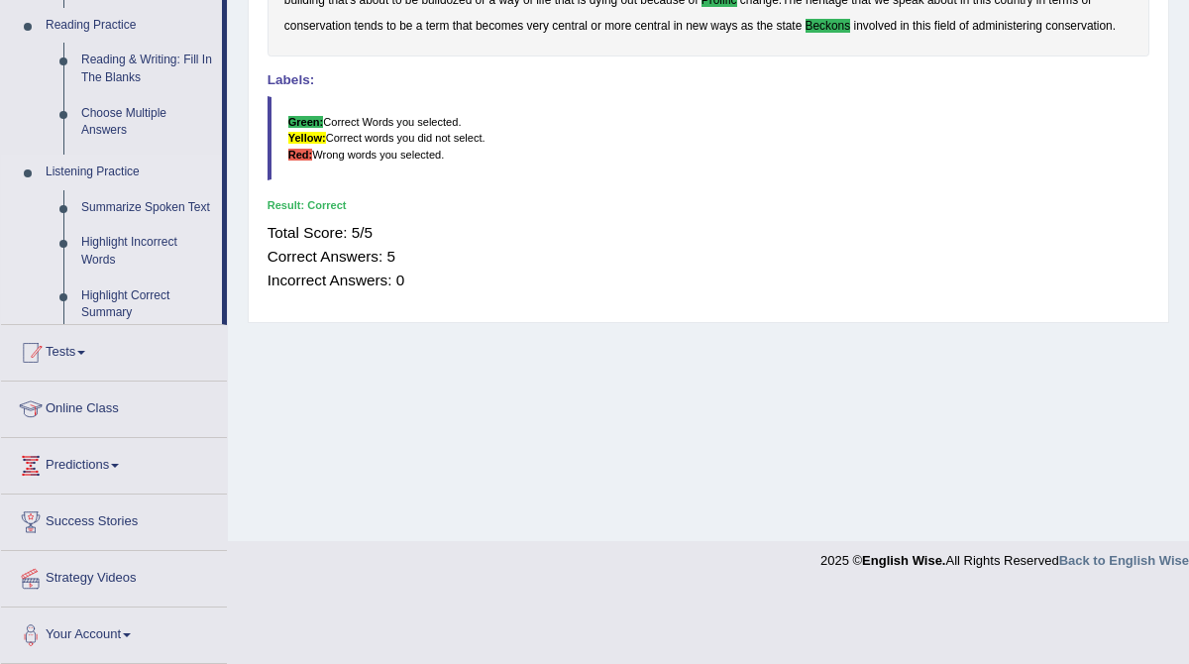
scroll to position [377, 0]
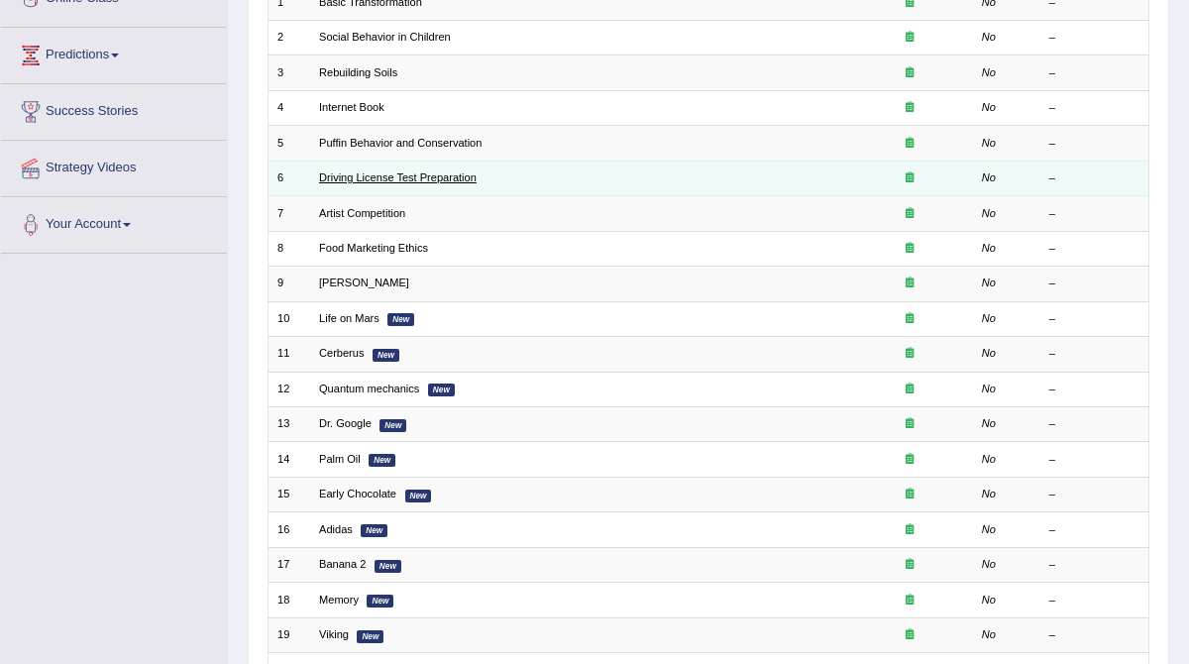
scroll to position [297, 0]
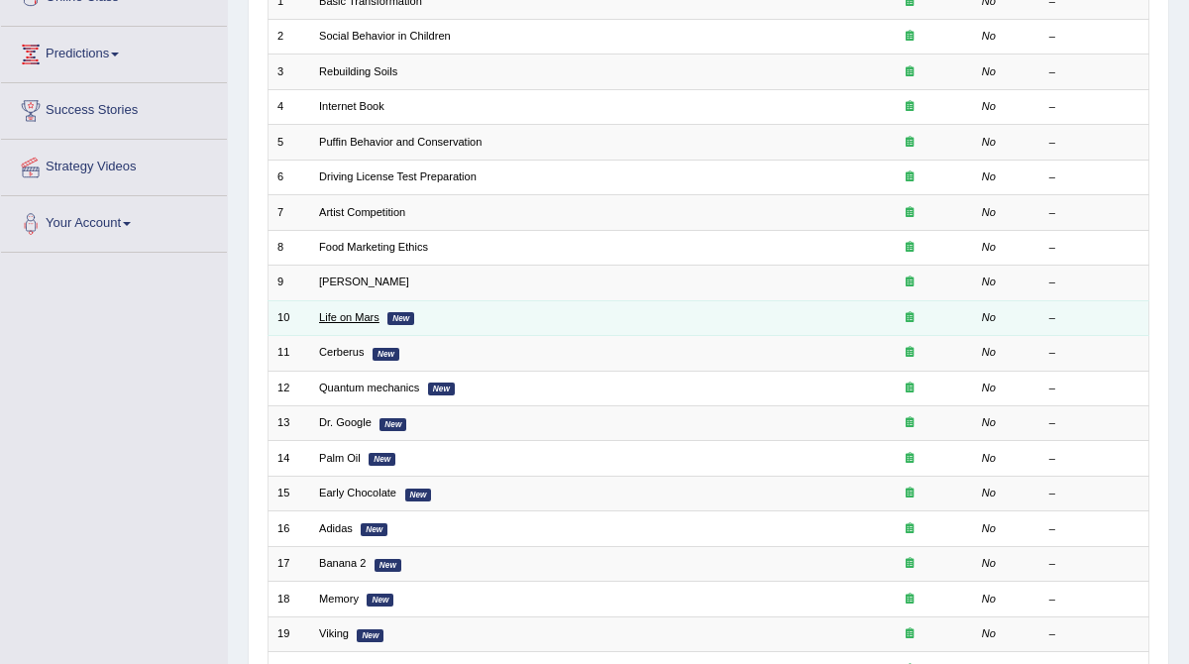
click at [350, 313] on link "Life on Mars" at bounding box center [349, 317] width 60 height 12
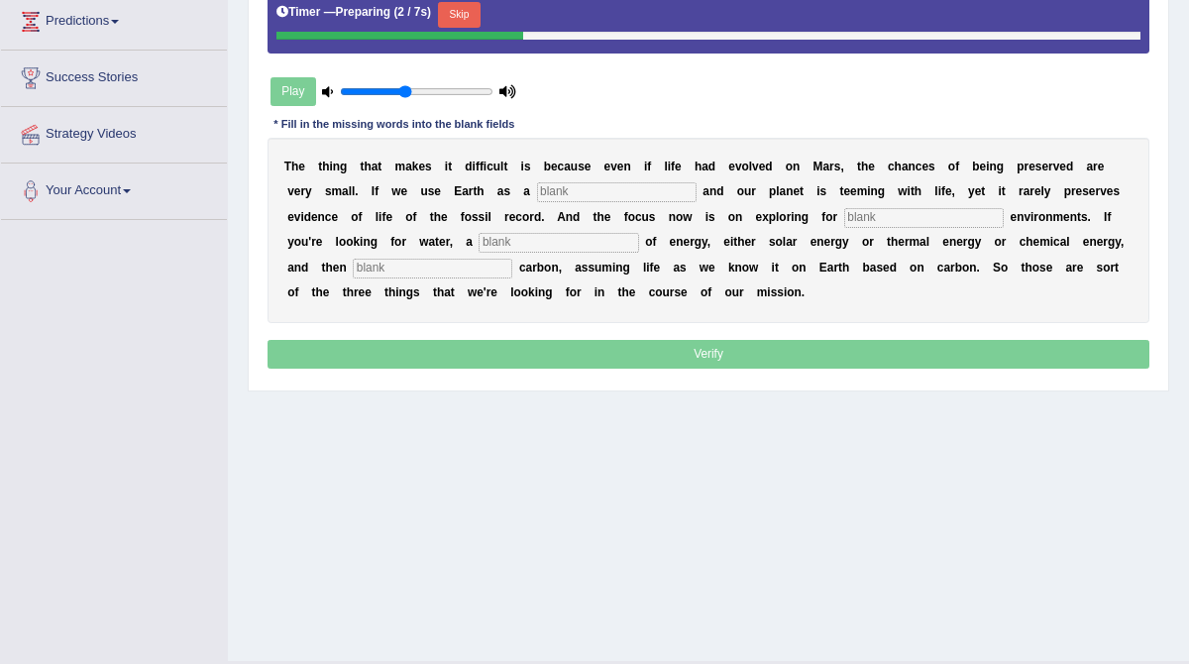
scroll to position [322, 0]
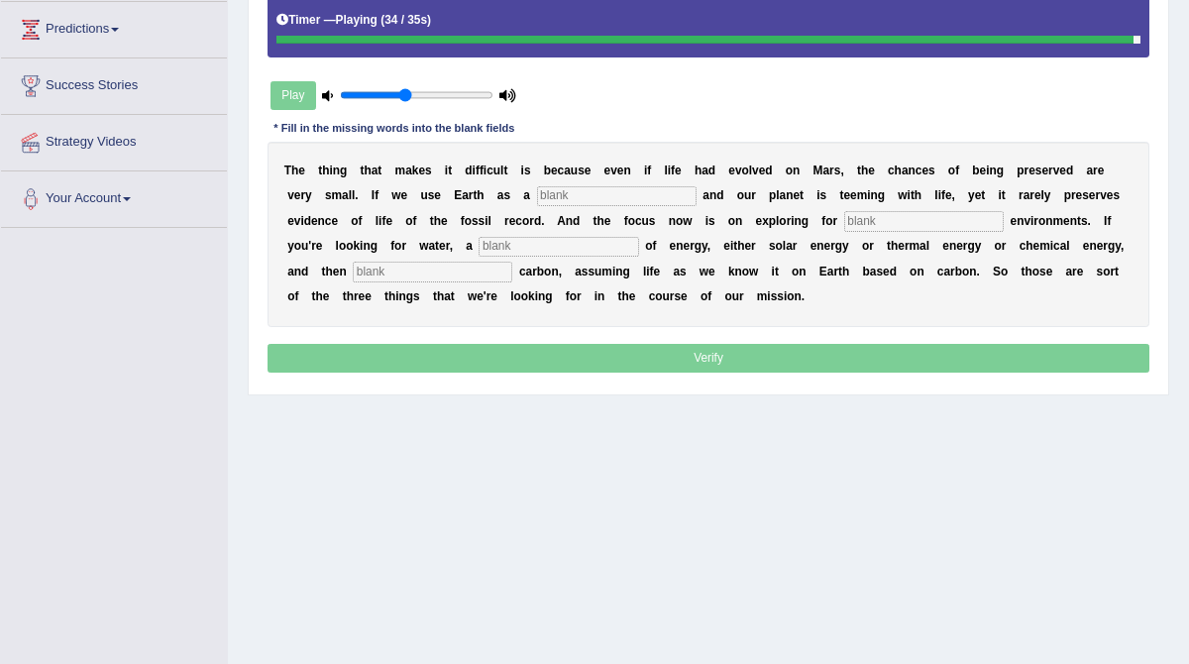
click at [526, 244] on input "text" at bounding box center [559, 247] width 160 height 20
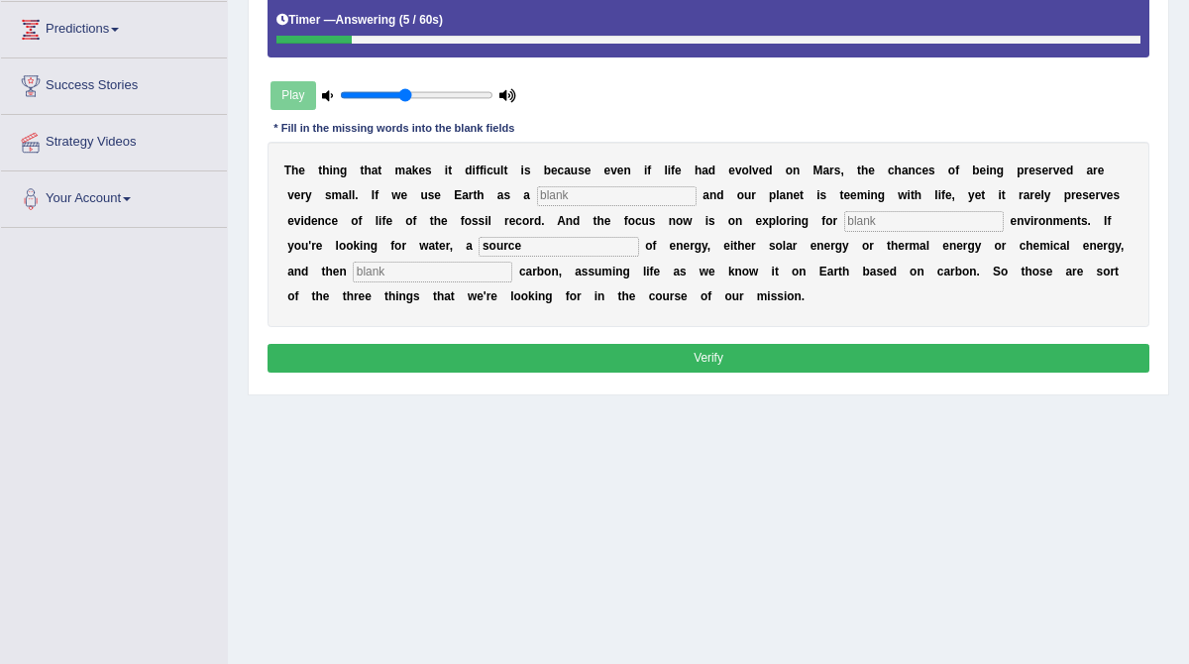
type input "source"
click at [412, 276] on input "text" at bounding box center [433, 272] width 160 height 20
click at [408, 272] on input "text" at bounding box center [433, 272] width 160 height 20
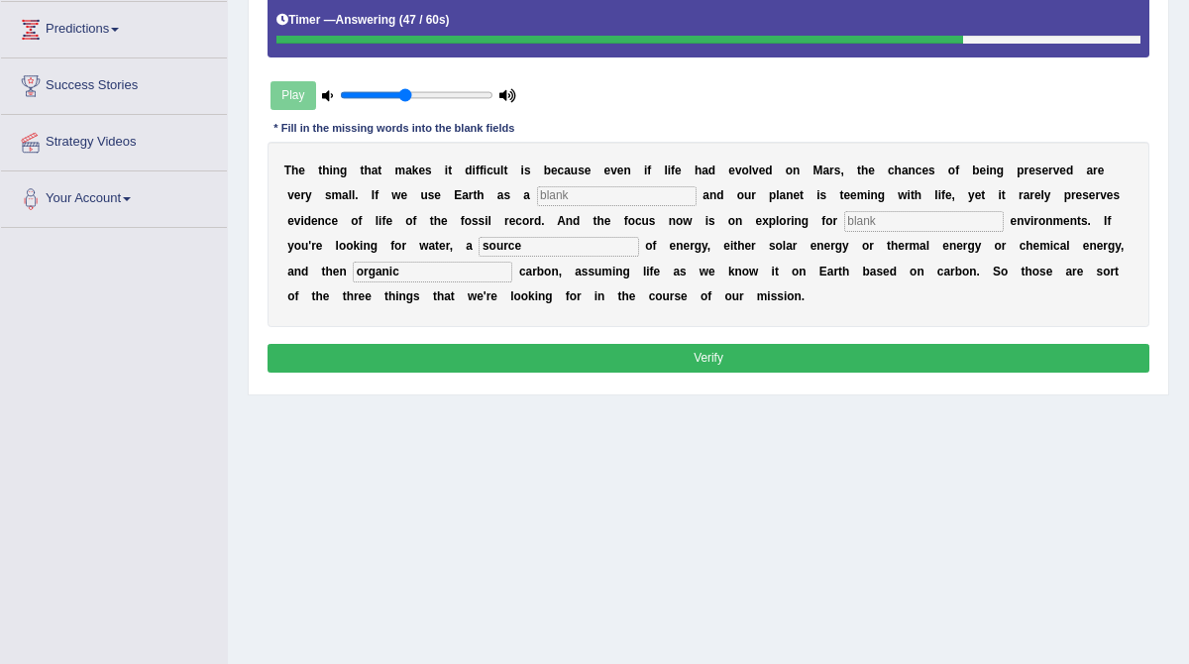
type input "organic"
click at [558, 199] on input "text" at bounding box center [617, 196] width 160 height 20
type input "reference"
click at [868, 218] on input "text" at bounding box center [924, 221] width 160 height 20
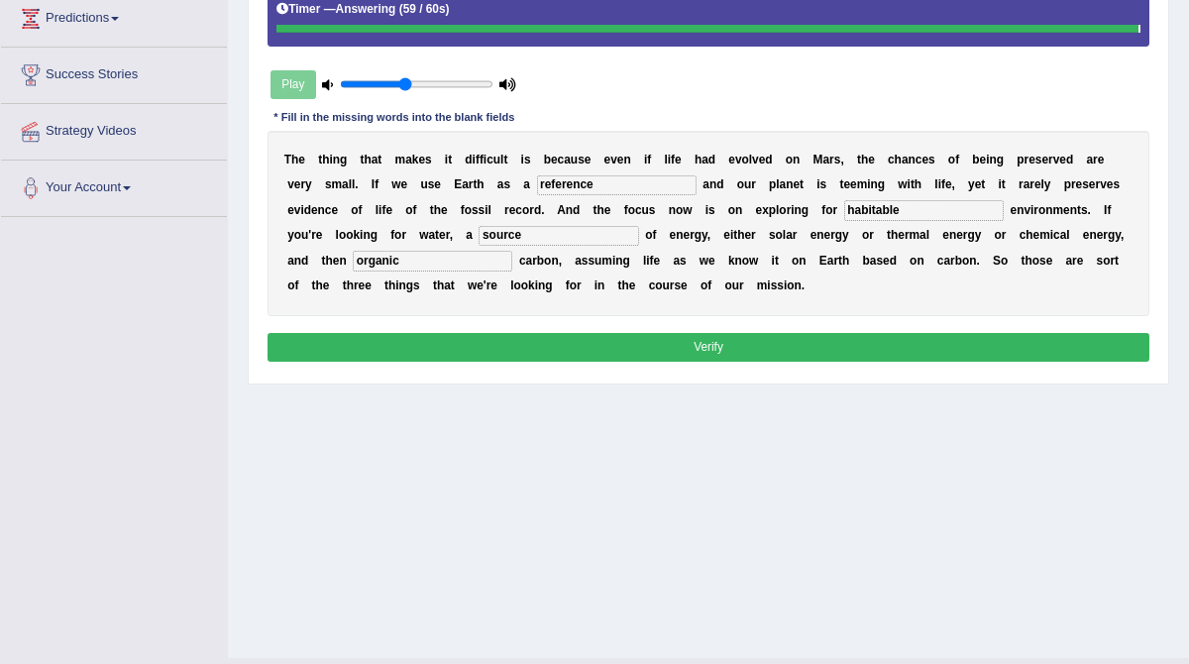
type input "habitable"
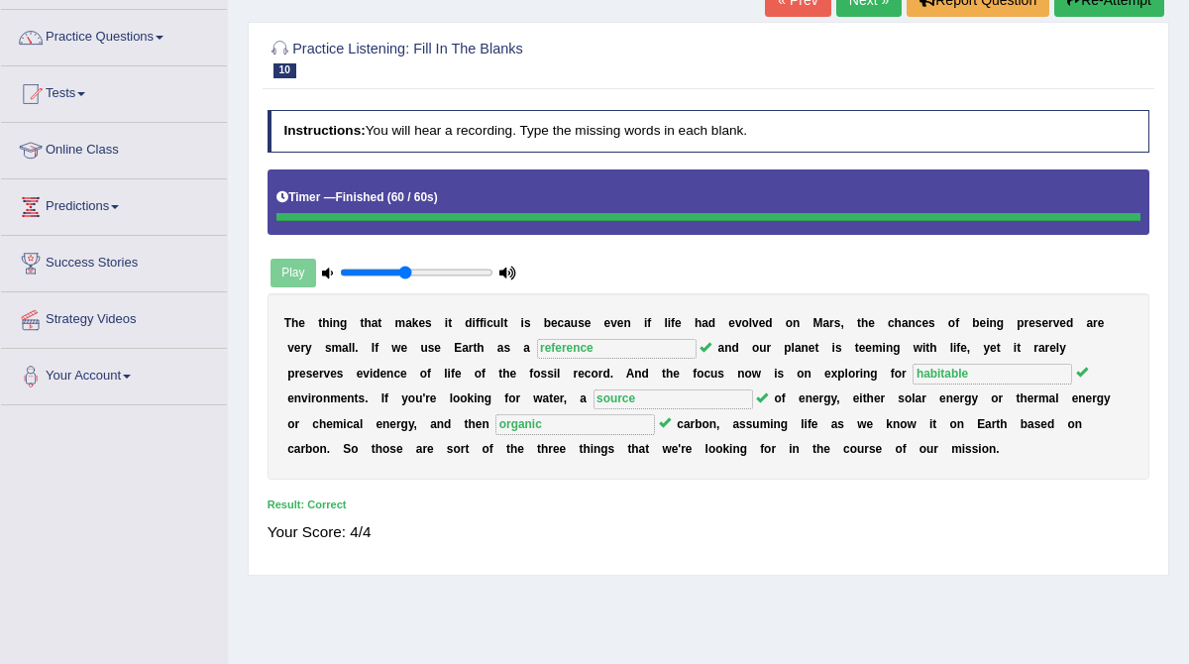
scroll to position [0, 0]
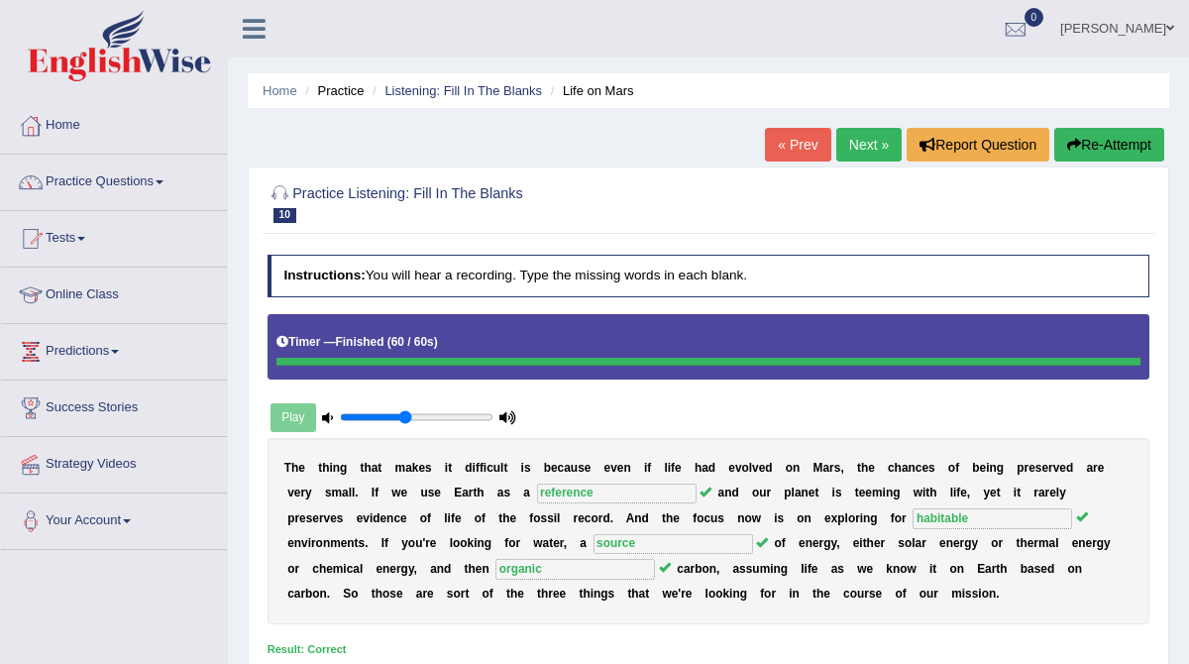
click at [855, 156] on link "Next »" at bounding box center [868, 145] width 65 height 34
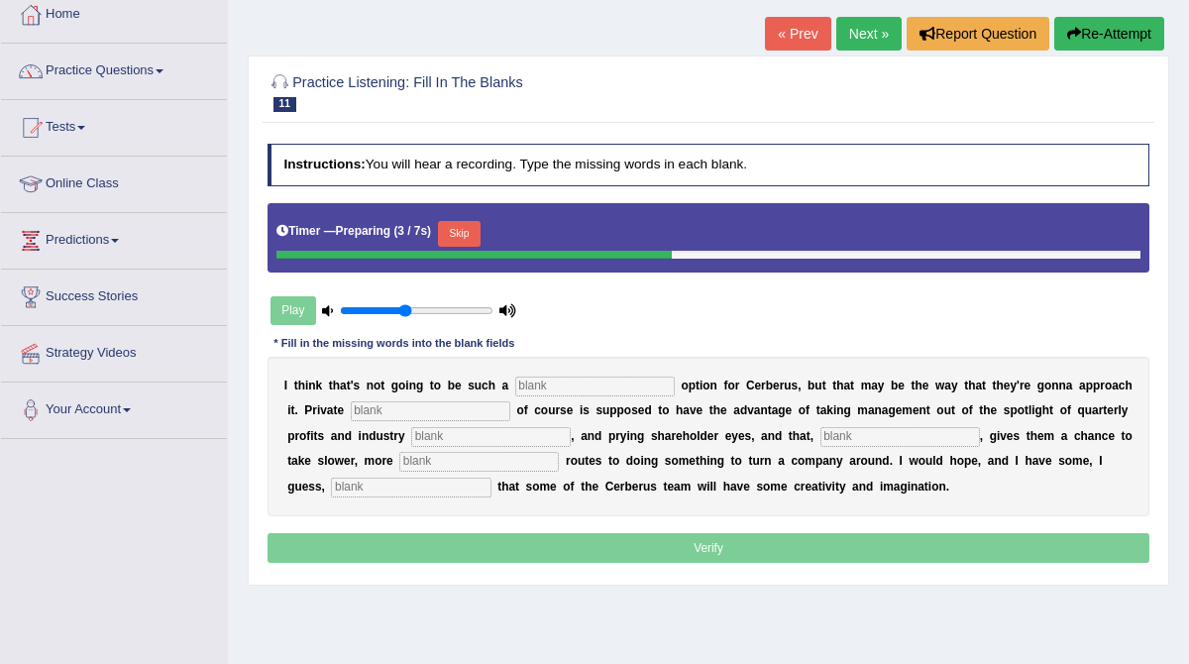
scroll to position [113, 0]
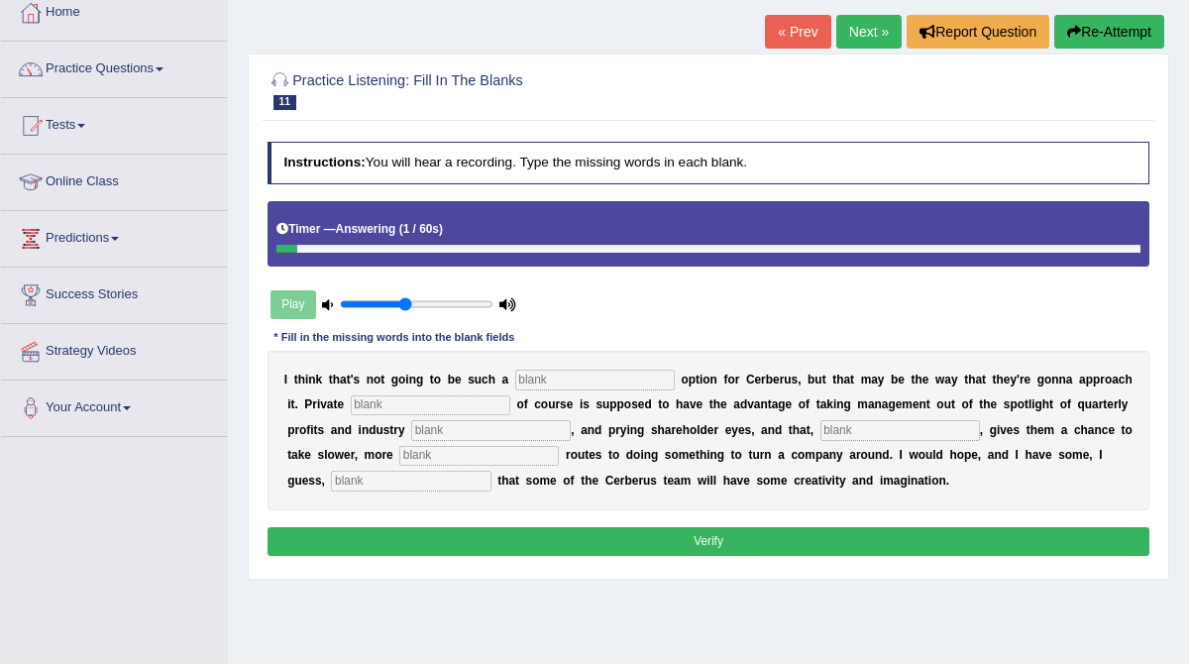
click at [370, 477] on input "text" at bounding box center [411, 481] width 160 height 20
type input "optimism"
click at [607, 383] on input "text" at bounding box center [595, 380] width 160 height 20
type input "viable"
click at [383, 409] on input "text" at bounding box center [431, 405] width 160 height 20
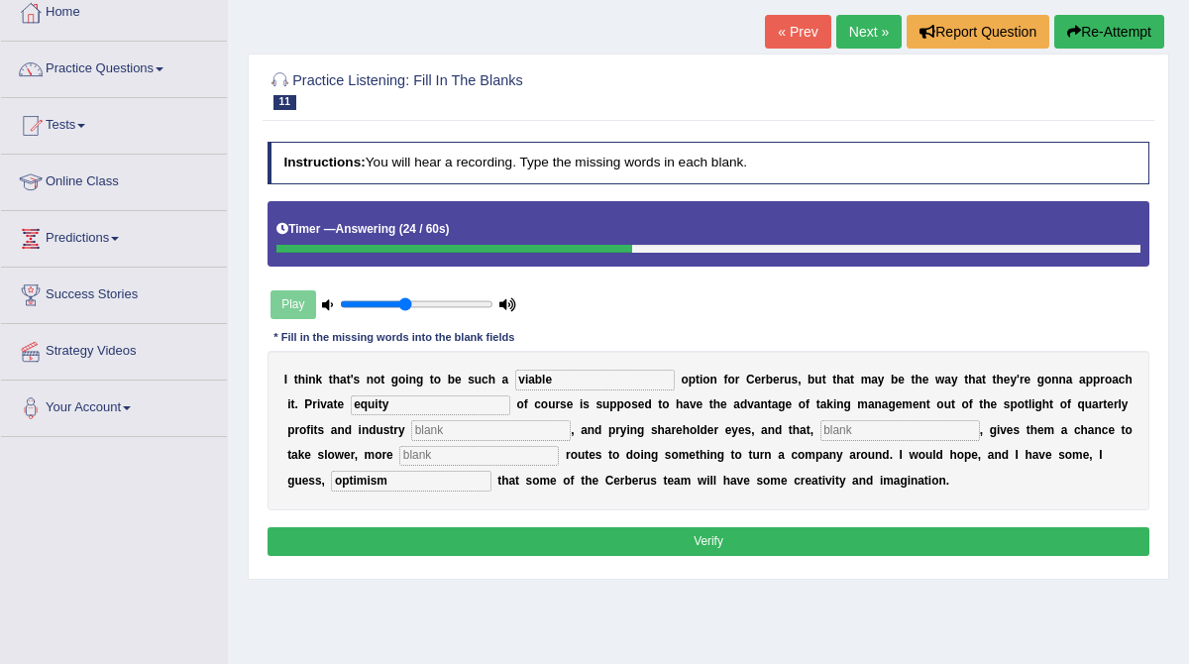
type input "equity"
click at [466, 424] on input "text" at bounding box center [491, 430] width 160 height 20
click at [855, 435] on input "text" at bounding box center [901, 430] width 160 height 20
click at [458, 446] on input "text" at bounding box center [479, 456] width 160 height 20
click at [458, 433] on input "analys" at bounding box center [491, 430] width 160 height 20
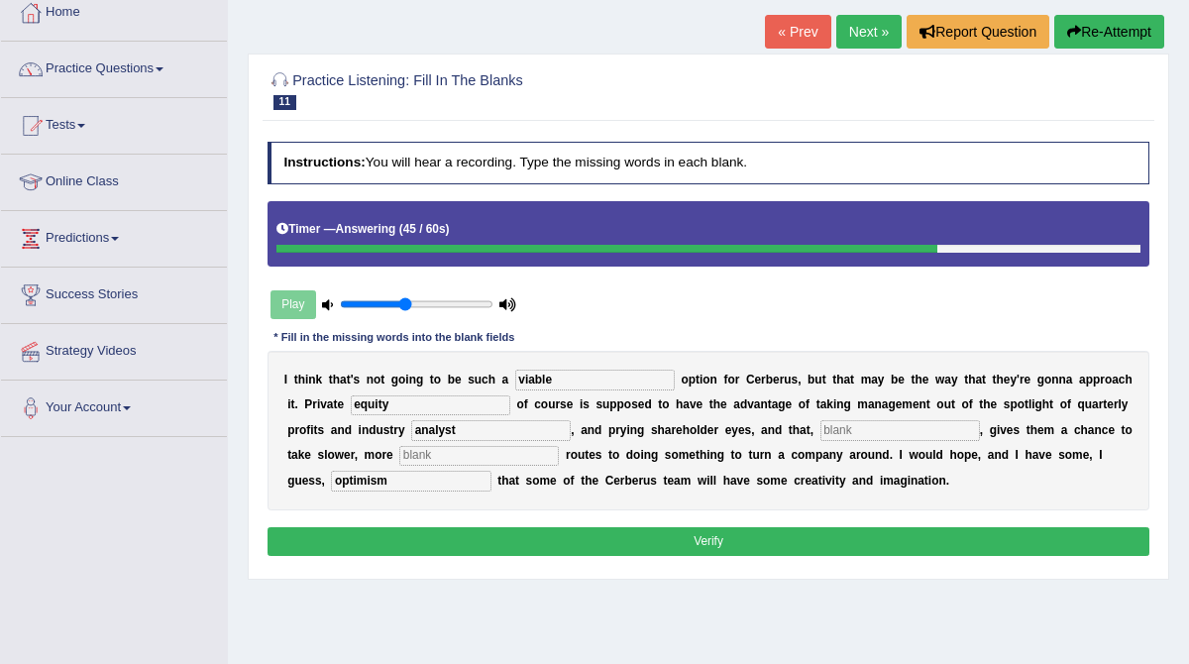
click at [880, 427] on input "text" at bounding box center [901, 430] width 160 height 20
click at [458, 431] on input "analyst" at bounding box center [491, 430] width 160 height 20
type input "analysts"
click at [822, 430] on input "text" at bounding box center [901, 430] width 160 height 20
type input "optim"
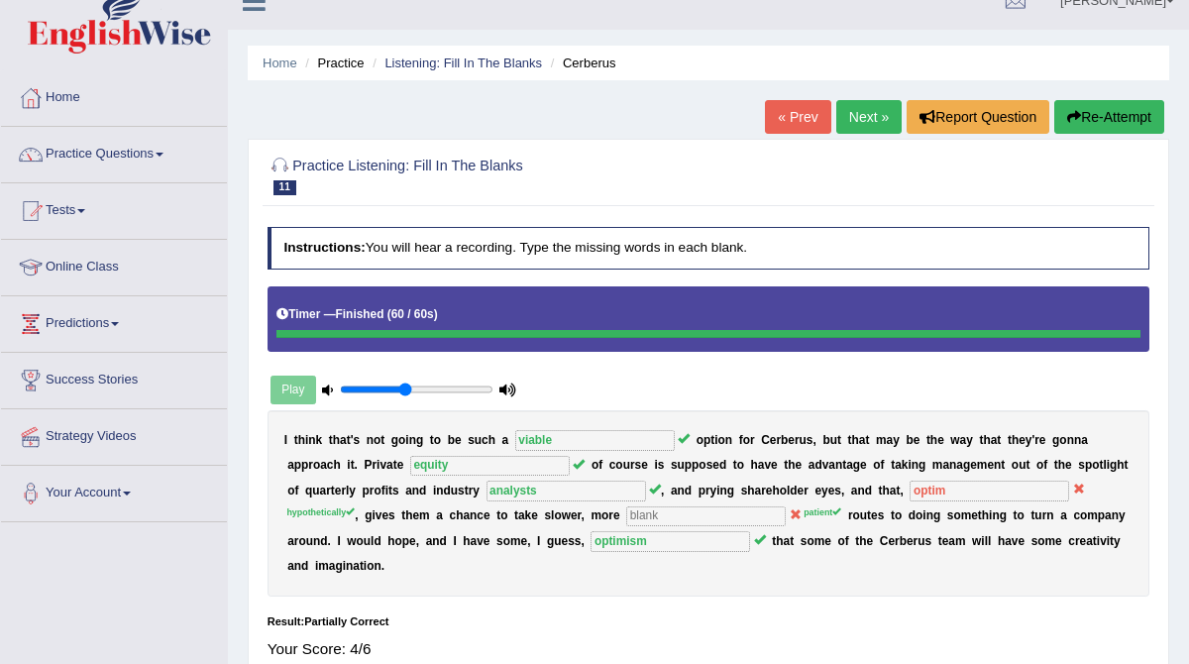
scroll to position [0, 0]
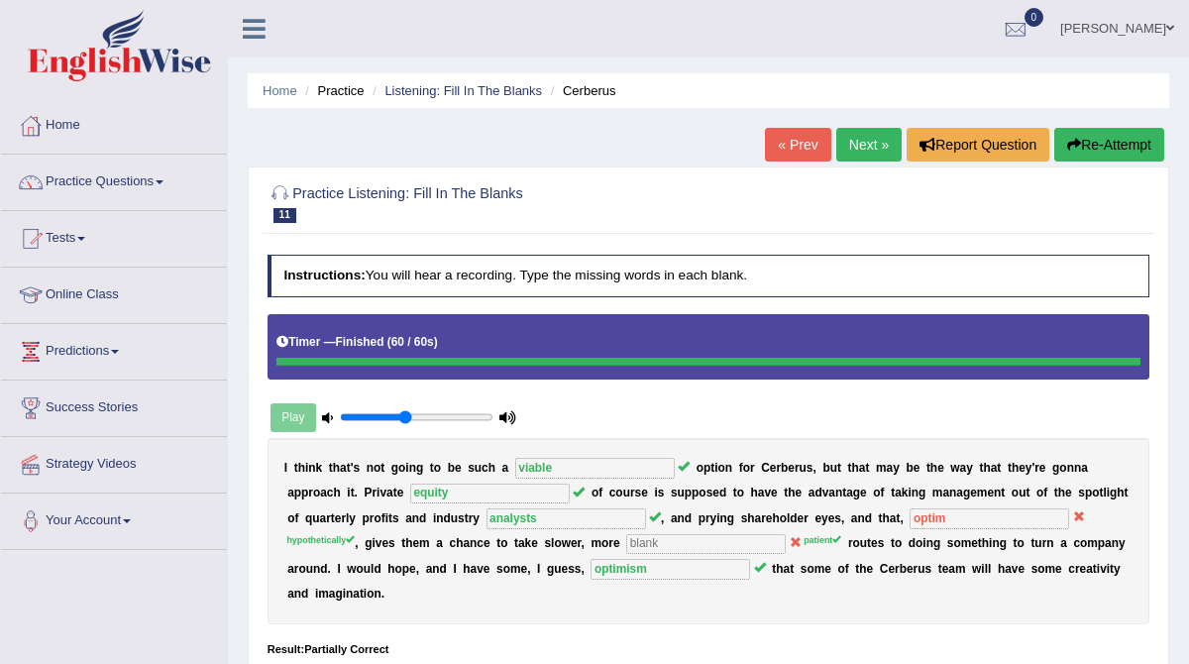
click at [861, 148] on link "Next »" at bounding box center [868, 145] width 65 height 34
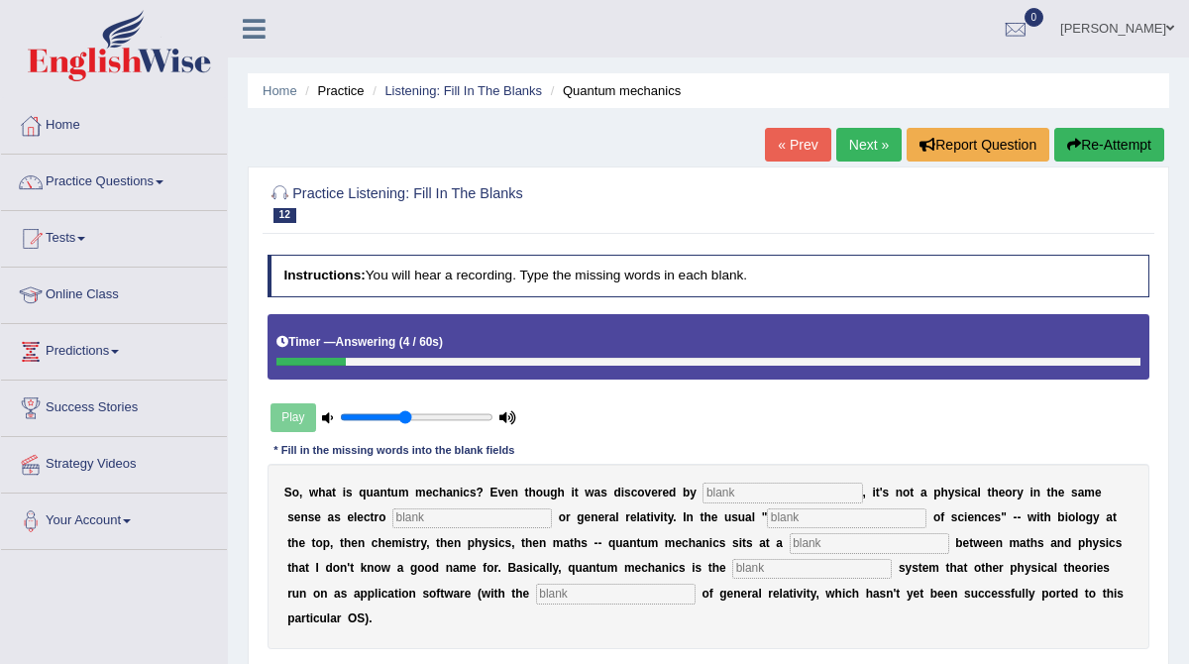
click at [729, 487] on input "text" at bounding box center [783, 493] width 160 height 20
click at [774, 493] on input "phycist" at bounding box center [783, 493] width 160 height 20
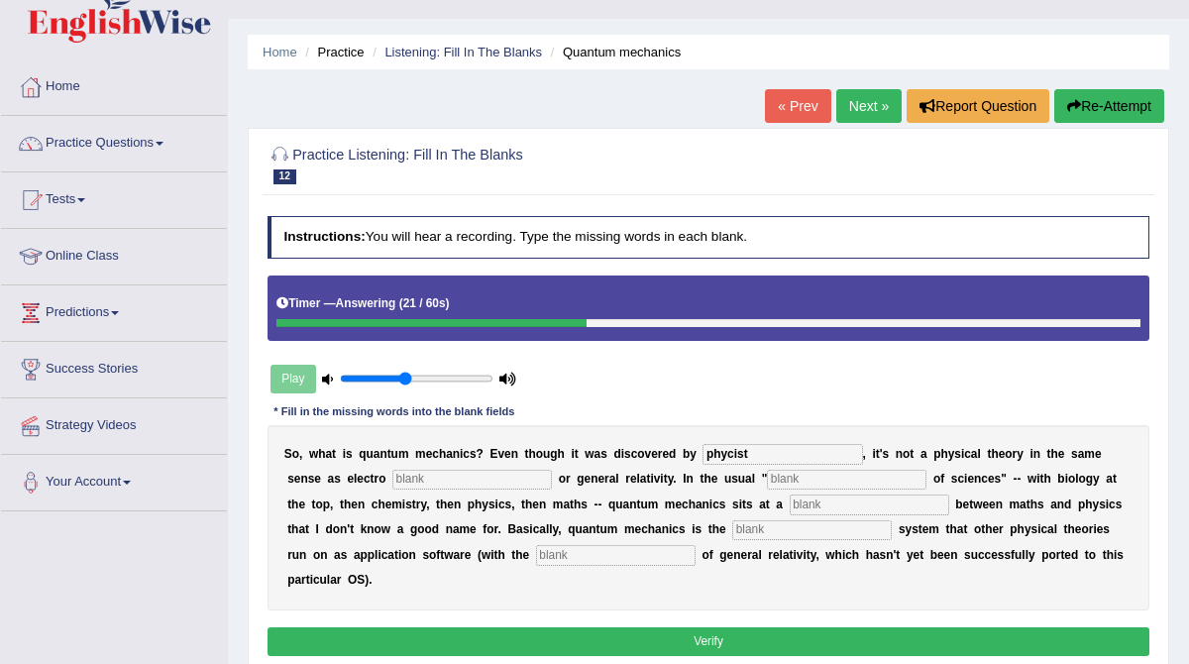
scroll to position [36, 0]
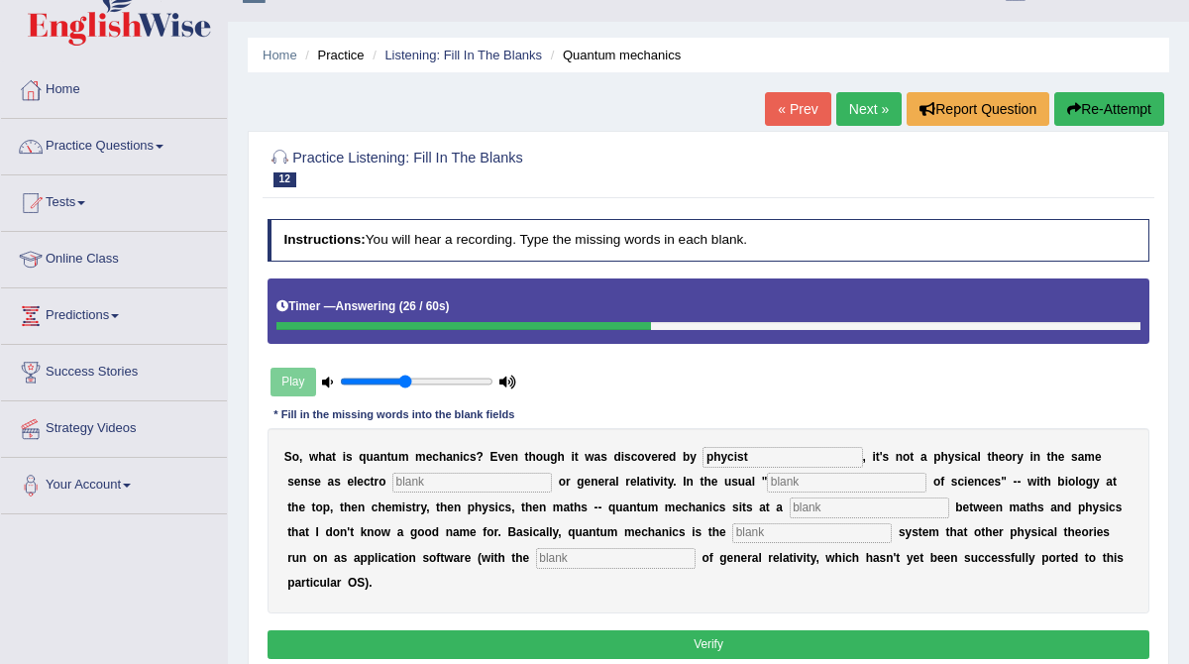
type input "phycist"
click at [767, 479] on input "text" at bounding box center [847, 483] width 160 height 20
click at [767, 488] on input "hyraqrchy" at bounding box center [847, 483] width 160 height 20
click at [767, 485] on input "hiraqrchy" at bounding box center [847, 483] width 160 height 20
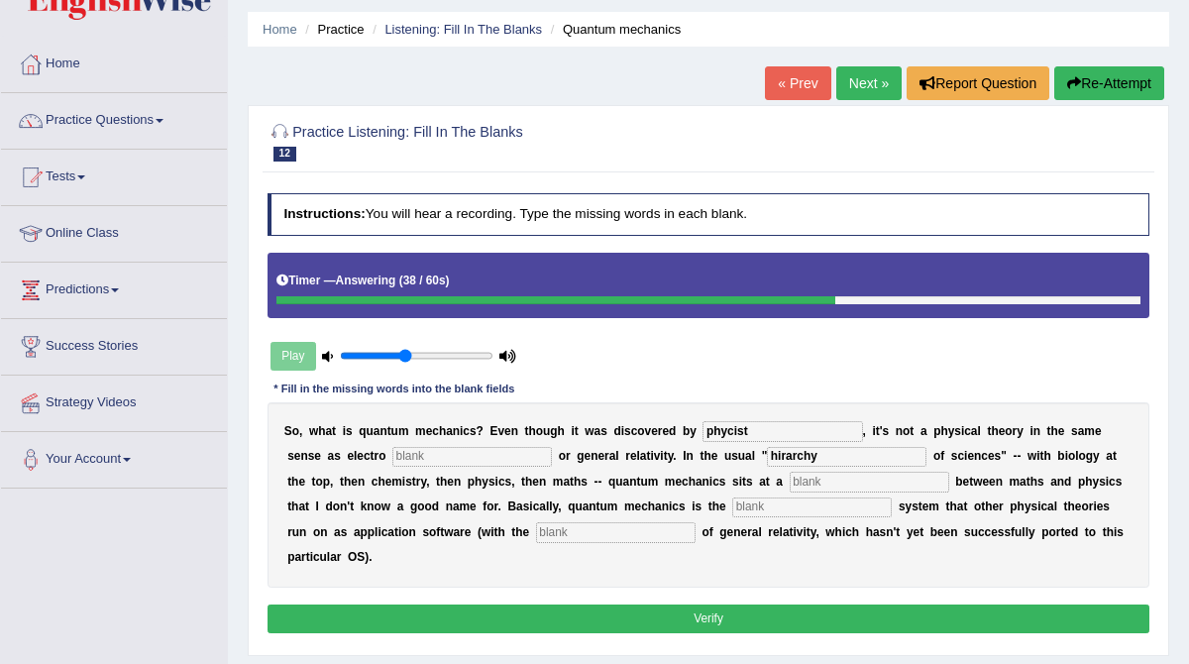
scroll to position [66, 0]
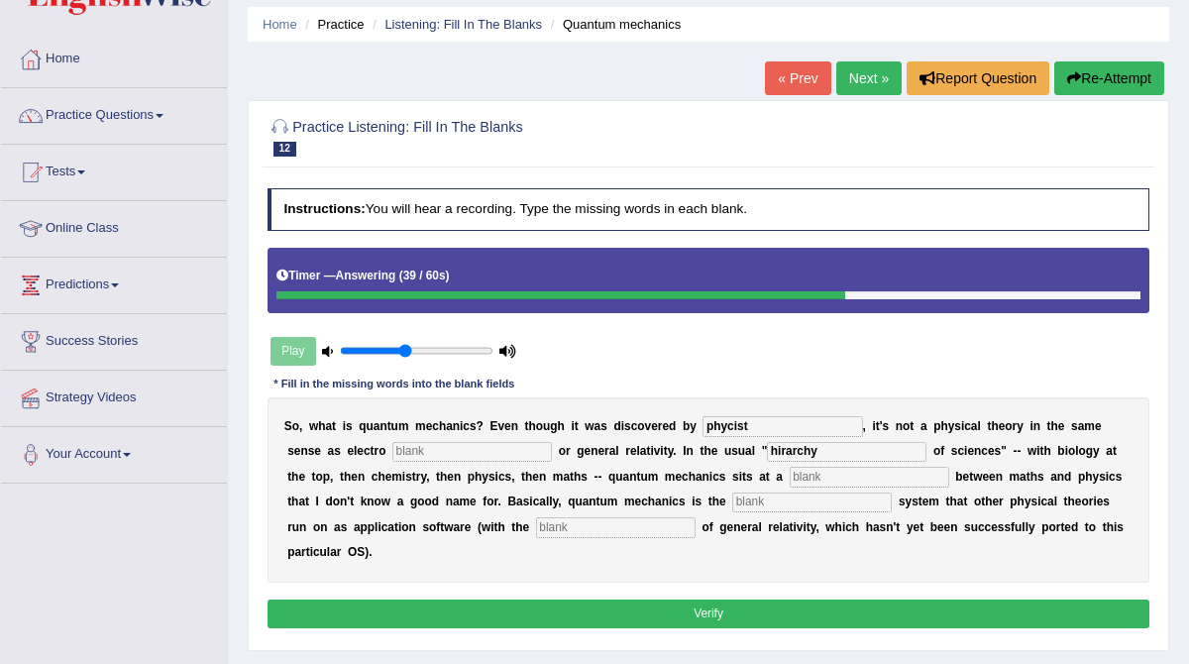
type input "hirarchy"
click at [732, 493] on input "text" at bounding box center [812, 503] width 160 height 20
type input "quantum"
click at [536, 524] on input "text" at bounding box center [616, 527] width 160 height 20
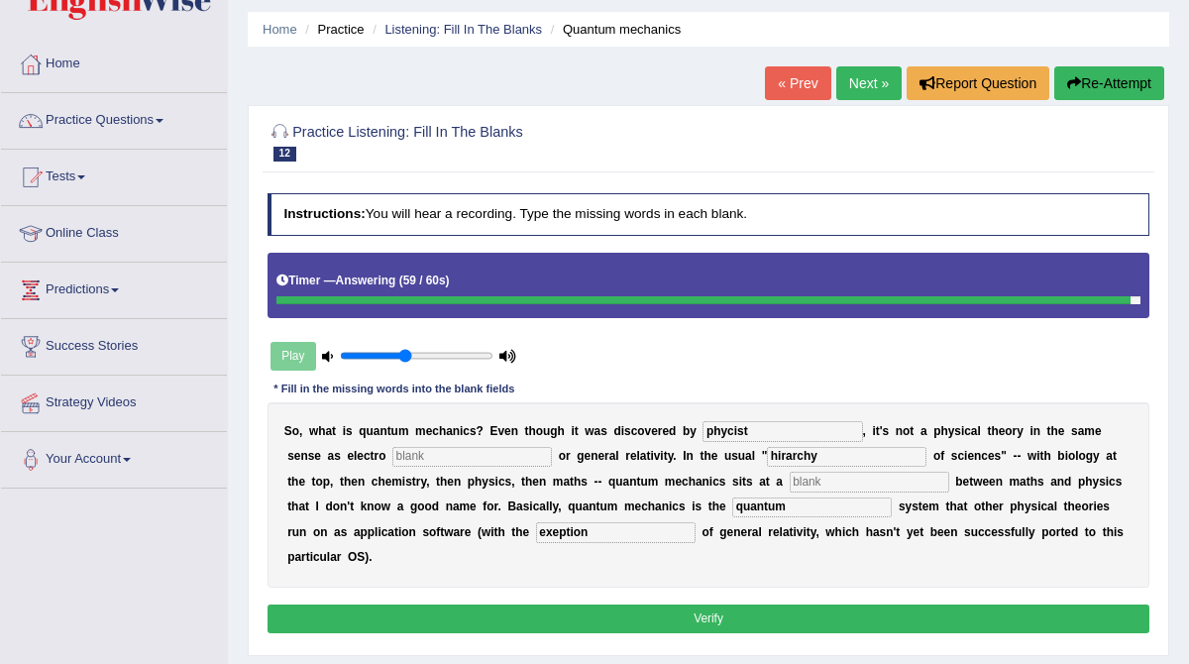
click at [536, 530] on input "exeption" at bounding box center [616, 532] width 160 height 20
type input "exeption"
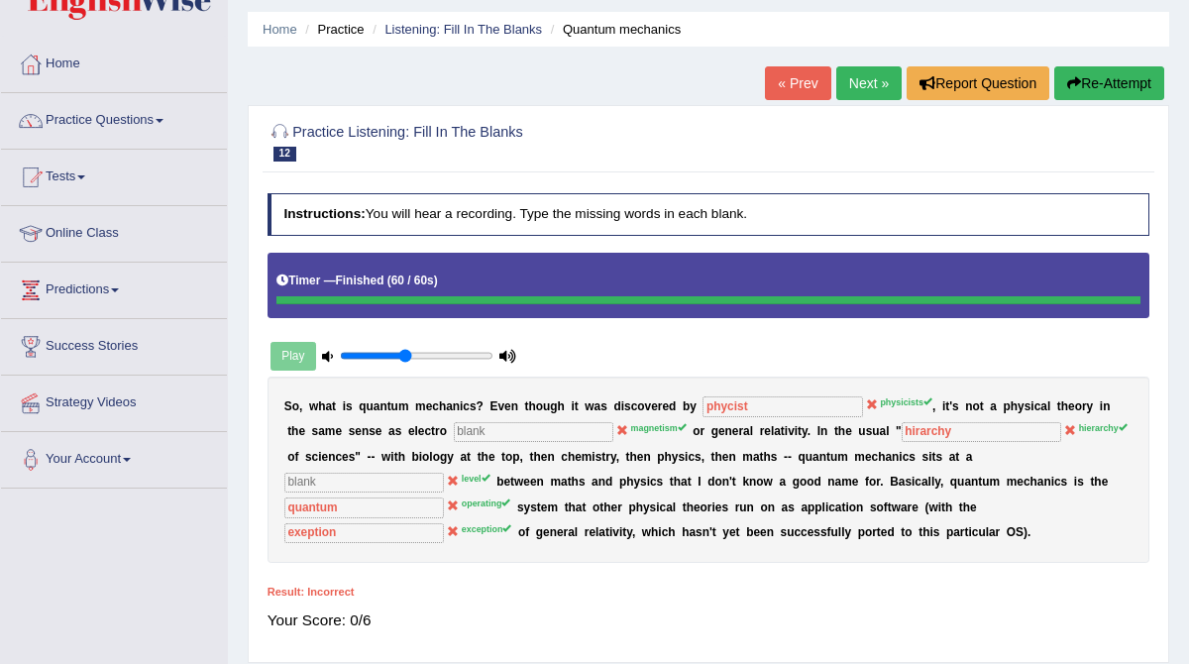
click at [422, 535] on body "Toggle navigation Home Practice Questions Speaking Practice Read Aloud Repeat S…" at bounding box center [594, 271] width 1189 height 664
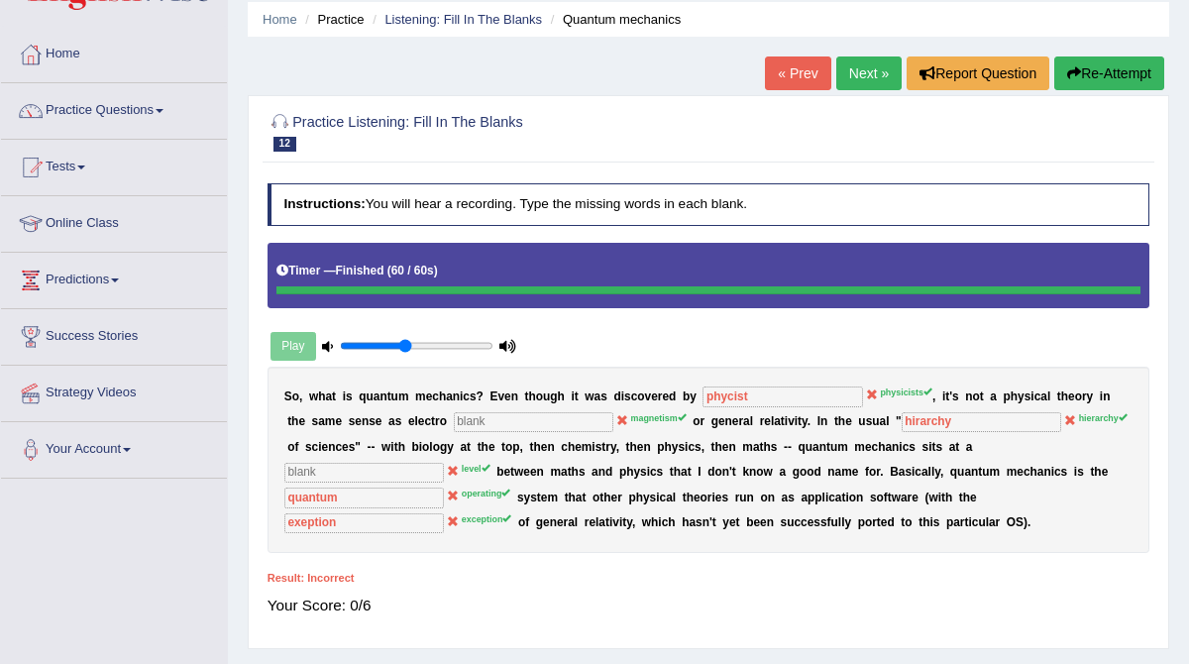
scroll to position [70, 0]
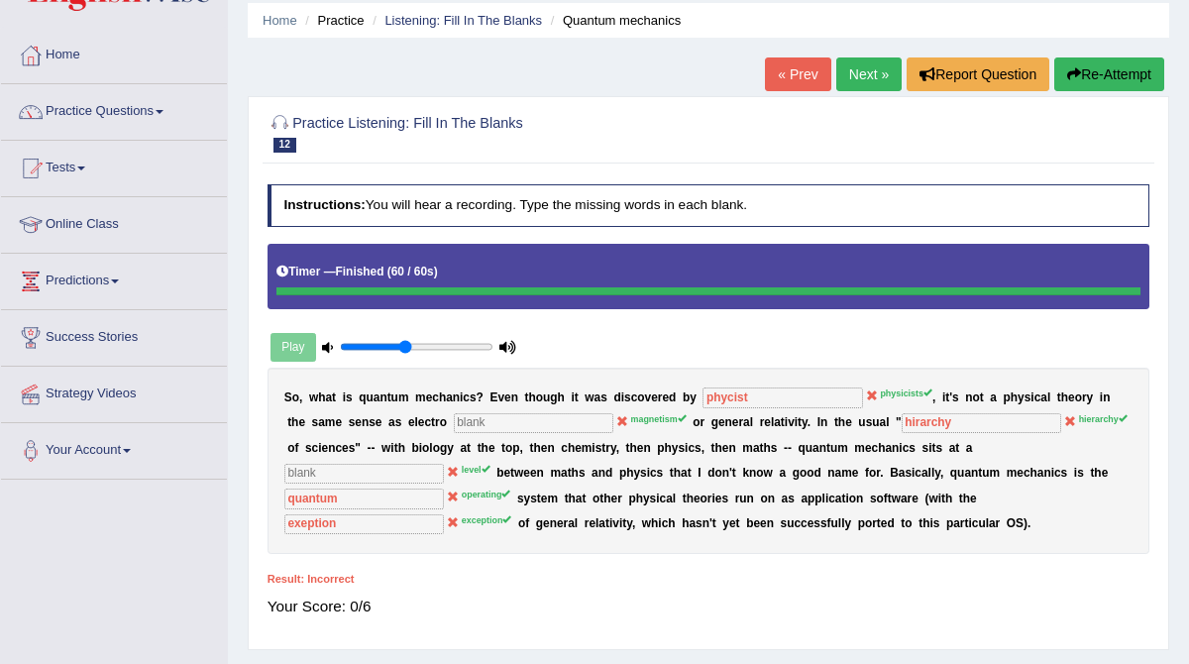
click at [856, 78] on link "Next »" at bounding box center [868, 74] width 65 height 34
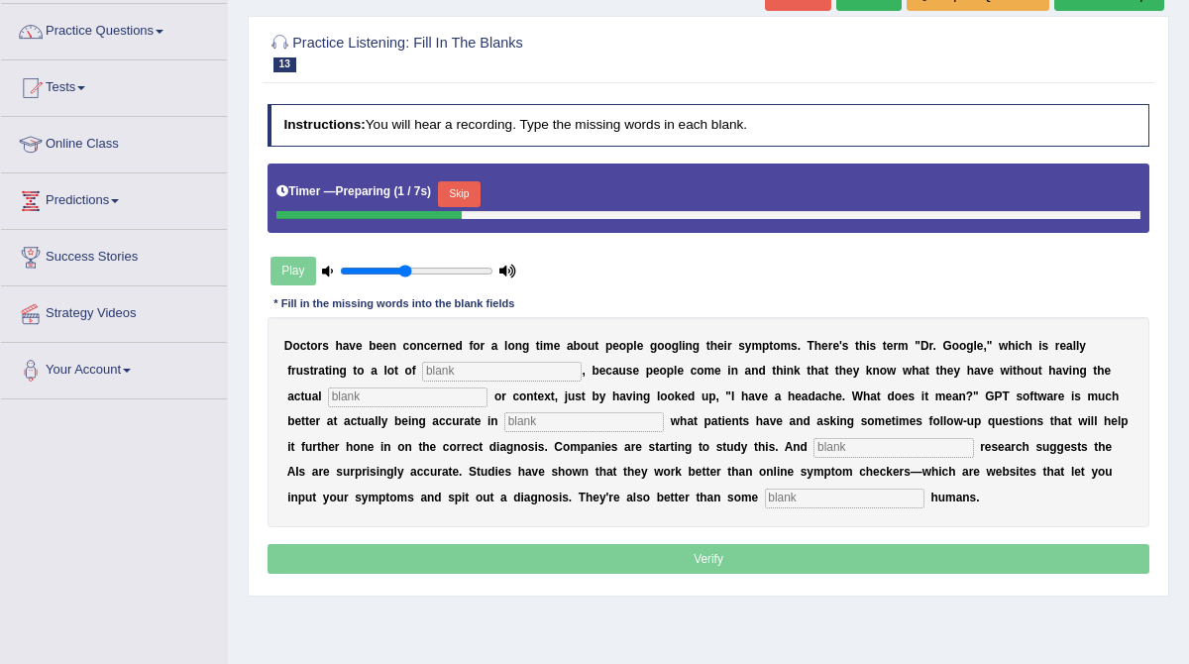
scroll to position [185, 0]
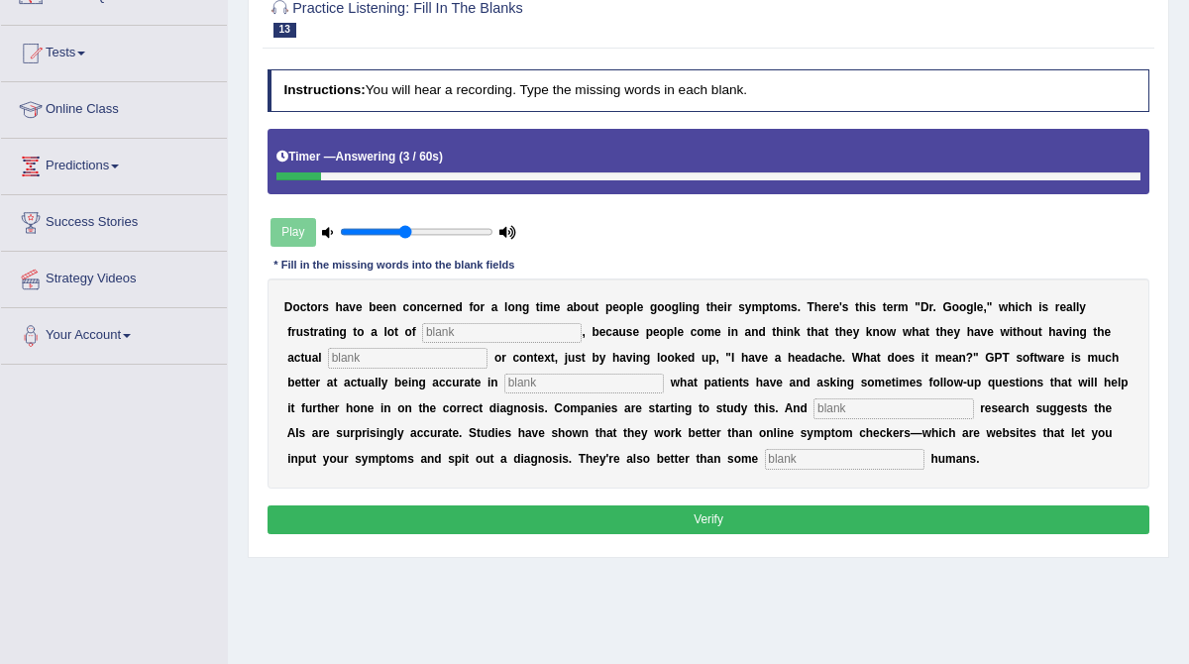
click at [767, 462] on input "text" at bounding box center [845, 459] width 160 height 20
type input "untrain"
click at [814, 411] on input "text" at bounding box center [894, 408] width 160 height 20
click at [814, 412] on input "preleminary" at bounding box center [894, 408] width 160 height 20
click at [814, 411] on input "preliminary" at bounding box center [894, 408] width 160 height 20
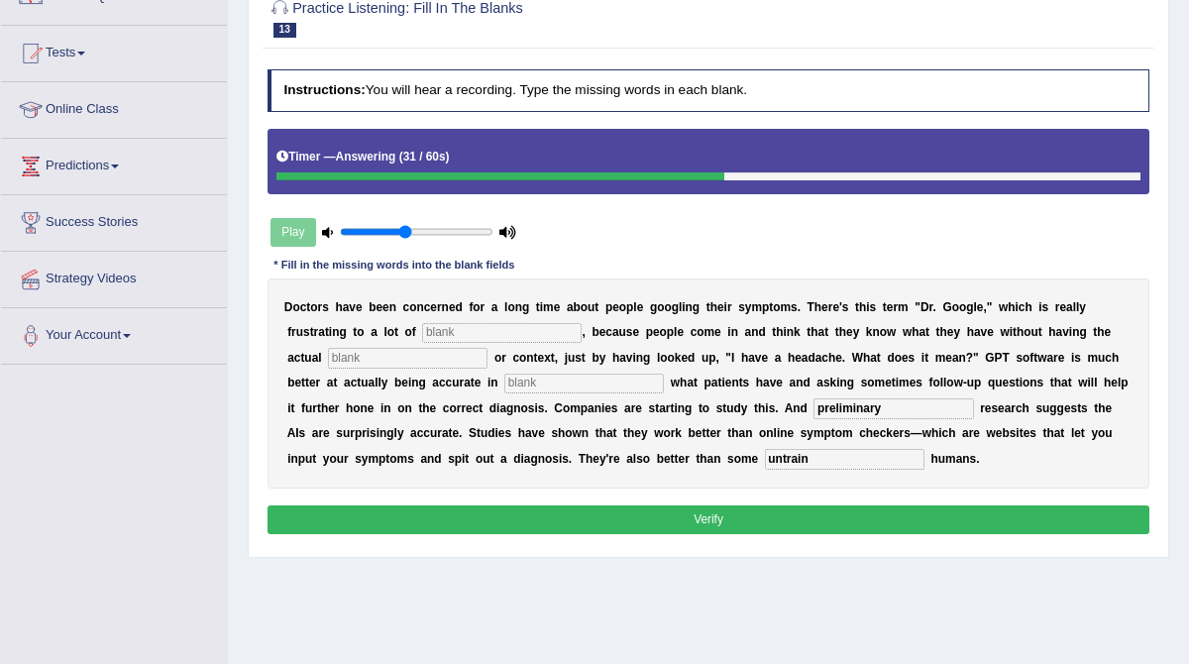
type input "preliminary"
click at [519, 381] on input "text" at bounding box center [584, 384] width 160 height 20
click at [467, 340] on input "text" at bounding box center [502, 333] width 160 height 20
type input "physician"
click at [383, 358] on input "text" at bounding box center [408, 358] width 160 height 20
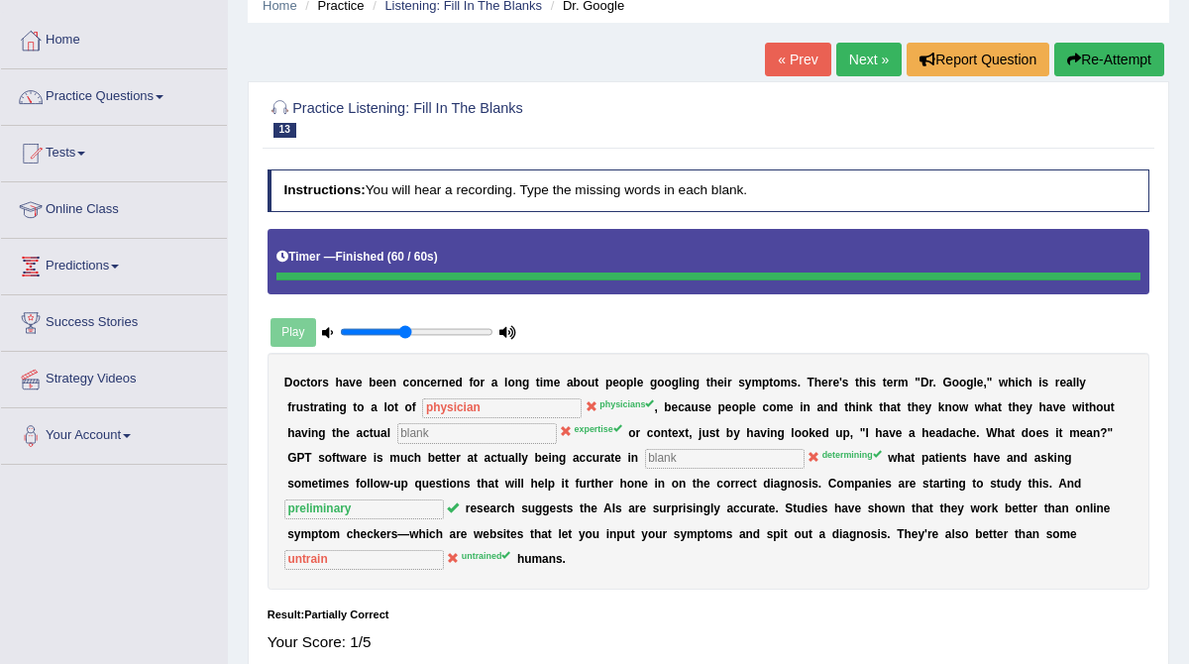
scroll to position [100, 0]
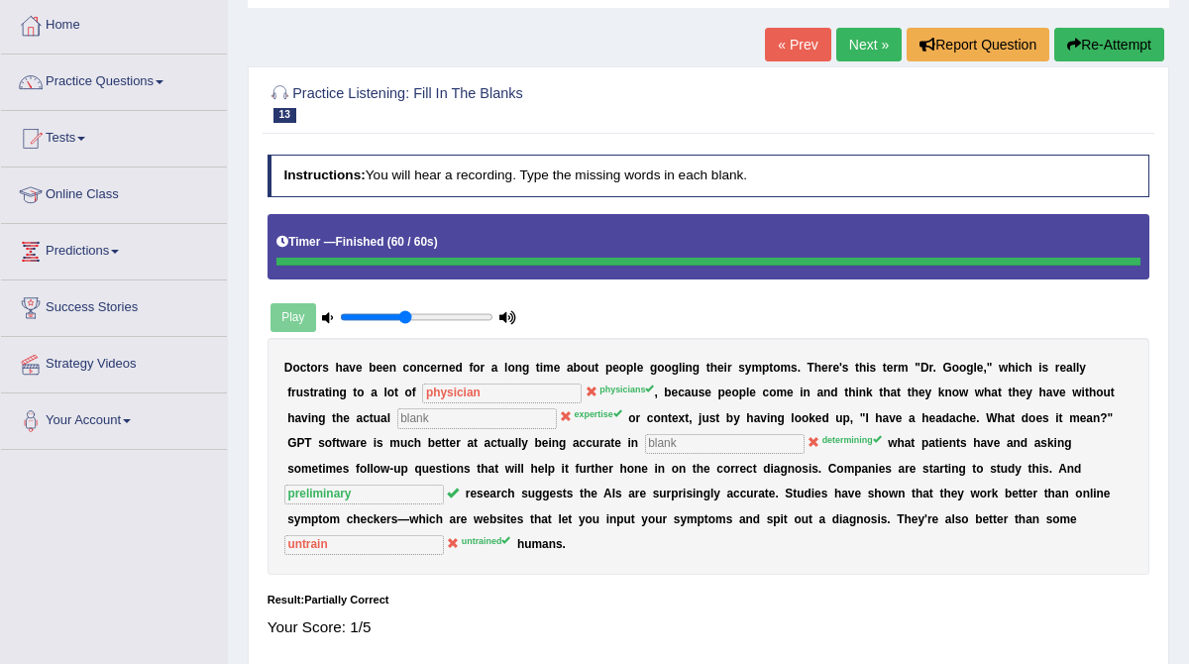
click at [859, 44] on link "Next »" at bounding box center [868, 45] width 65 height 34
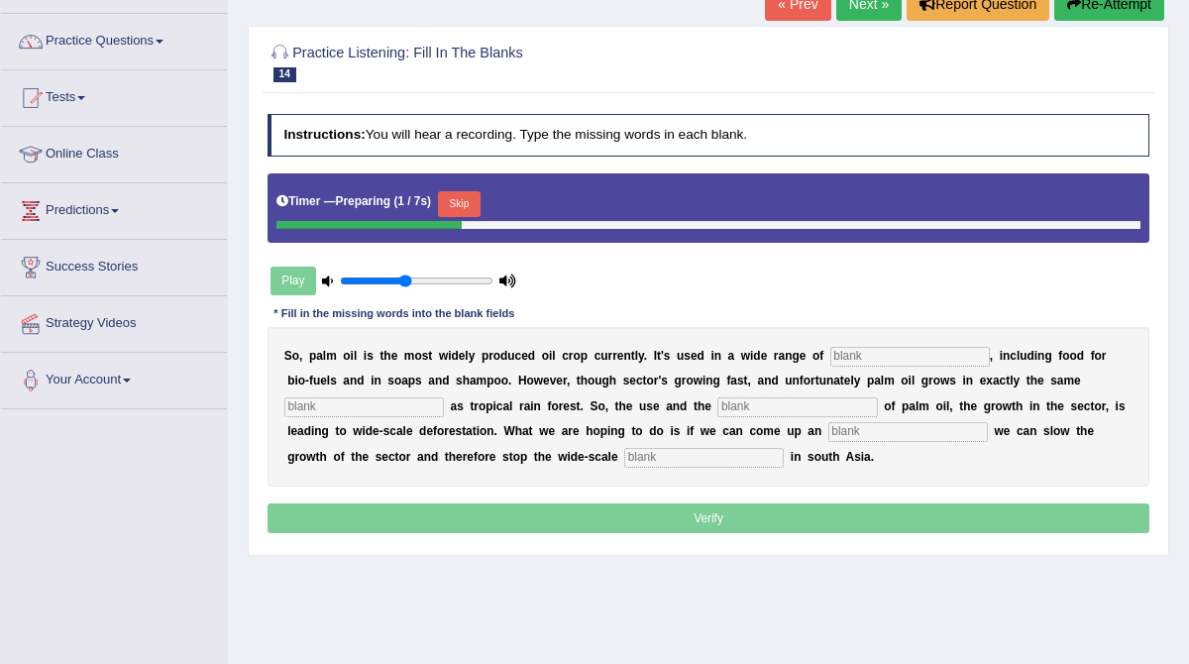
scroll to position [151, 0]
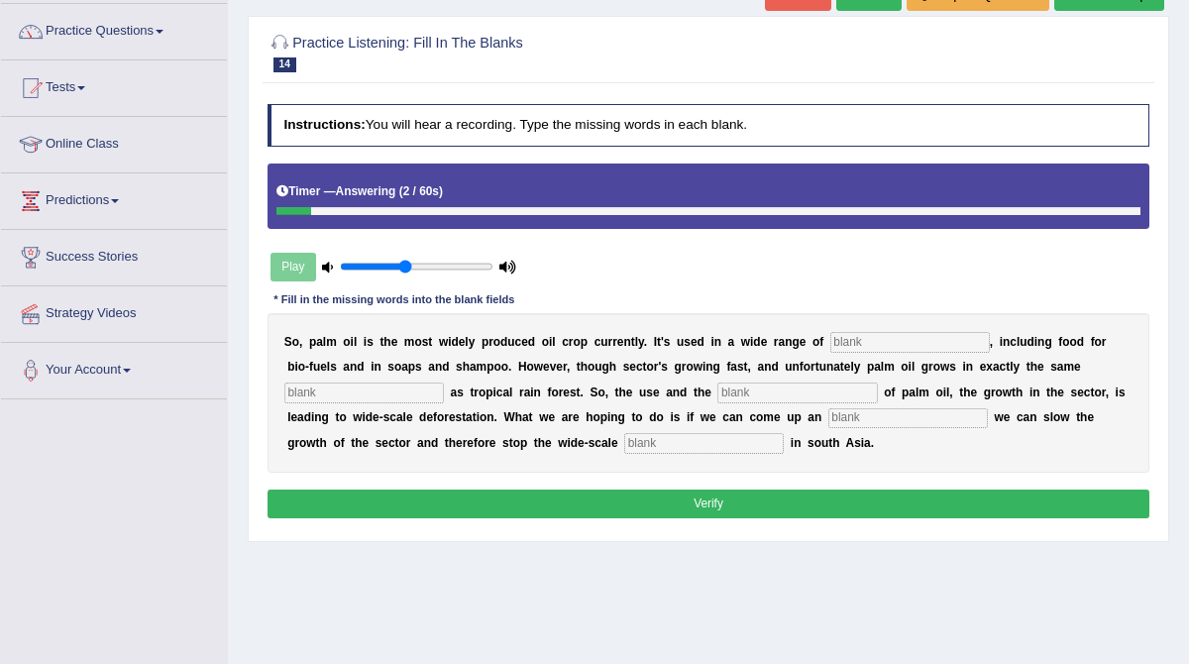
click at [624, 444] on input "text" at bounding box center [704, 443] width 160 height 20
type input "deforesrtation"
click at [828, 417] on input "text" at bounding box center [908, 418] width 160 height 20
type input "alternative"
click at [903, 348] on input "text" at bounding box center [910, 342] width 160 height 20
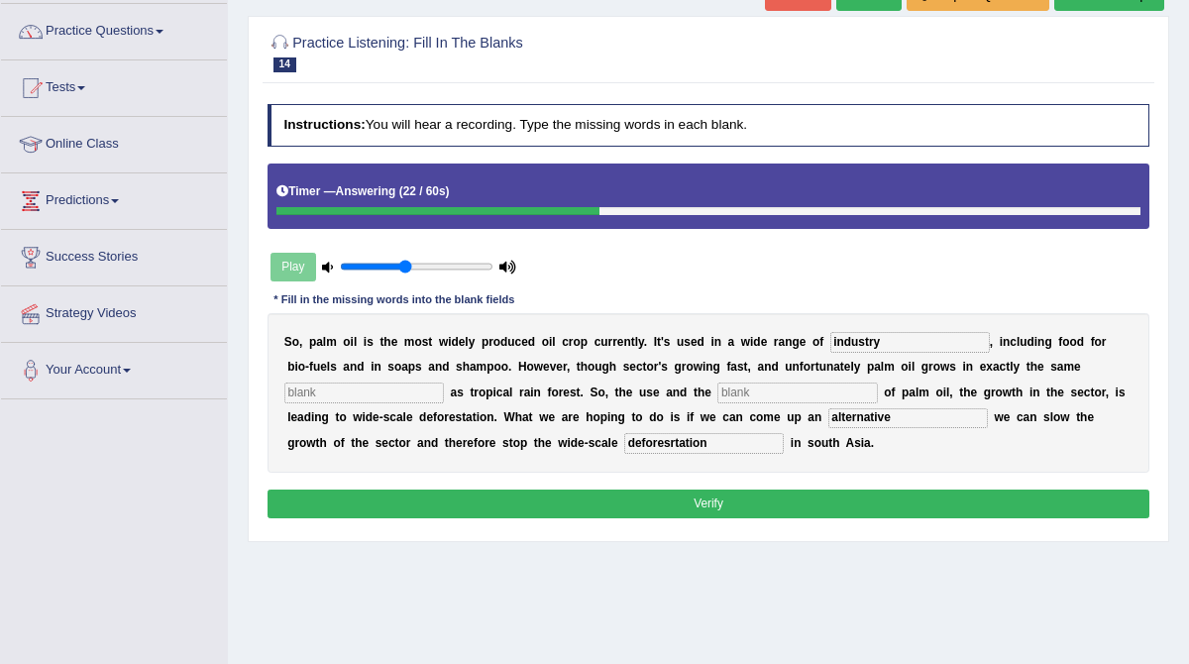
type input "industry"
click at [368, 373] on div "S o , p a l m o i l i s t h e m o s t w i d e l y p r o d u c e d o i l c r o p…" at bounding box center [709, 393] width 883 height 161
click at [754, 397] on input "text" at bounding box center [797, 393] width 160 height 20
type input "development"
click at [374, 390] on input "text" at bounding box center [364, 393] width 160 height 20
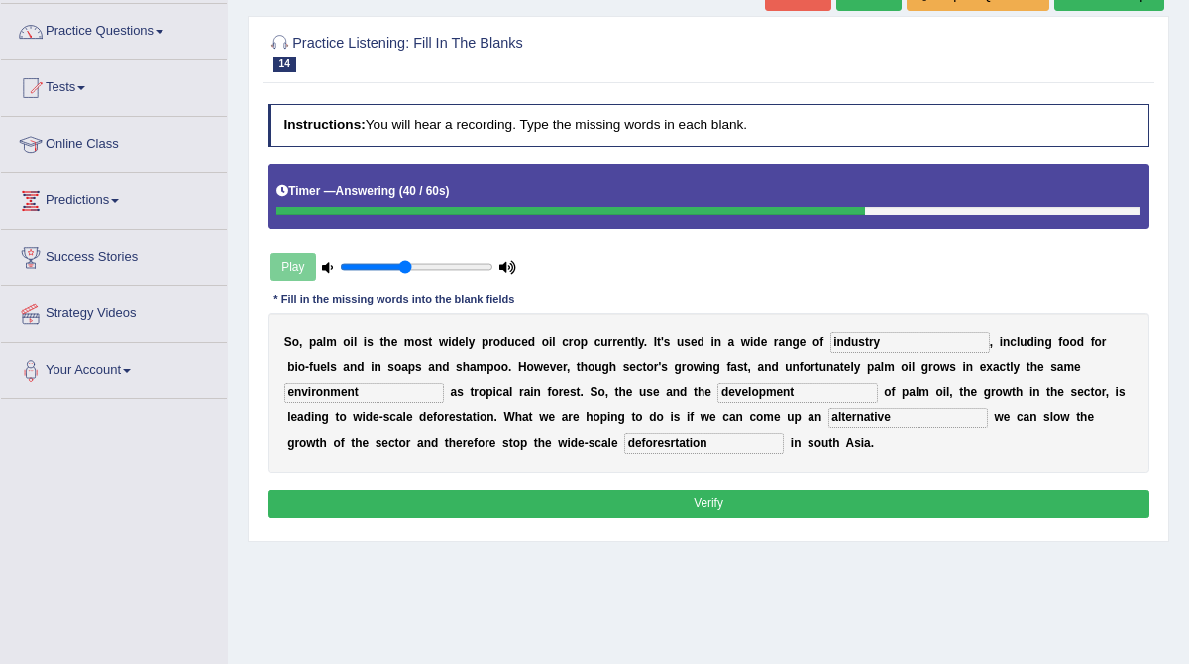
type input "environment"
click at [624, 445] on input "deforesrtation" at bounding box center [704, 443] width 160 height 20
type input "deforestation"
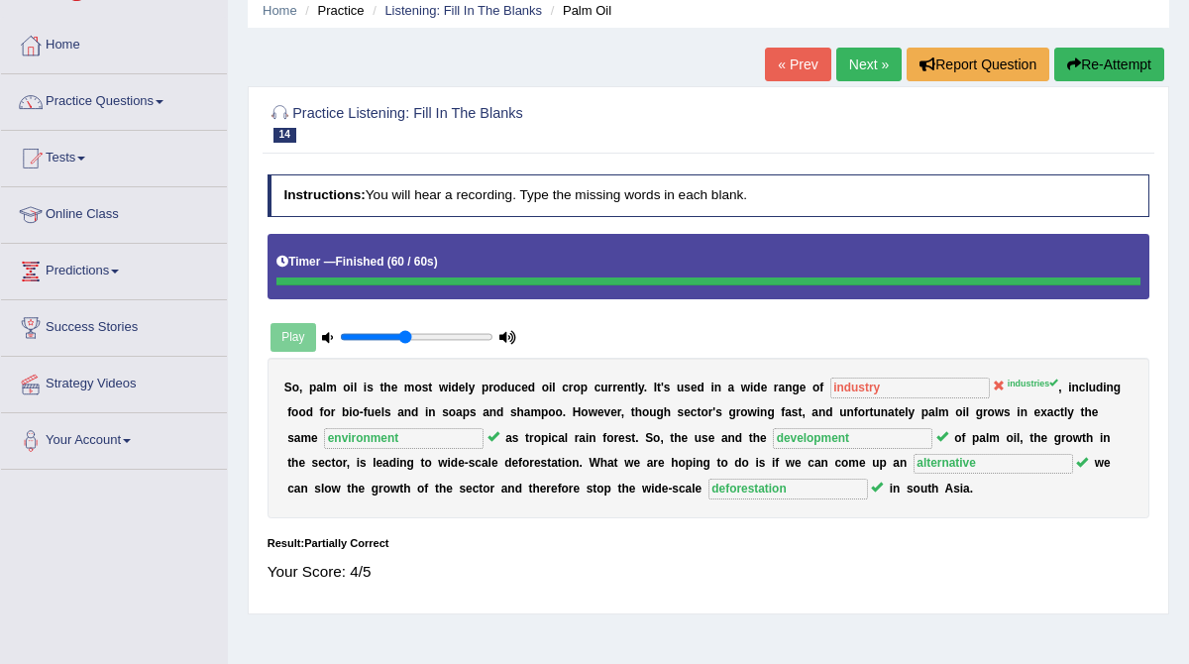
scroll to position [76, 0]
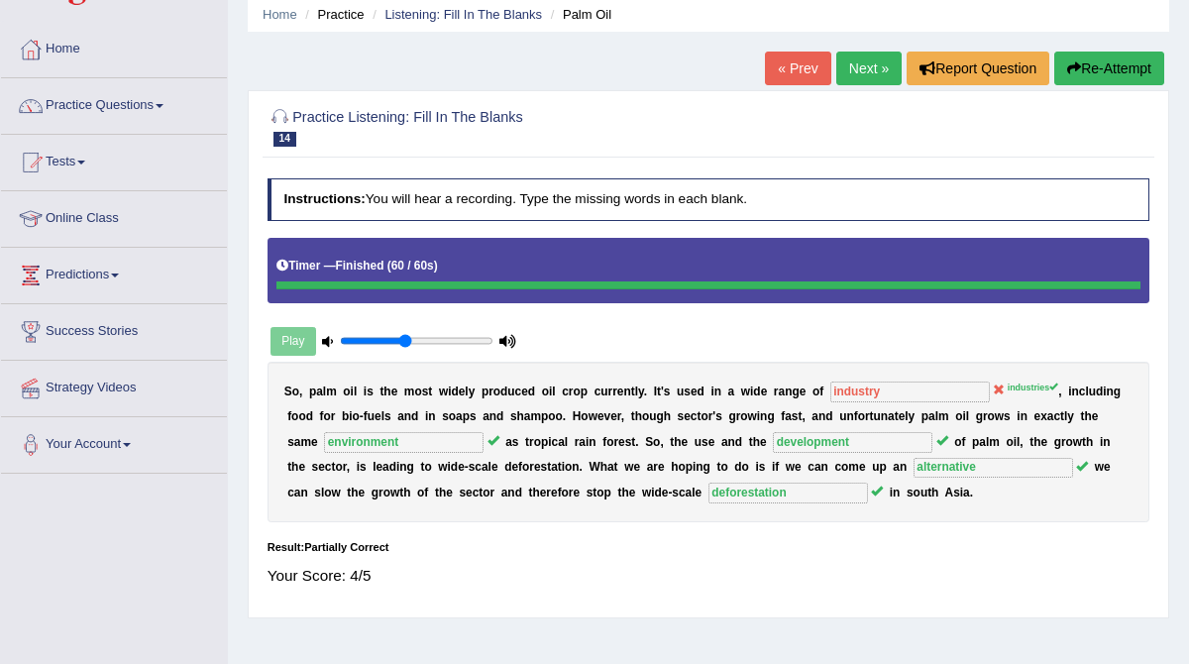
click at [858, 70] on link "Next »" at bounding box center [868, 69] width 65 height 34
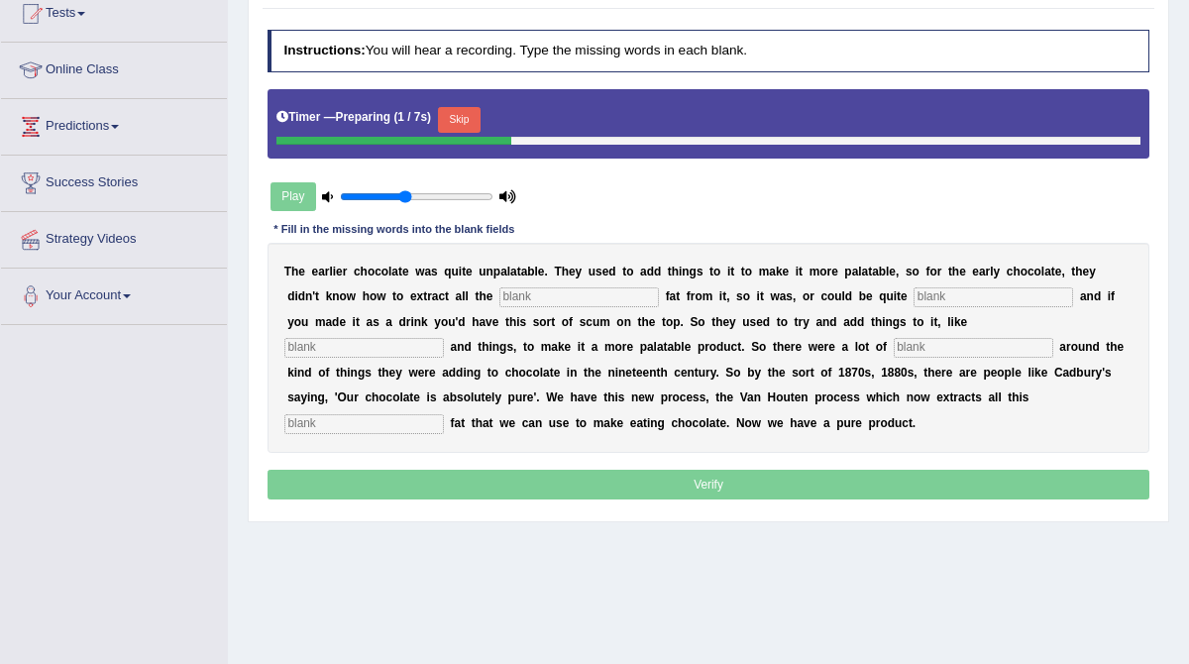
scroll to position [220, 0]
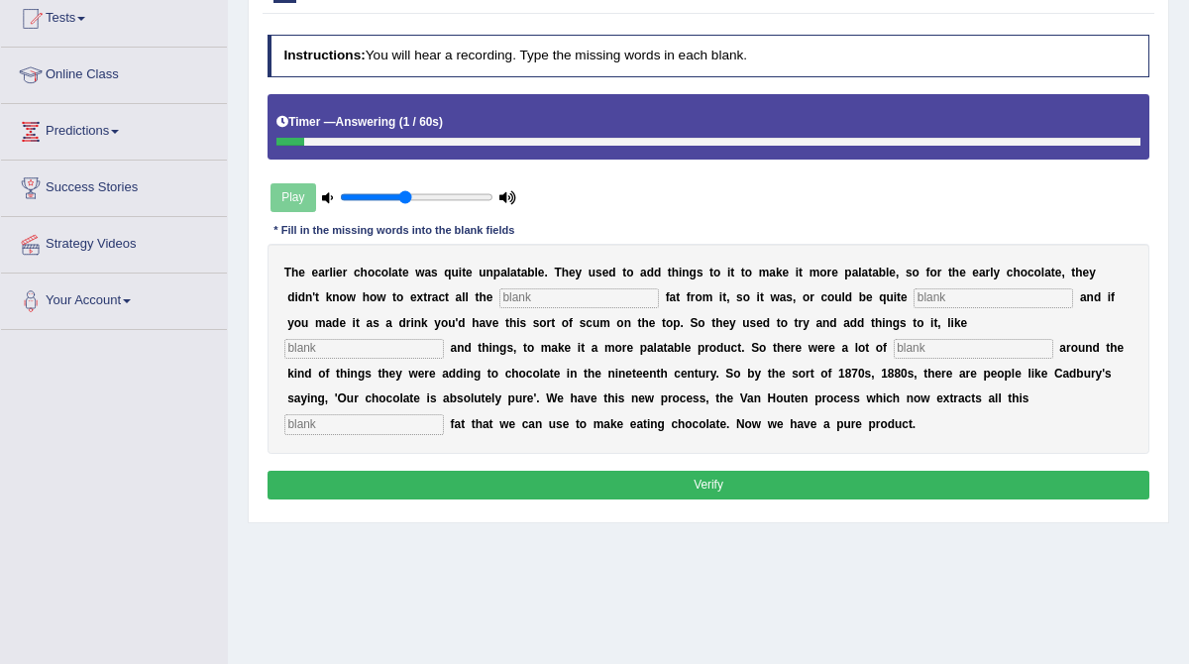
click at [572, 290] on input "text" at bounding box center [579, 298] width 160 height 20
type input "cocoa"
click at [444, 414] on input "text" at bounding box center [364, 424] width 160 height 20
type input "horrible"
click at [894, 351] on input "text" at bounding box center [974, 349] width 160 height 20
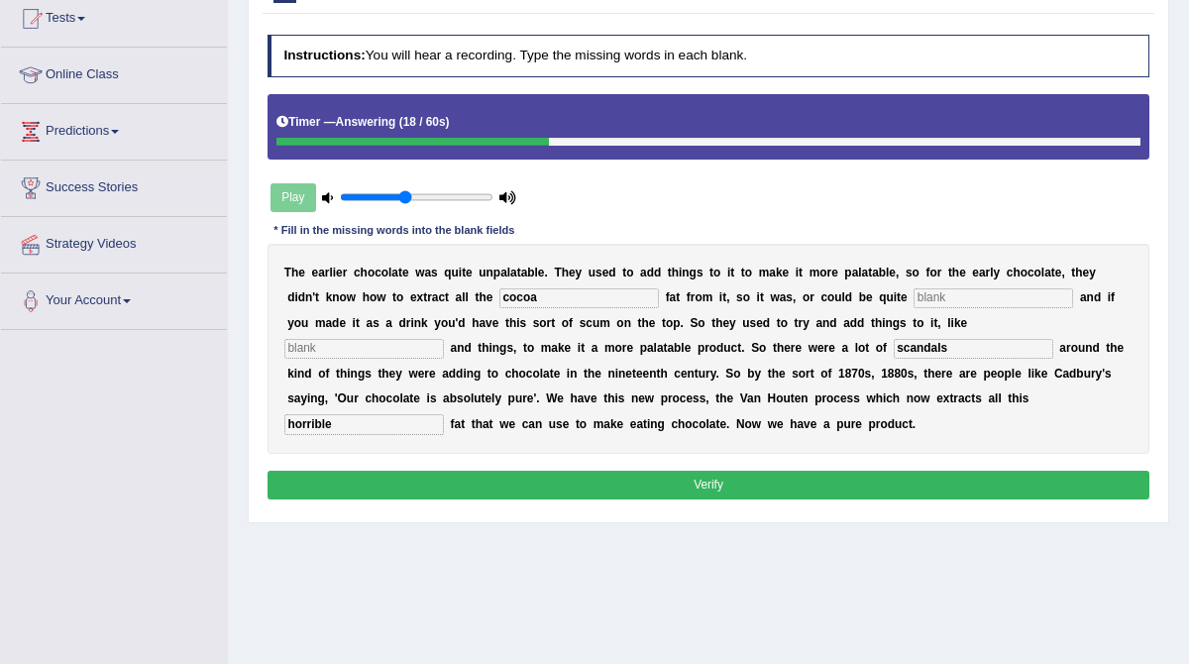
type input "scandals"
click at [444, 339] on input "text" at bounding box center [364, 349] width 160 height 20
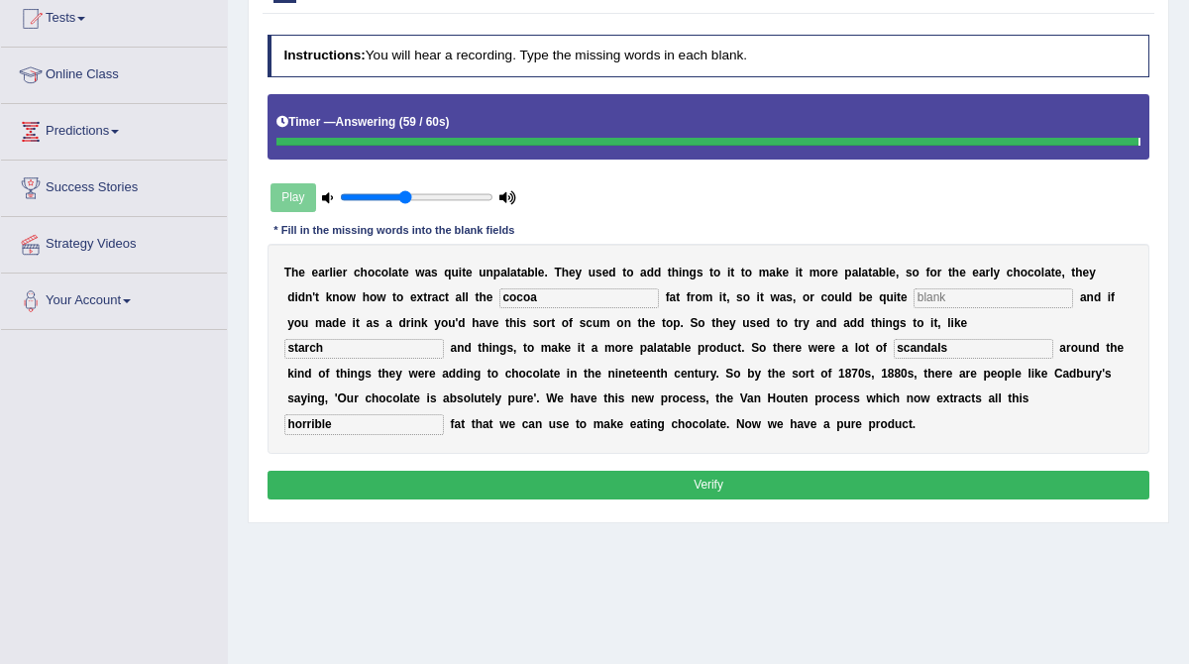
type input "starch"
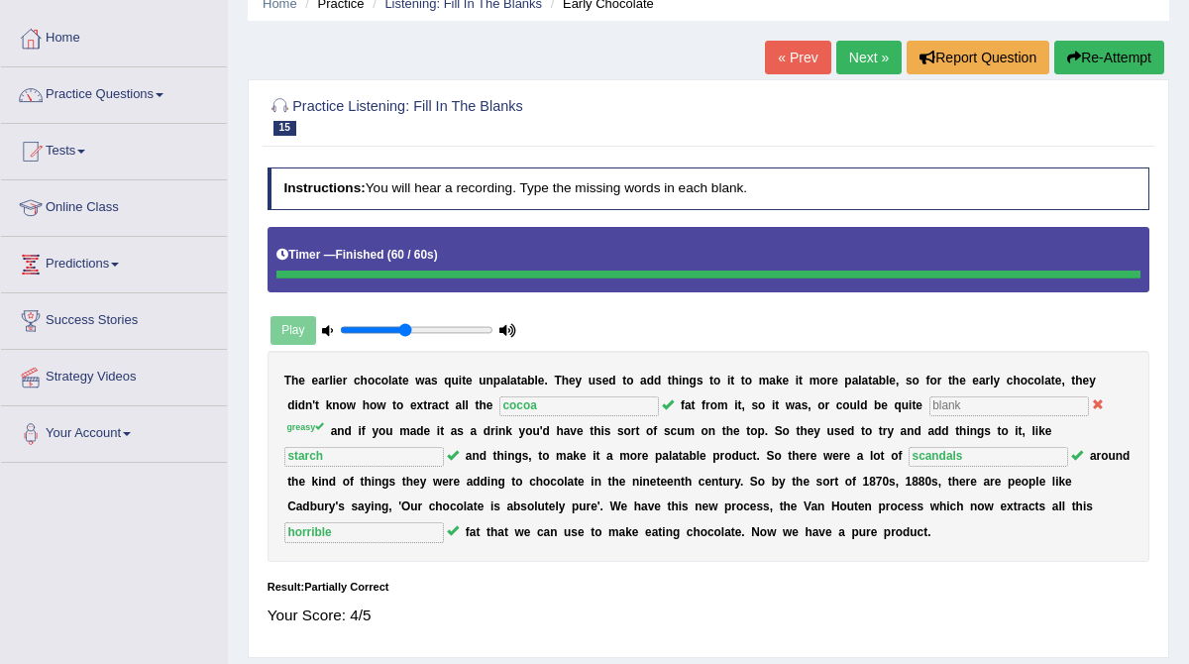
scroll to position [0, 0]
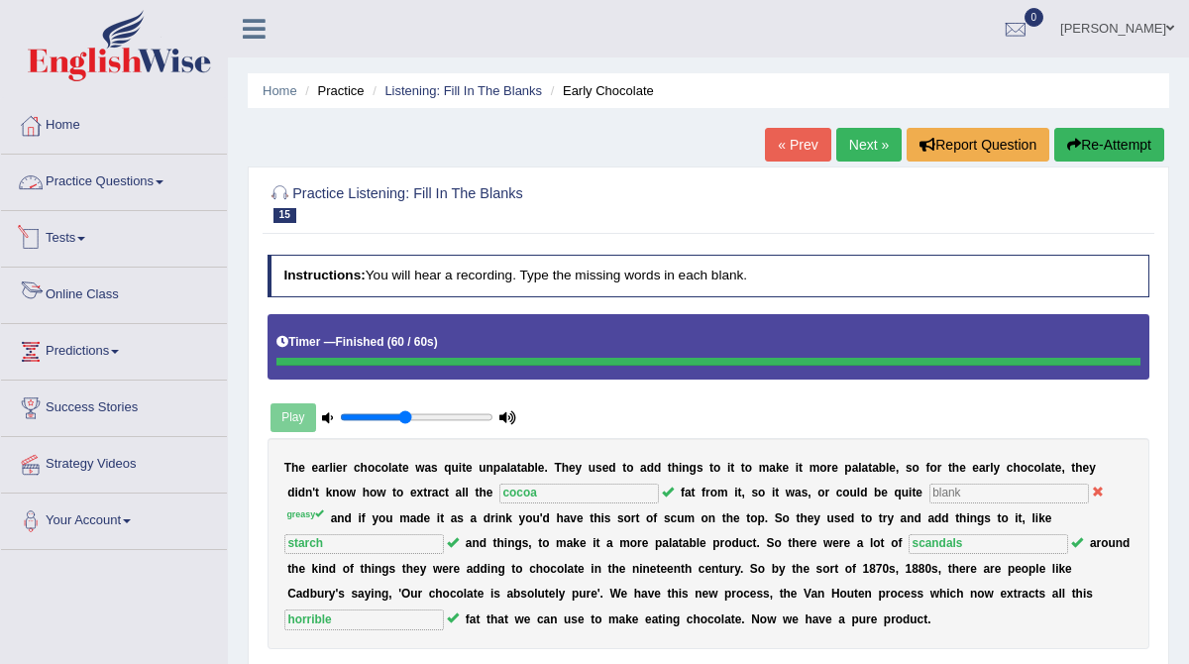
click at [81, 182] on link "Practice Questions" at bounding box center [114, 180] width 226 height 50
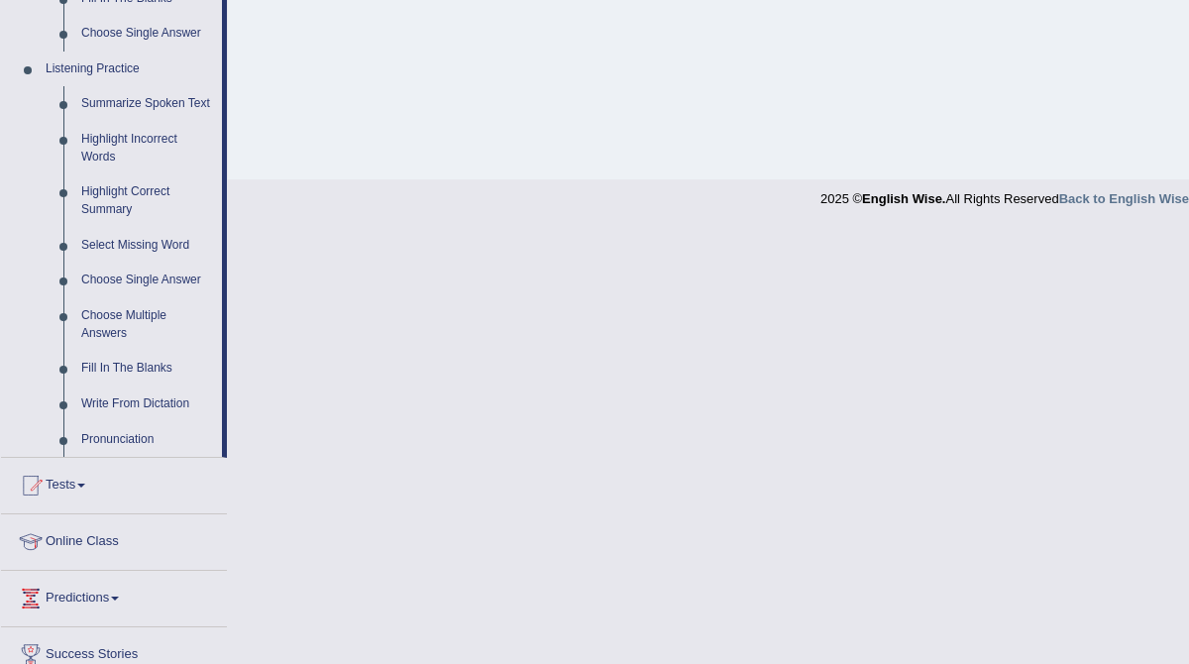
scroll to position [819, 0]
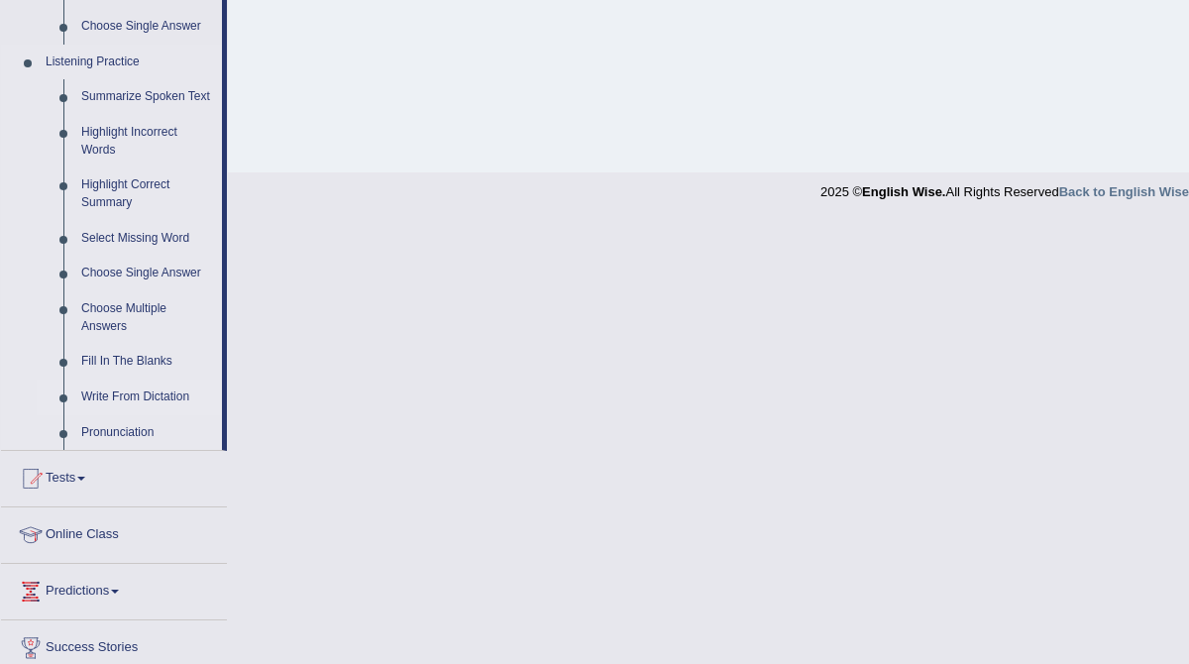
click at [128, 409] on link "Write From Dictation" at bounding box center [147, 398] width 150 height 36
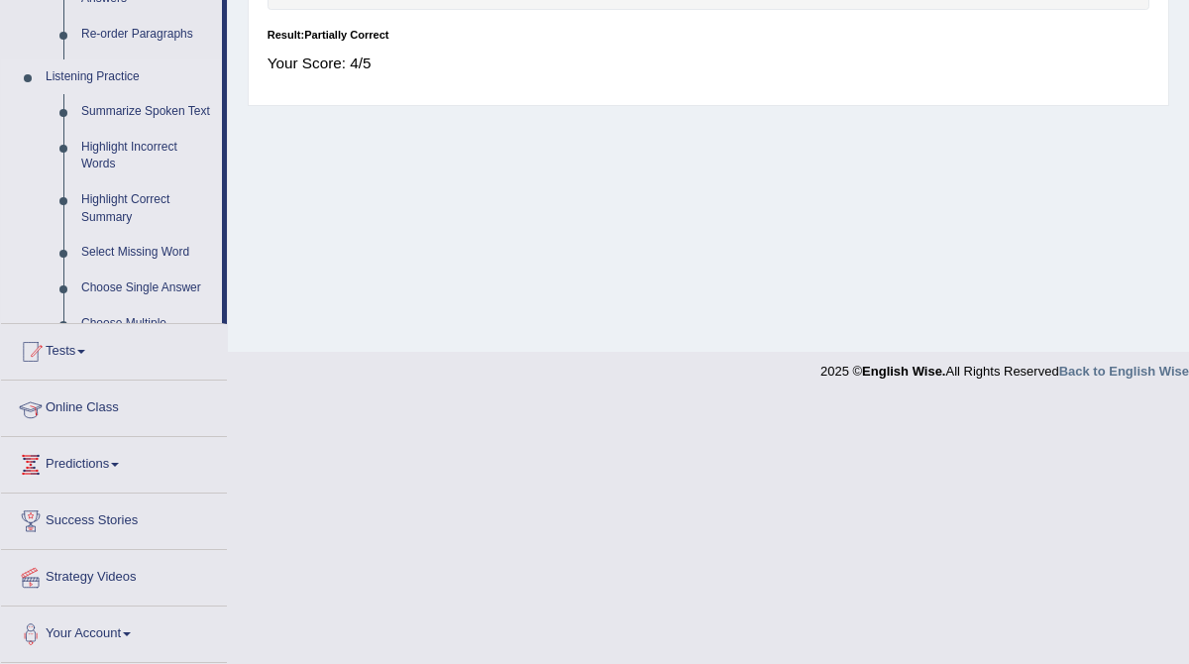
scroll to position [329, 0]
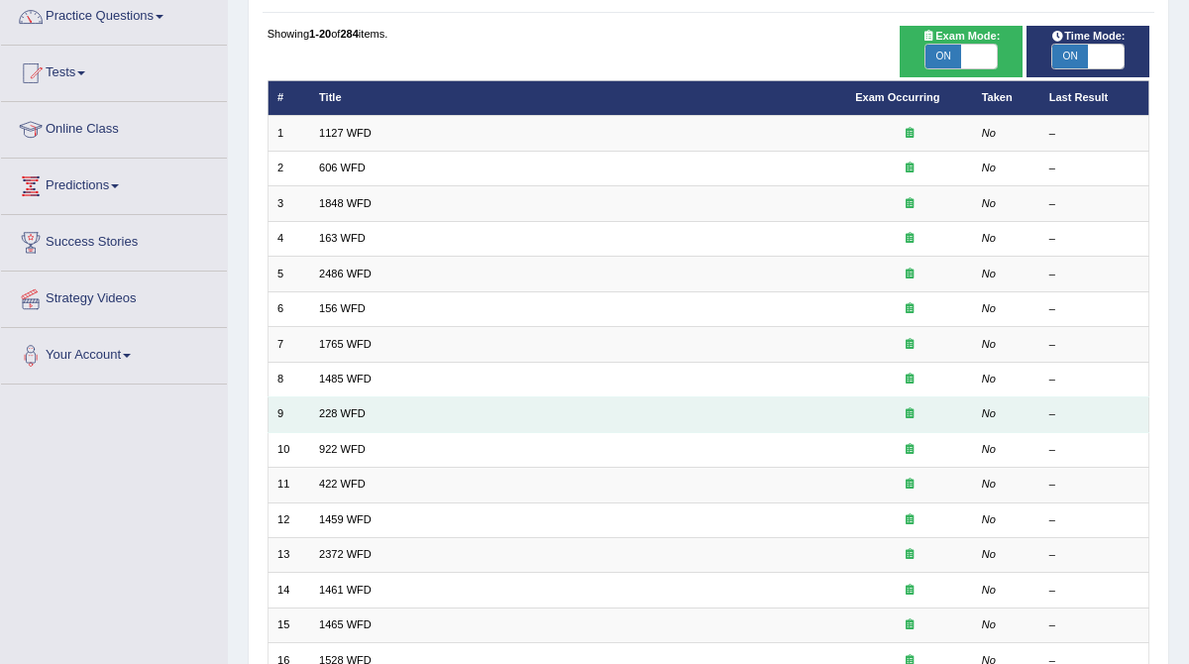
scroll to position [164, 0]
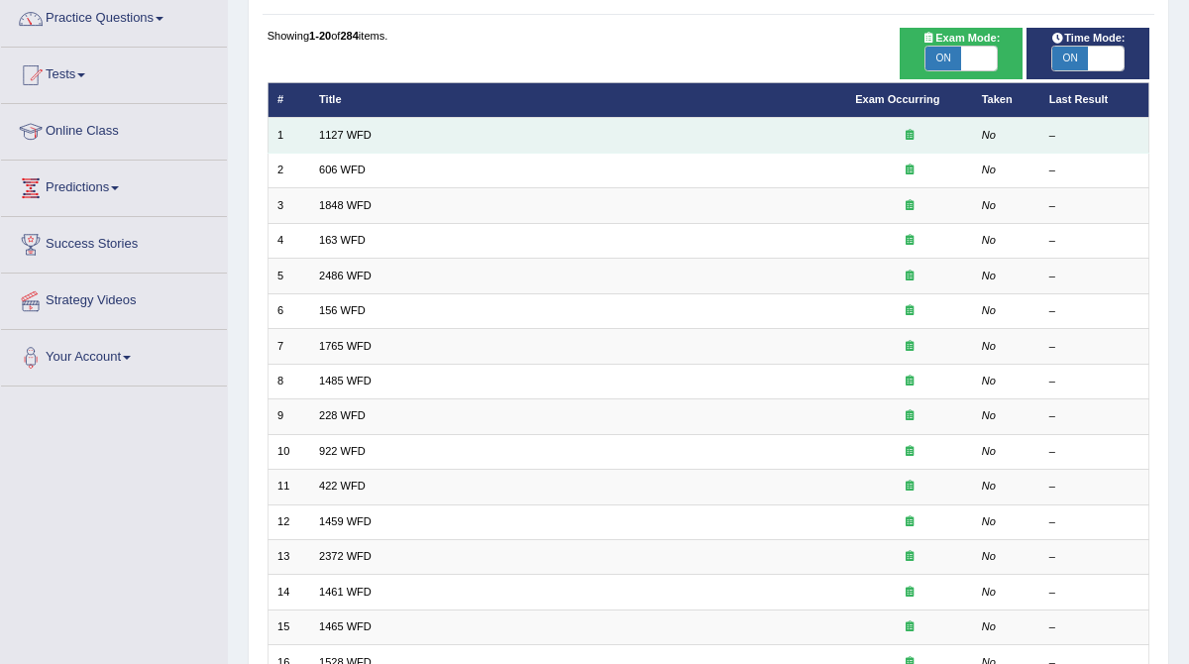
click at [448, 138] on td "1127 WFD" at bounding box center [578, 135] width 536 height 35
click at [444, 140] on td "1127 WFD" at bounding box center [578, 135] width 536 height 35
click at [345, 136] on link "1127 WFD" at bounding box center [345, 135] width 53 height 12
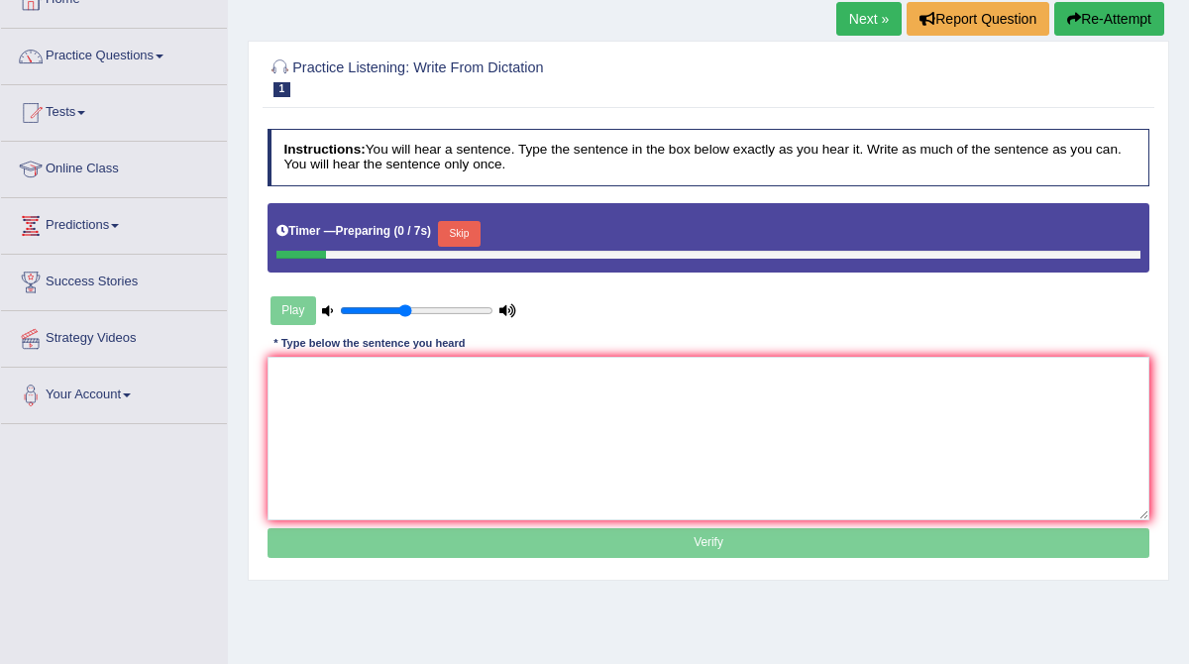
scroll to position [137, 0]
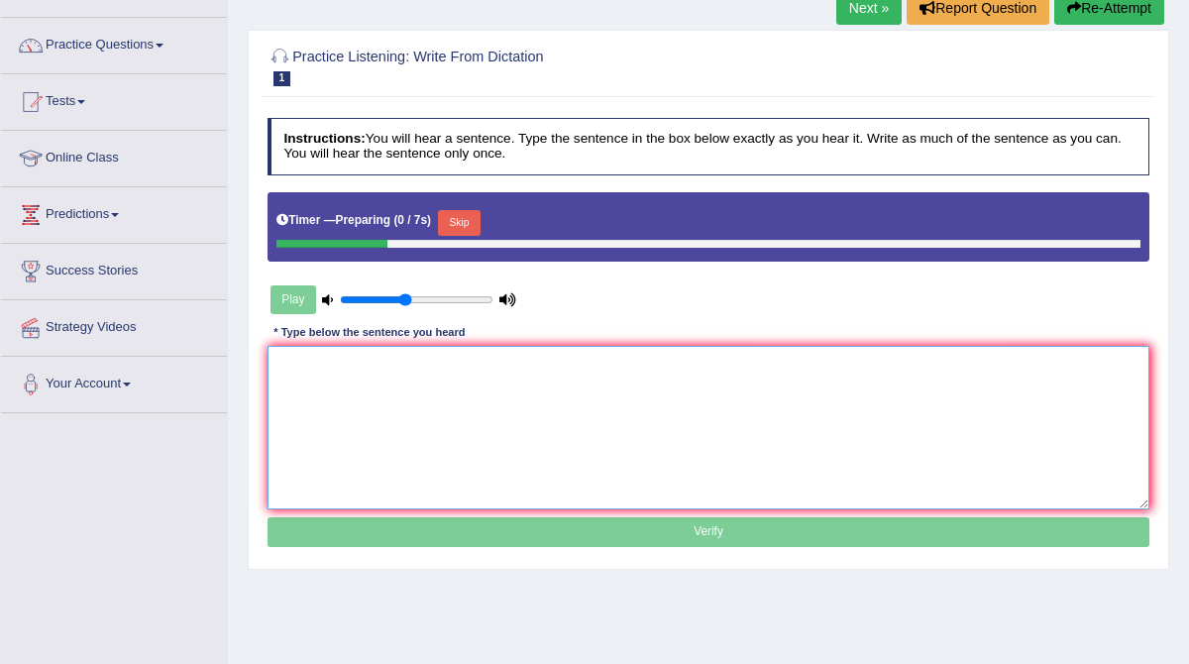
click at [486, 390] on textarea at bounding box center [709, 428] width 883 height 164
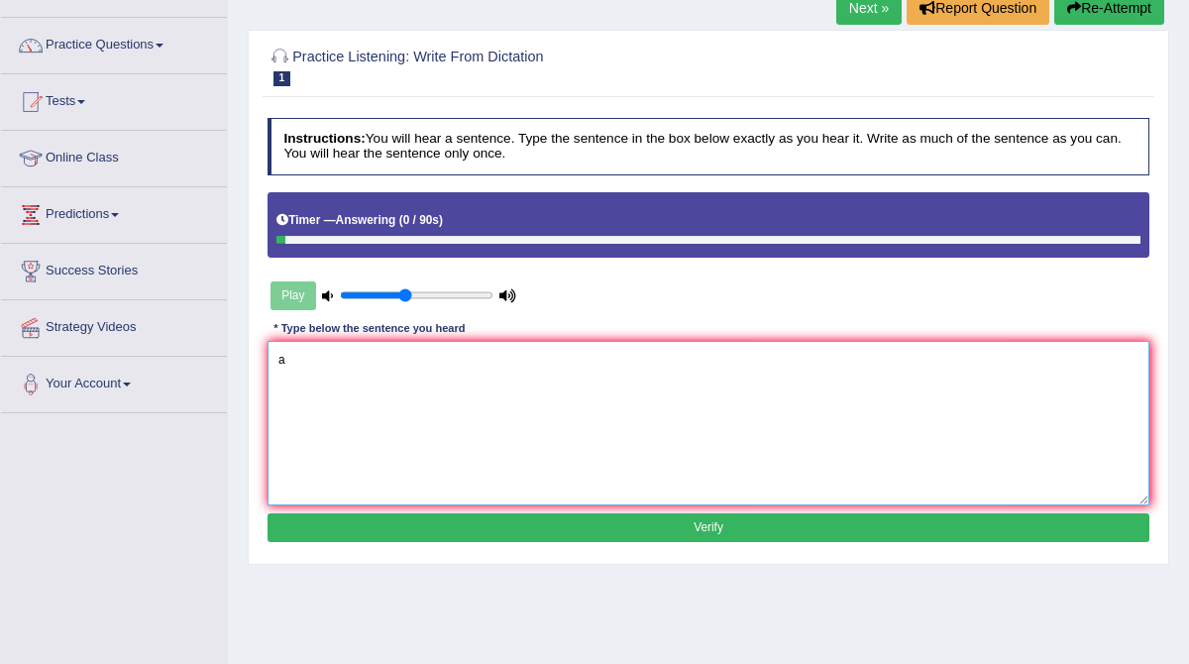
type textarea "a"
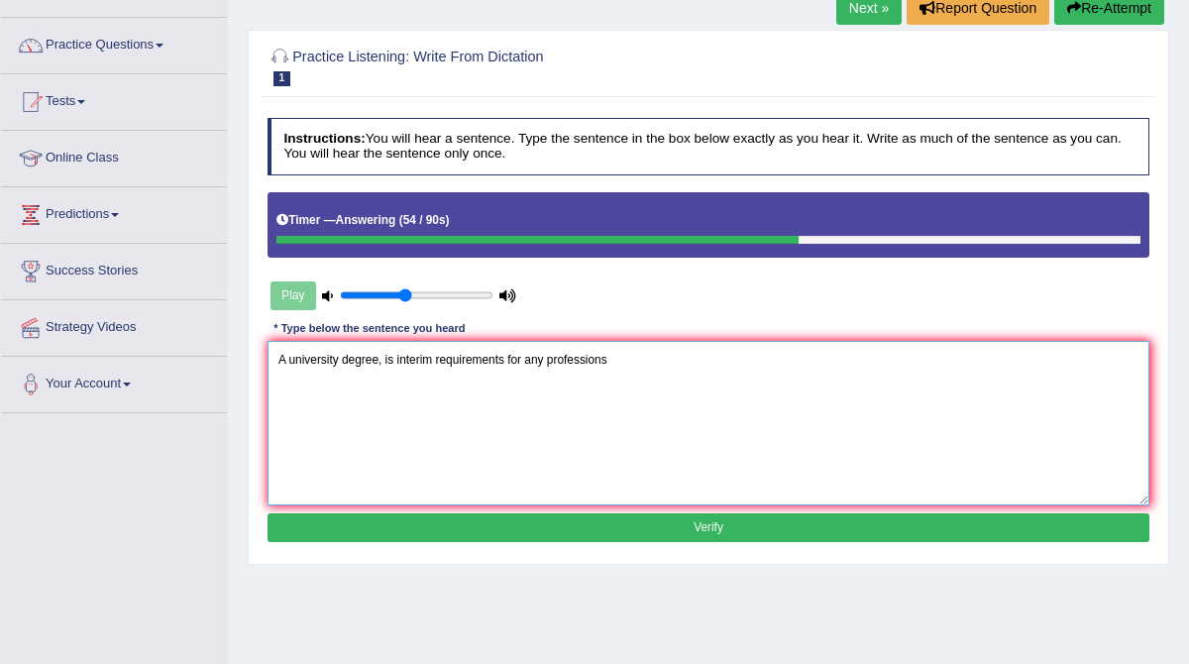
click at [622, 367] on textarea "A university degree, is interim requirements for any professions" at bounding box center [709, 423] width 883 height 164
type textarea "A university degree, is interim requirements for any professions"
click at [689, 540] on div "Instructions: You will hear a sentence. Type the sentence in the box below exac…" at bounding box center [708, 333] width 891 height 446
click at [693, 522] on button "Verify" at bounding box center [709, 527] width 883 height 29
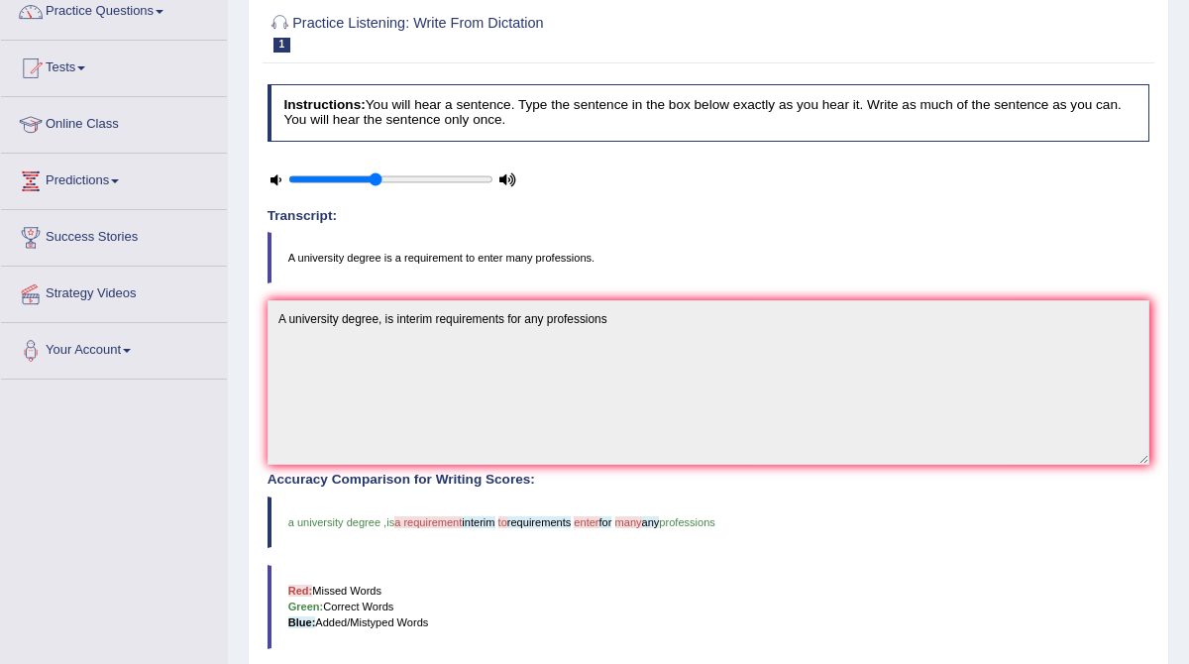
scroll to position [0, 0]
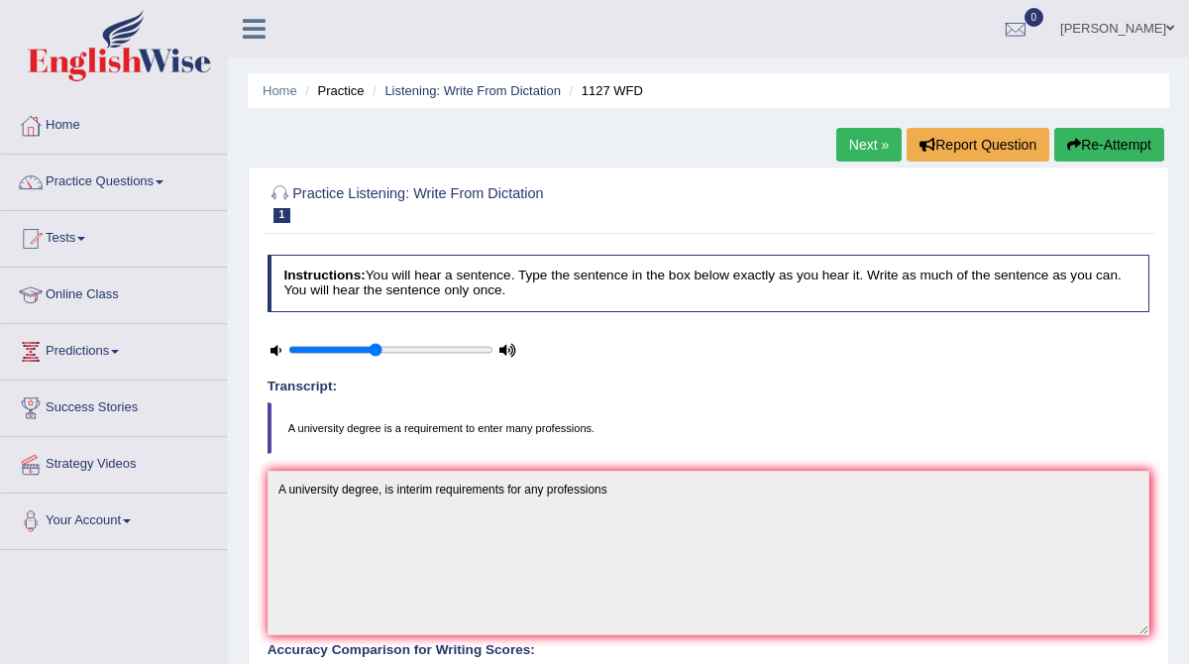
click at [861, 144] on link "Next »" at bounding box center [868, 145] width 65 height 34
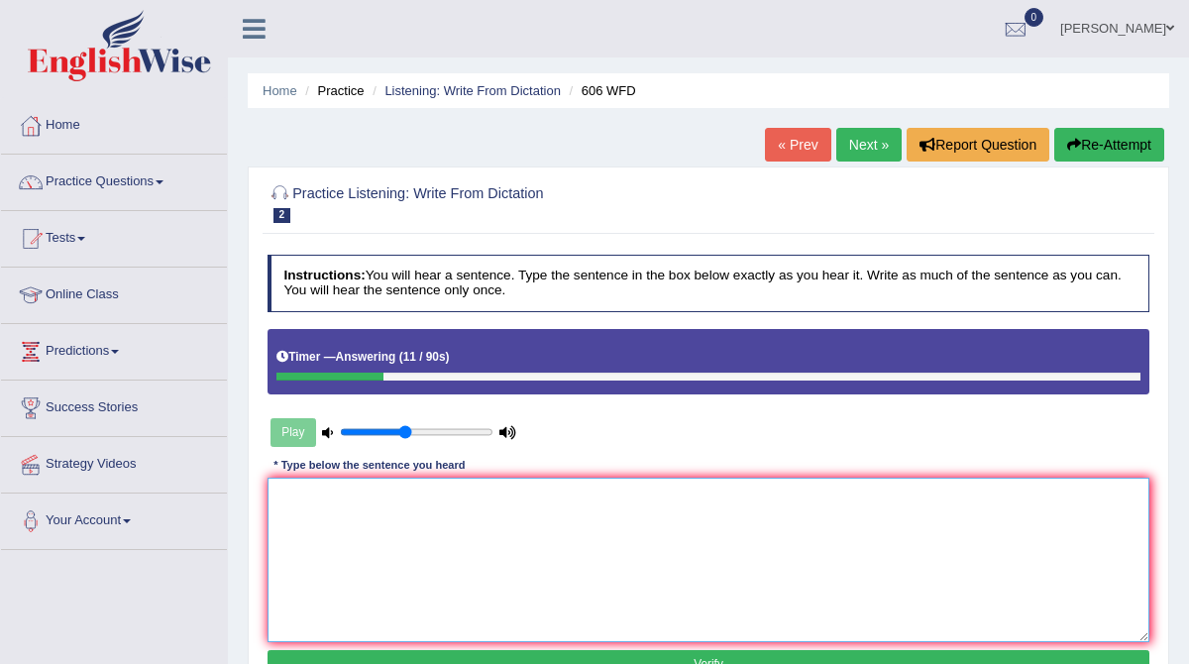
click at [446, 529] on textarea at bounding box center [709, 560] width 883 height 164
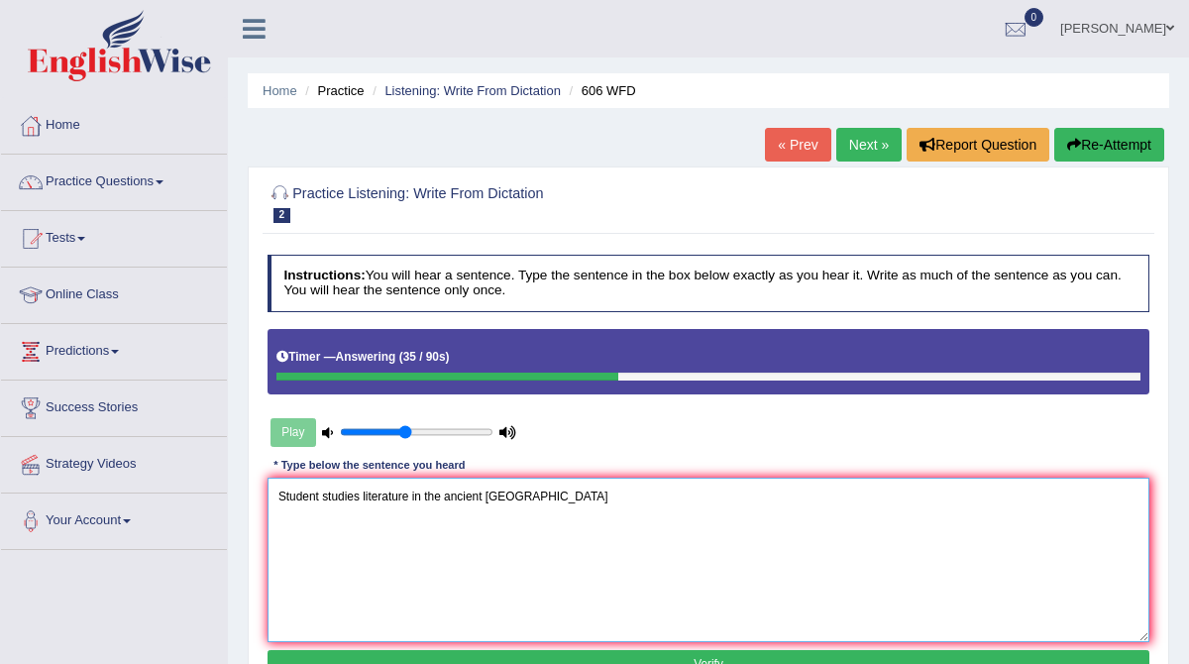
click at [453, 496] on textarea "Student studies literature in the ancient [GEOGRAPHIC_DATA]" at bounding box center [709, 560] width 883 height 164
click at [529, 499] on textarea "Student studies literature in the Ancient [GEOGRAPHIC_DATA]" at bounding box center [709, 560] width 883 height 164
click at [452, 495] on textarea "Student studies literature in the Ancient [GEOGRAPHIC_DATA]" at bounding box center [709, 560] width 883 height 164
click at [547, 496] on textarea "Student studies literature in the ancient [GEOGRAPHIC_DATA]" at bounding box center [709, 560] width 883 height 164
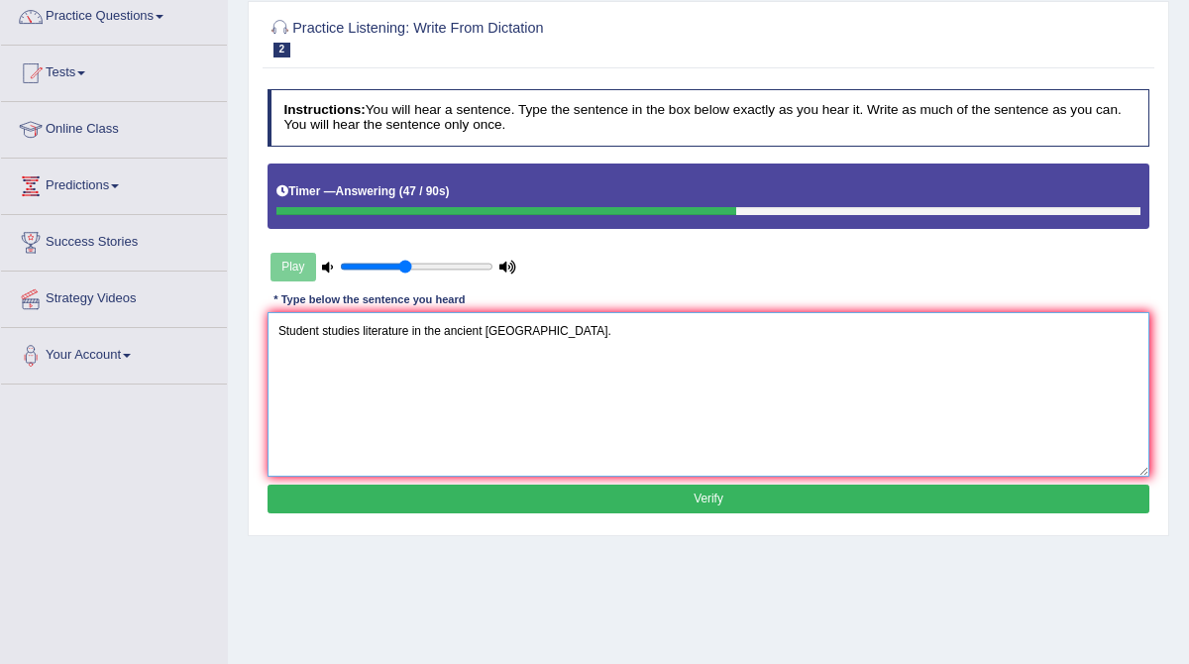
scroll to position [175, 0]
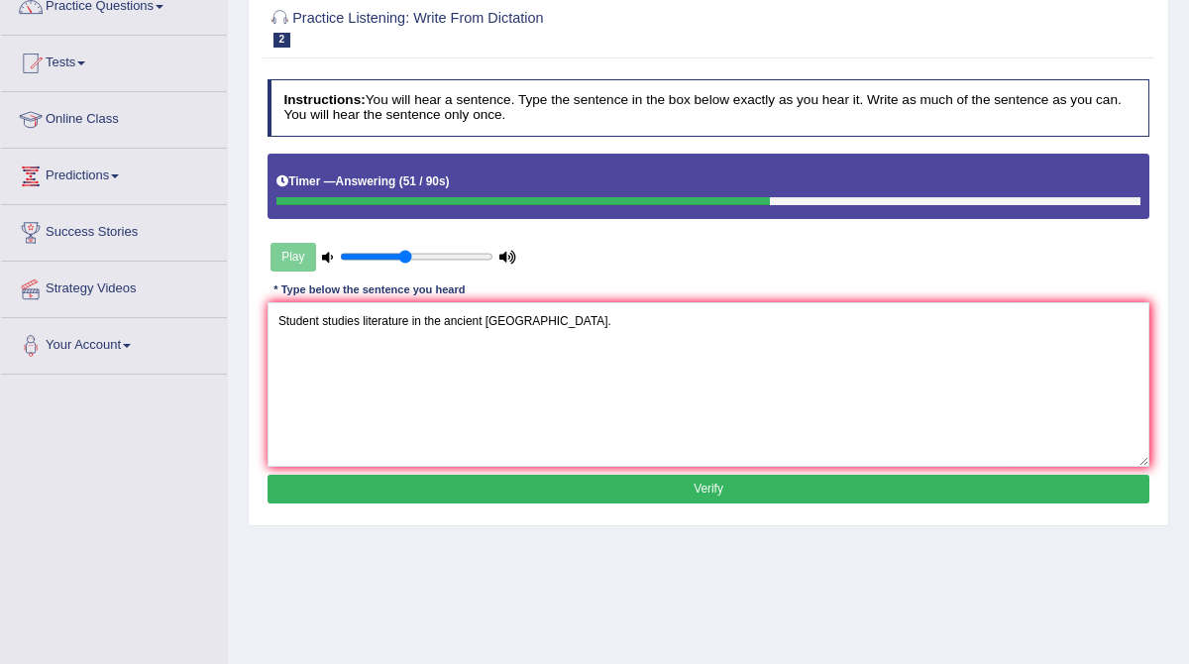
drag, startPoint x: 716, startPoint y: 469, endPoint x: 756, endPoint y: 625, distance: 161.5
click at [757, 626] on div "Home Practice Listening: Write From Dictation 606 WFD « Prev Next » Report Ques…" at bounding box center [708, 320] width 961 height 991
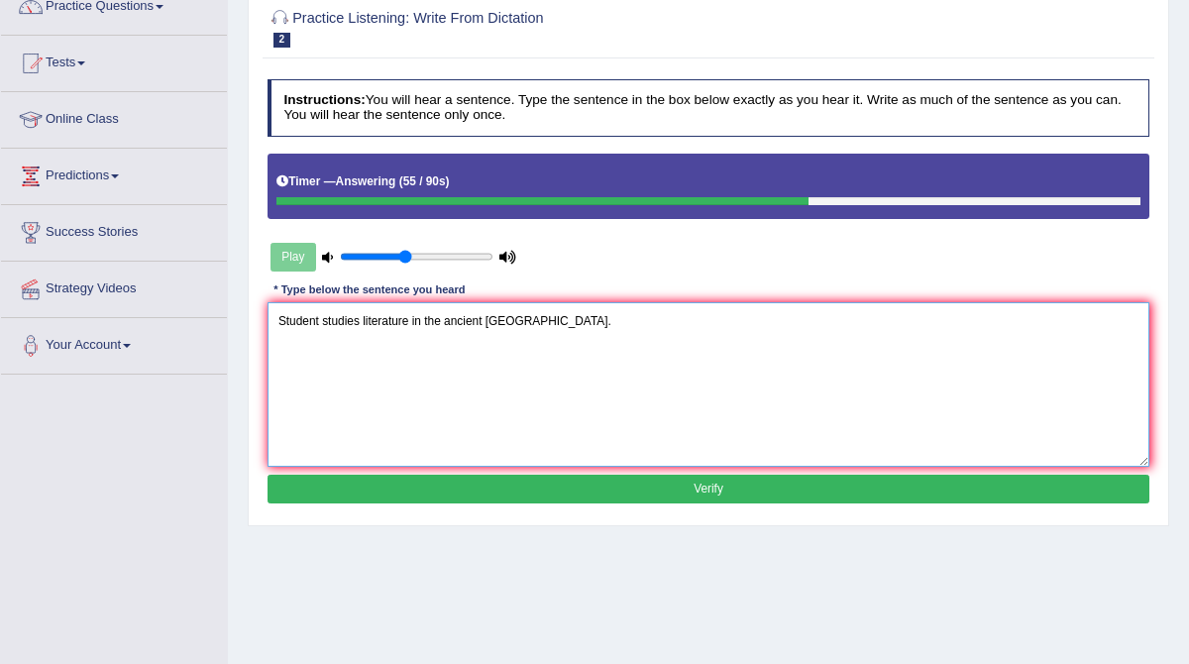
click at [319, 326] on textarea "Student studies literature in the ancient [GEOGRAPHIC_DATA]." at bounding box center [709, 384] width 883 height 164
click at [367, 323] on textarea "Students studies literature in the ancient [GEOGRAPHIC_DATA]." at bounding box center [709, 384] width 883 height 164
click at [326, 317] on textarea "Students studies literature in the ancient [GEOGRAPHIC_DATA]." at bounding box center [709, 384] width 883 height 164
click at [391, 324] on textarea "Students well studies literature in the ancient Greece." at bounding box center [709, 384] width 883 height 164
click at [560, 322] on textarea "Students well study the language and literature in the ancient Greece." at bounding box center [709, 384] width 883 height 164
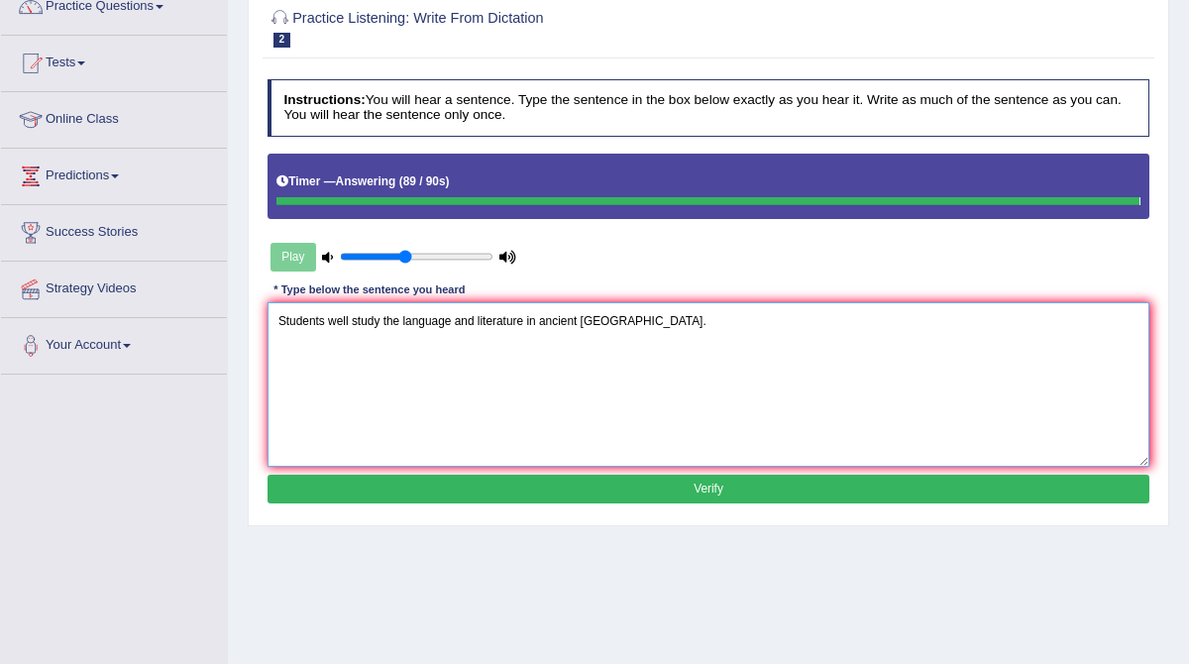
type textarea "Students well study the language and literature in ancient Greece."
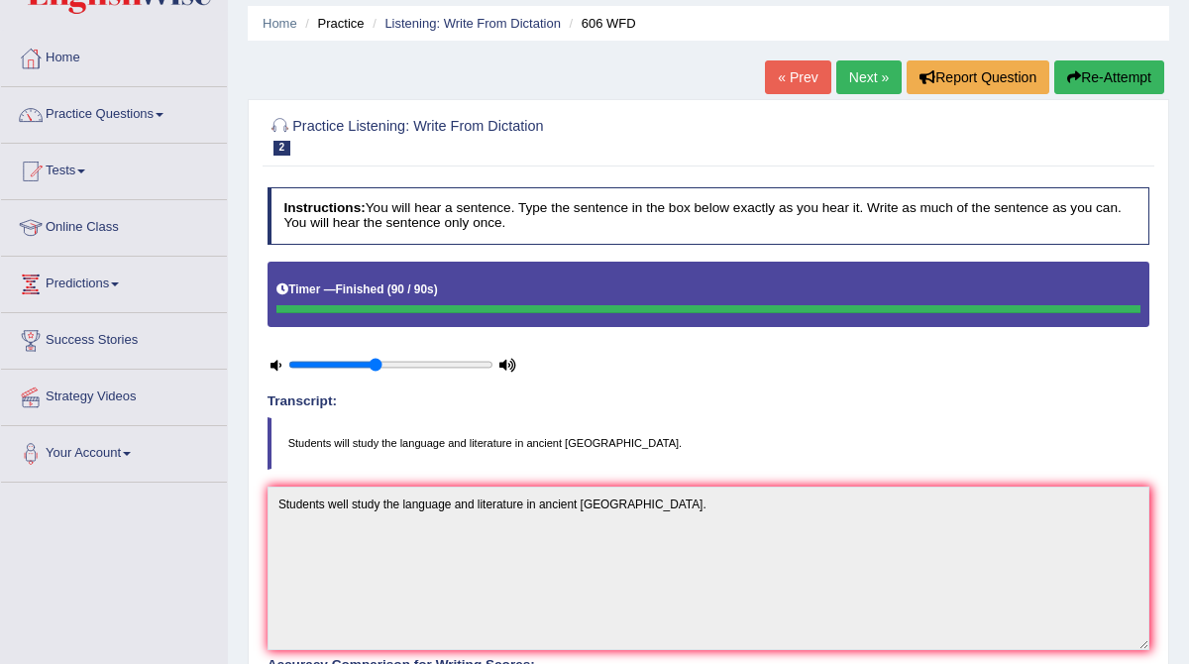
scroll to position [48, 0]
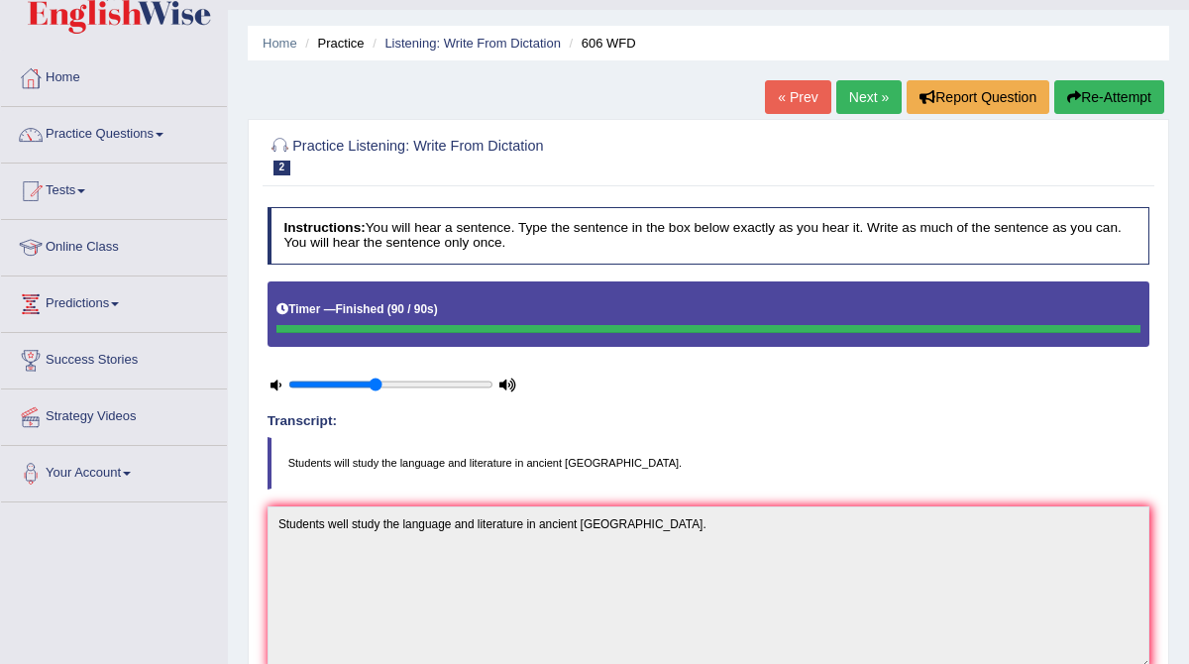
click at [862, 99] on link "Next »" at bounding box center [868, 97] width 65 height 34
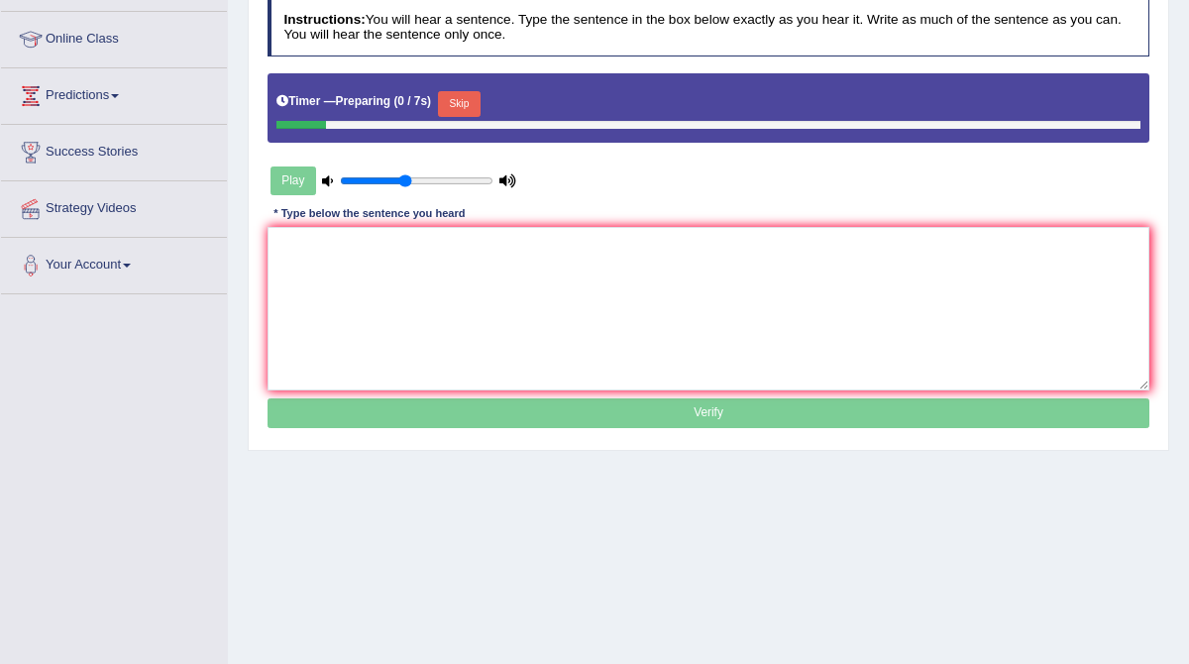
scroll to position [251, 0]
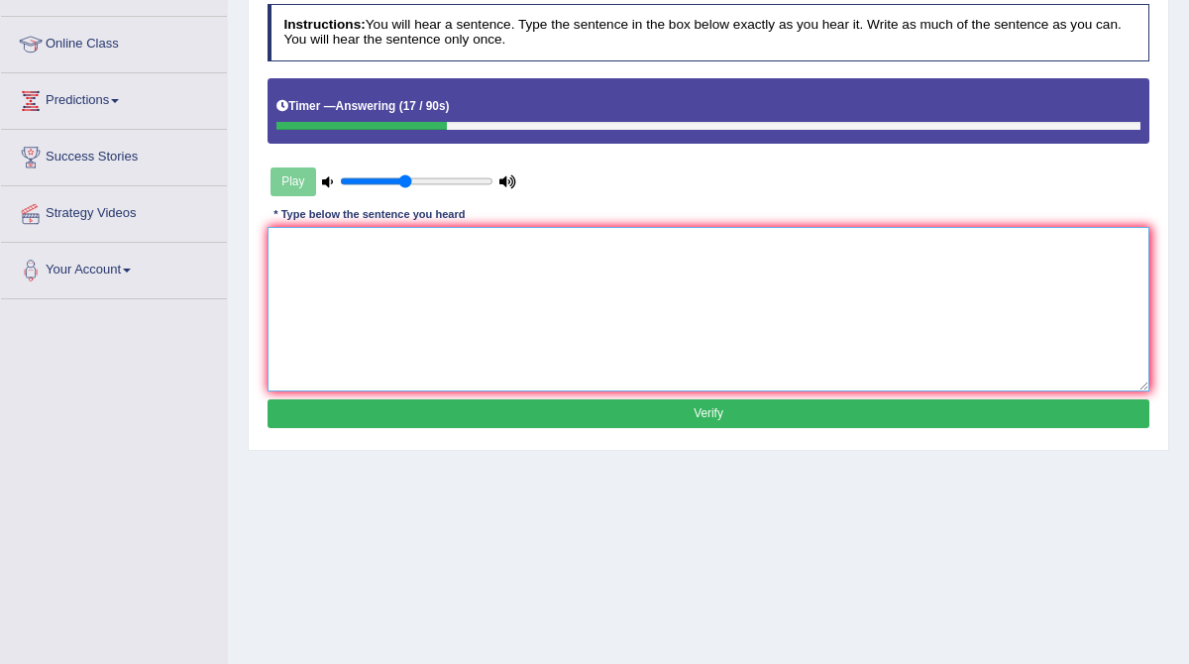
click at [443, 294] on textarea at bounding box center [709, 309] width 883 height 164
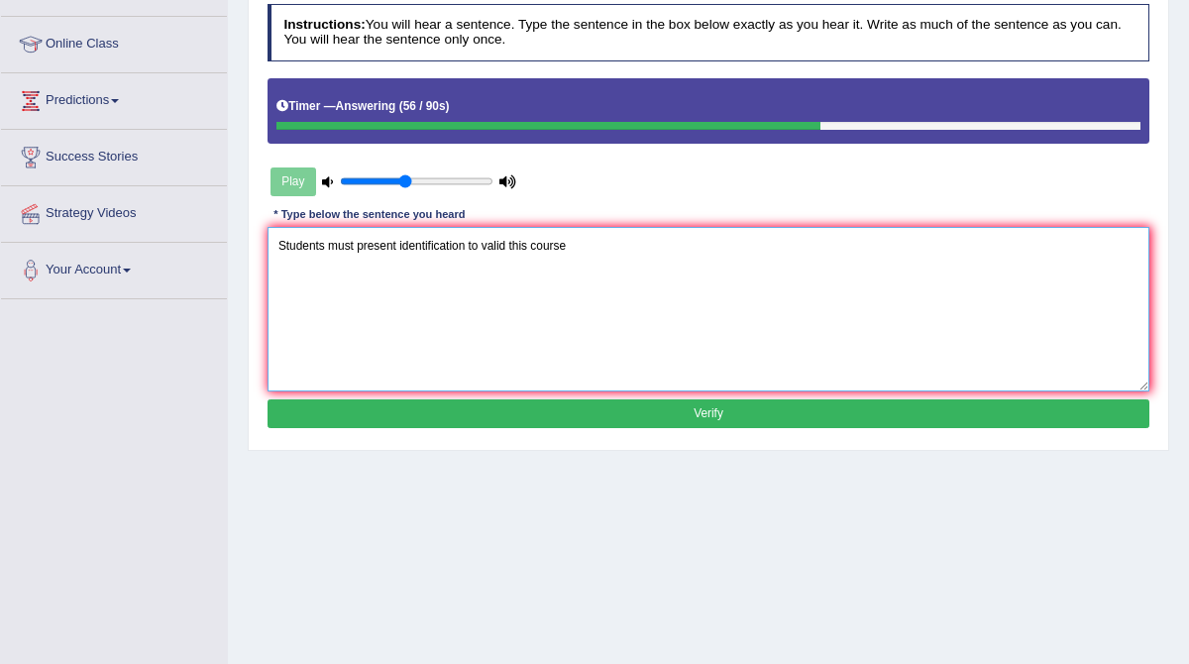
click at [509, 246] on textarea "Students must present identification to valid this course" at bounding box center [709, 309] width 883 height 164
click at [402, 244] on textarea "Students must present identification to this course" at bounding box center [709, 309] width 883 height 164
click at [624, 257] on textarea "Students must present valid identification to this course" at bounding box center [709, 309] width 883 height 164
click at [514, 244] on textarea "Students must present valid identification to this course" at bounding box center [709, 309] width 883 height 164
click at [518, 245] on textarea "Students must present valid identification to enrollthis course" at bounding box center [709, 309] width 883 height 164
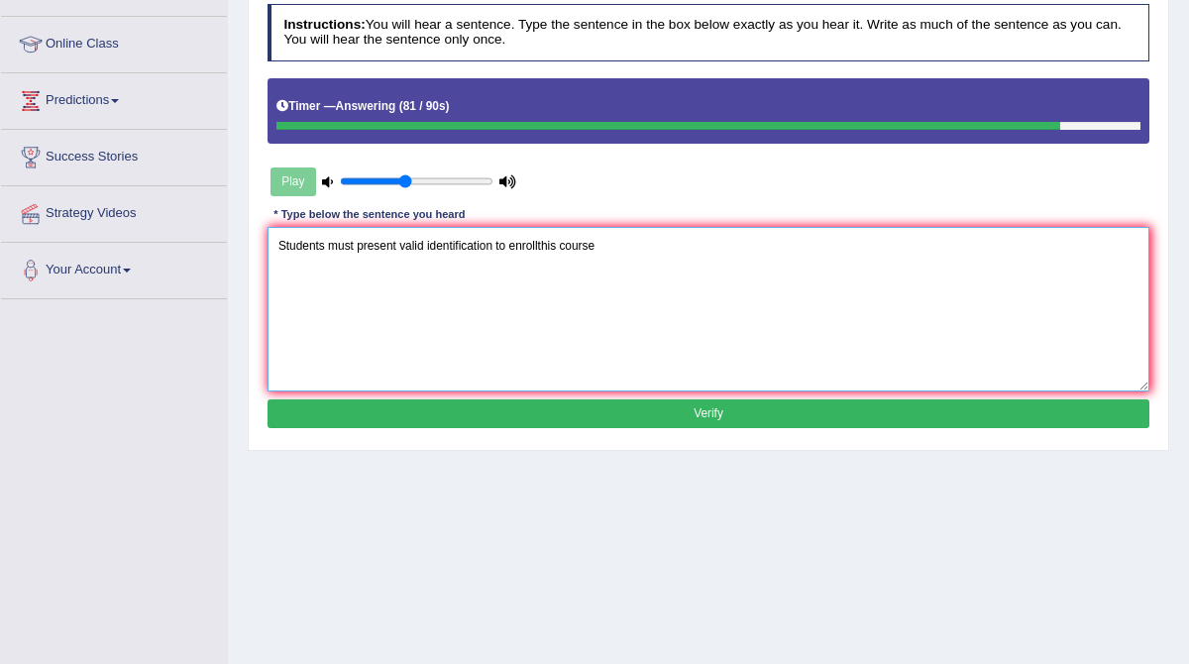
click at [543, 245] on textarea "Students must present valid identification to enrollthis course" at bounding box center [709, 309] width 883 height 164
type textarea "Students must present valid identification to enroll in this course"
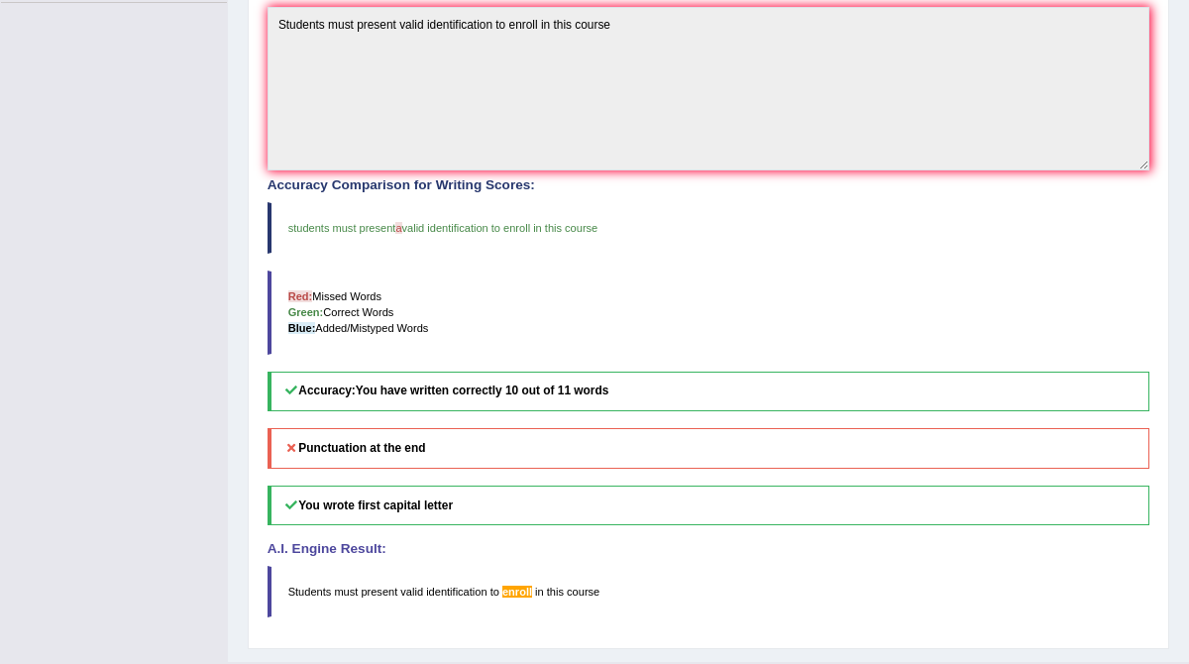
scroll to position [529, 0]
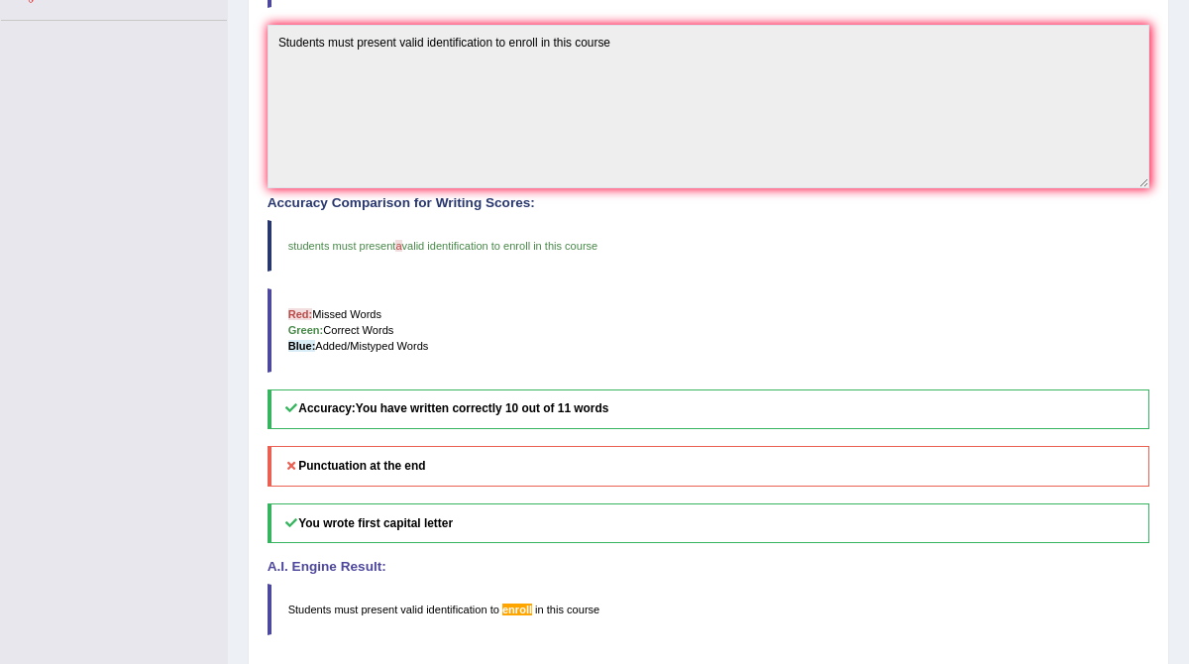
click at [626, 245] on blockquote "students must present a valid identification to enroll in this course" at bounding box center [709, 246] width 883 height 52
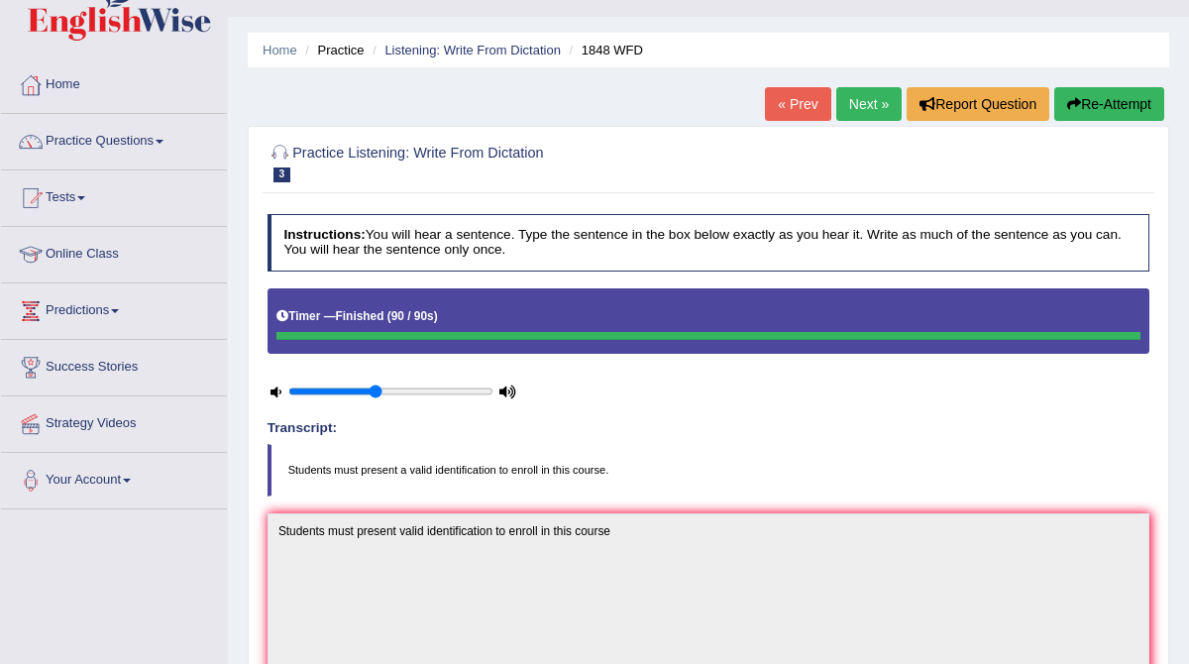
scroll to position [0, 0]
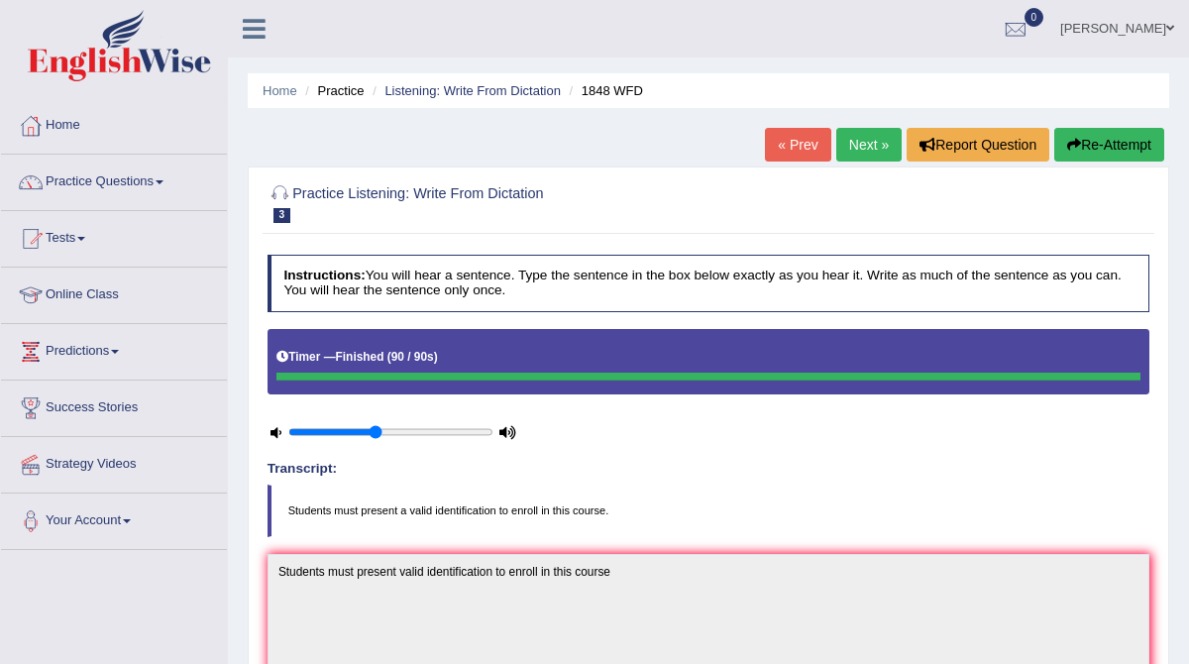
click at [863, 141] on link "Next »" at bounding box center [868, 145] width 65 height 34
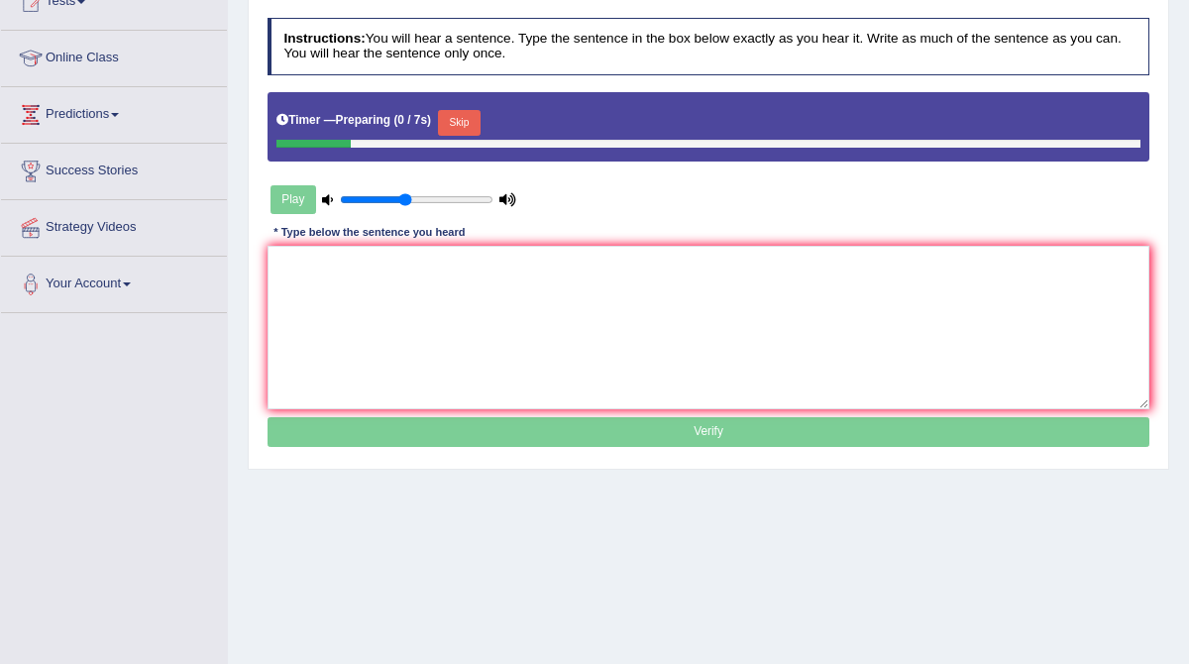
scroll to position [257, 0]
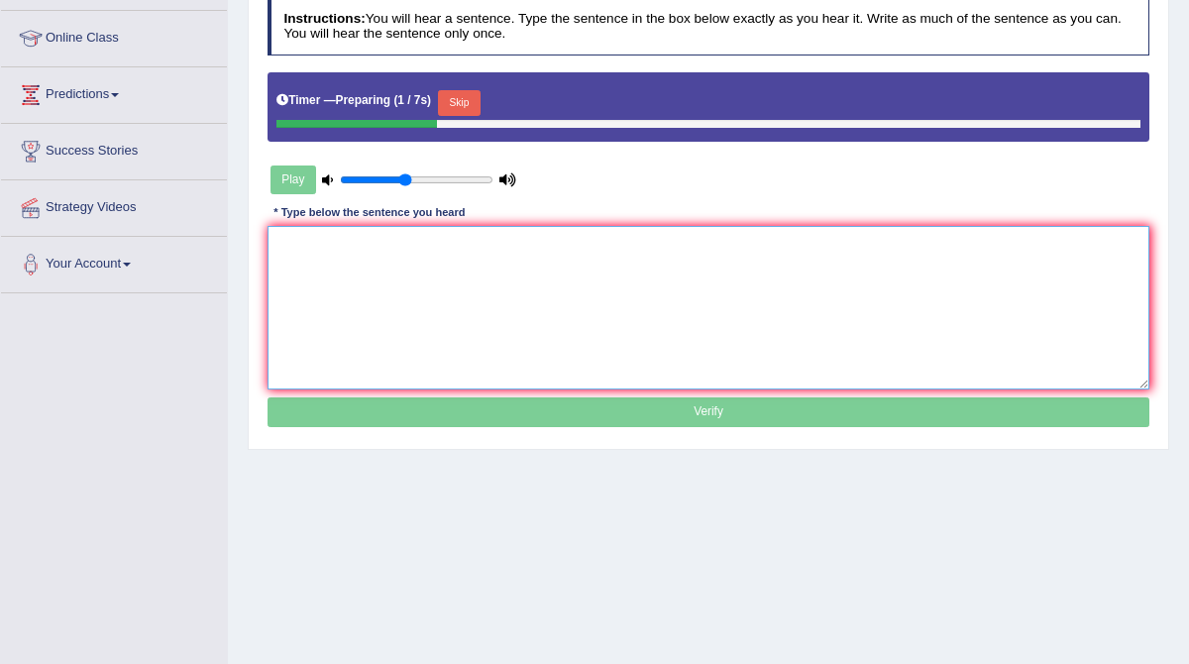
click at [392, 228] on textarea at bounding box center [709, 308] width 883 height 164
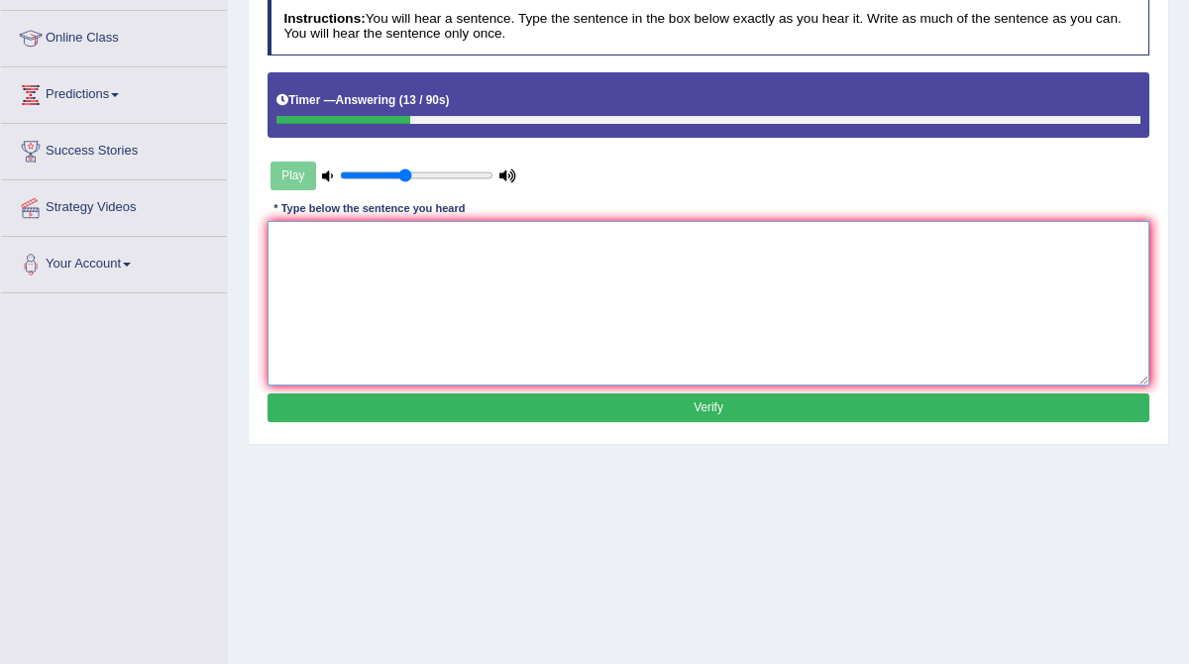
click at [311, 265] on textarea at bounding box center [709, 303] width 883 height 164
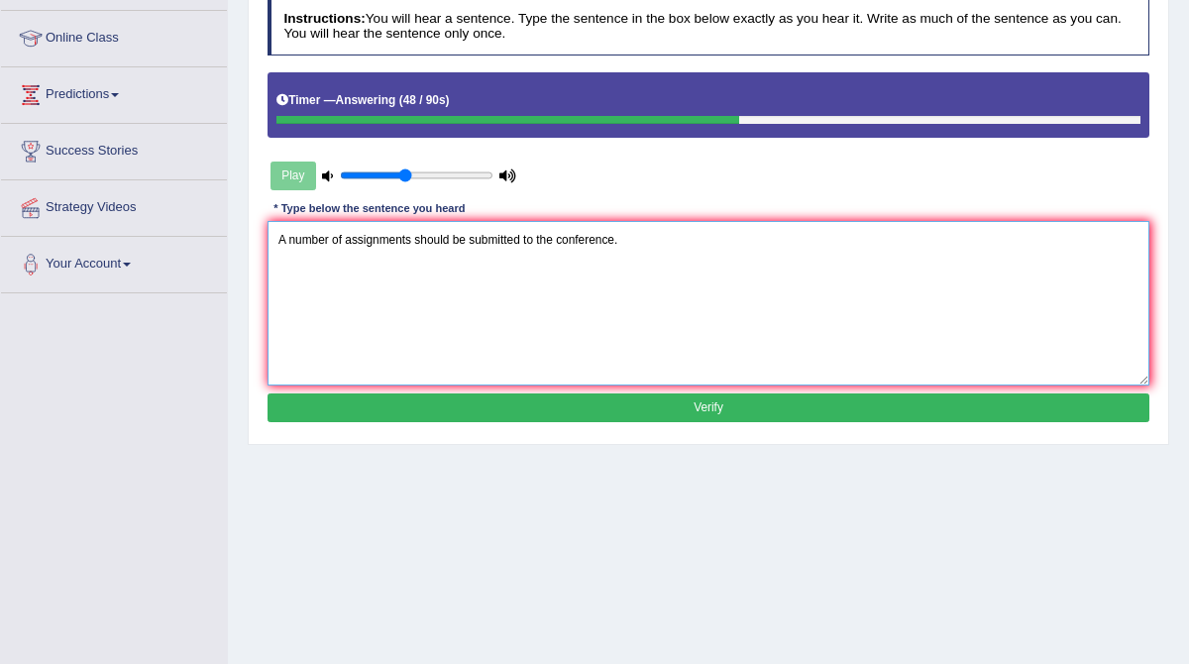
click at [416, 245] on textarea "A number of assignments should be submitted to the conference." at bounding box center [709, 303] width 883 height 164
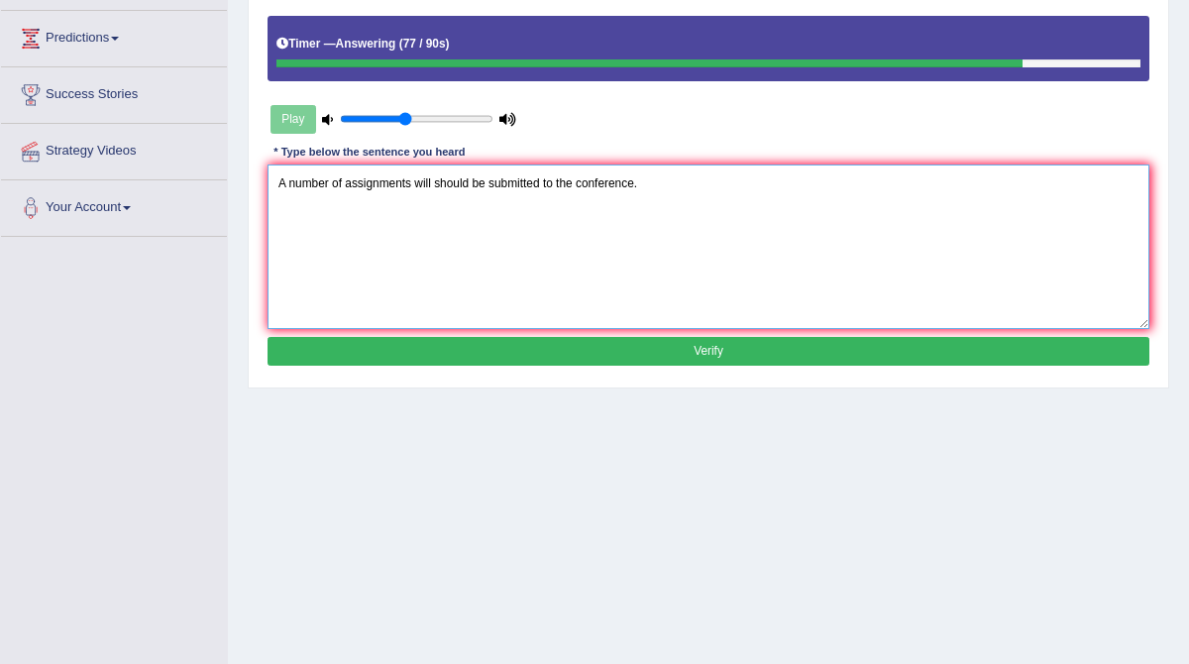
scroll to position [314, 0]
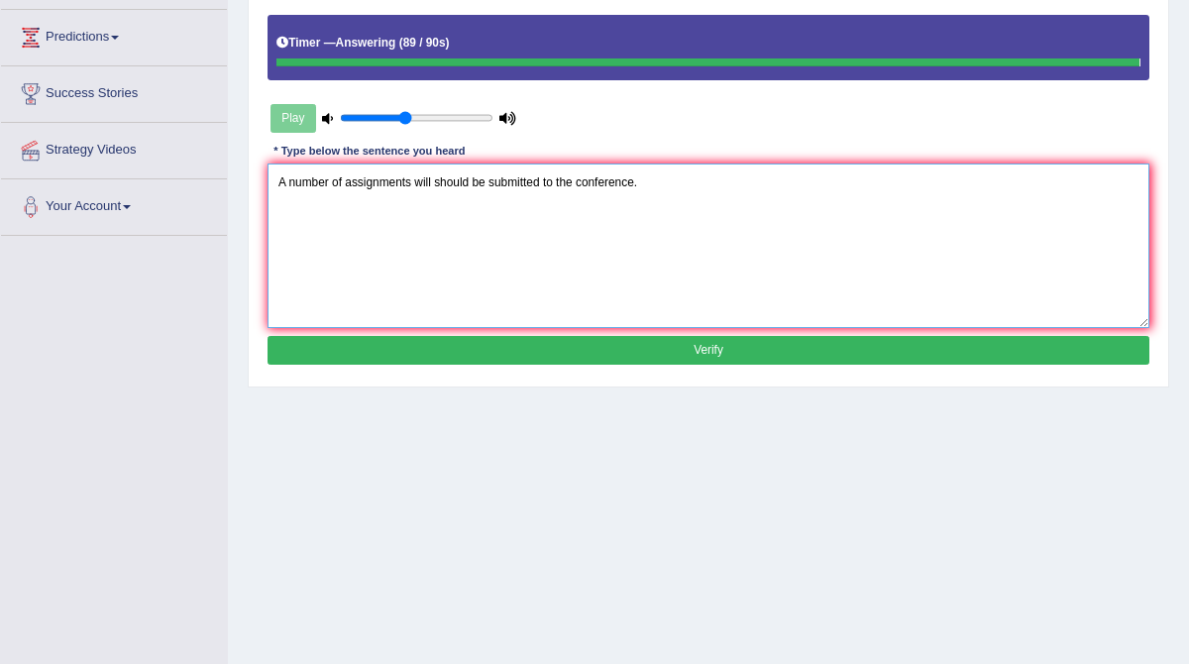
type textarea "A number of assignments will should be submitted to the conference."
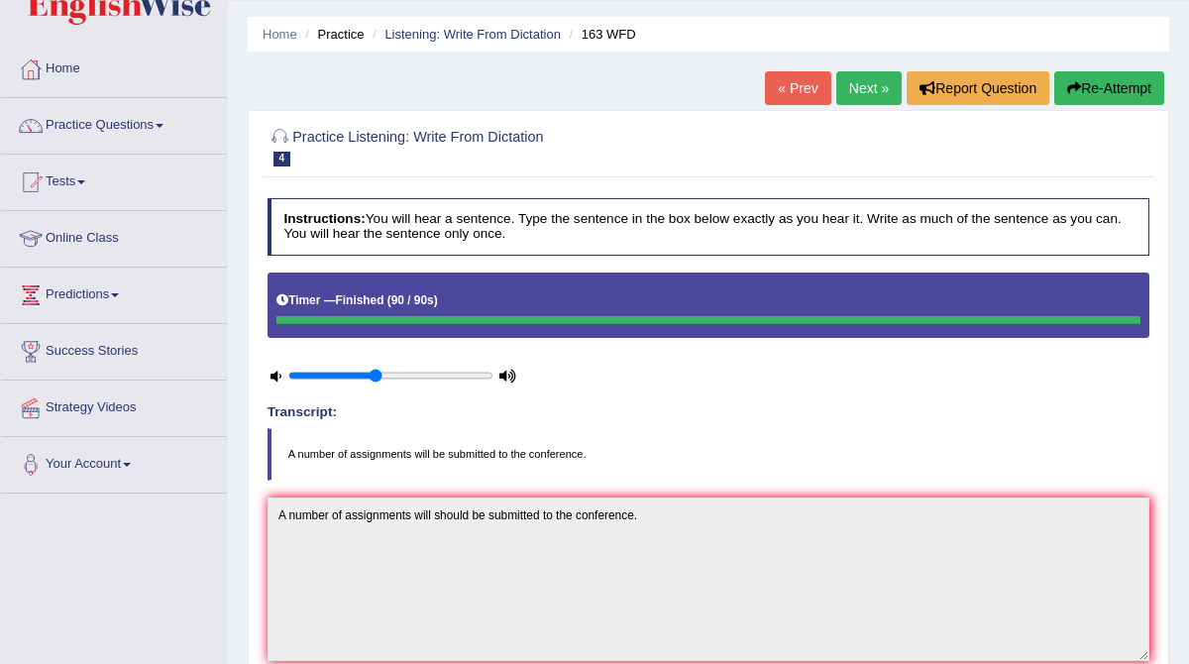
scroll to position [55, 0]
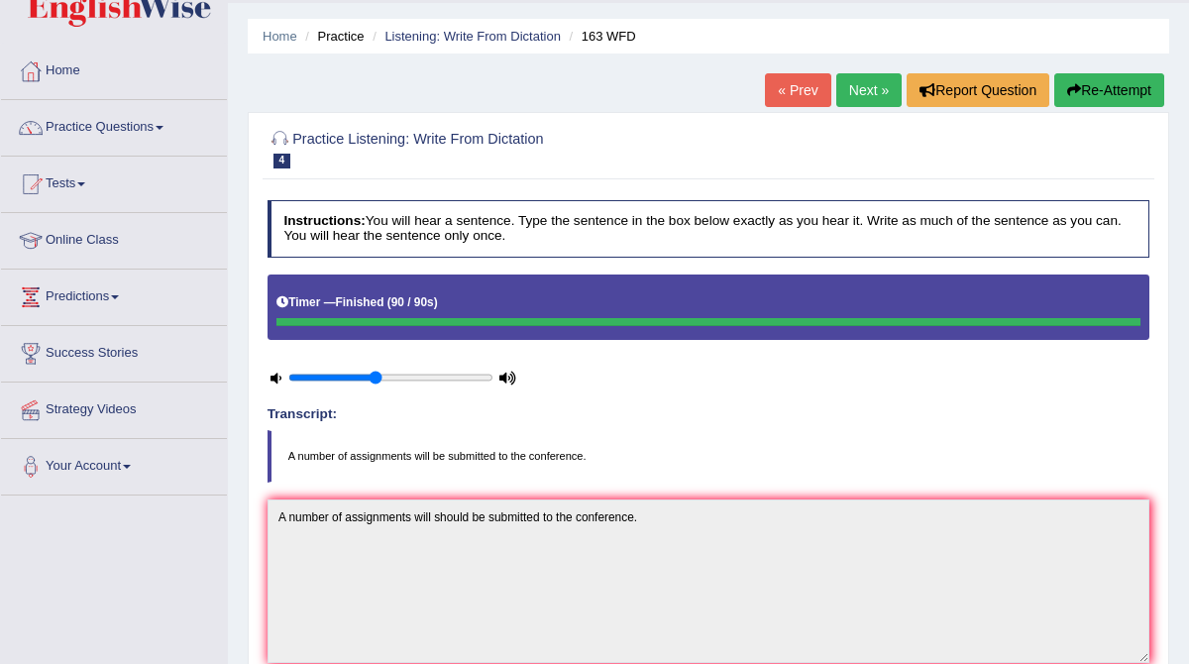
click at [837, 95] on link "Next »" at bounding box center [868, 90] width 65 height 34
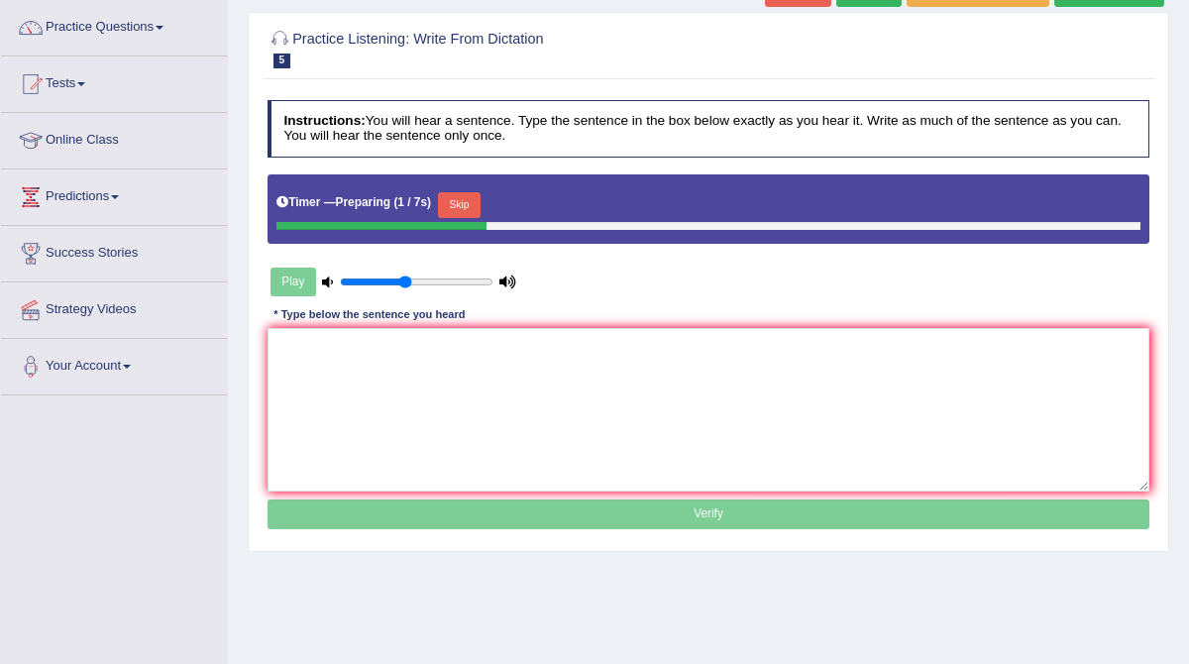
scroll to position [162, 0]
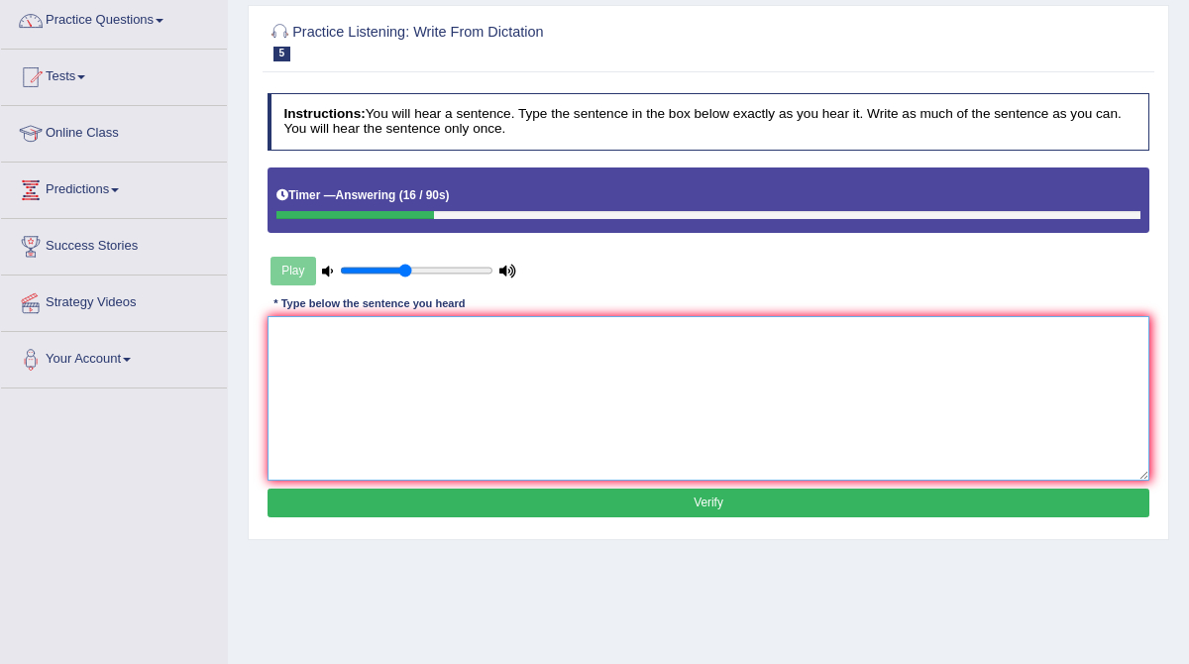
click at [434, 365] on textarea at bounding box center [709, 398] width 883 height 164
click at [300, 335] on textarea "It is quite clear" at bounding box center [709, 398] width 883 height 164
click at [409, 346] on textarea "It is a quite clear" at bounding box center [709, 398] width 883 height 164
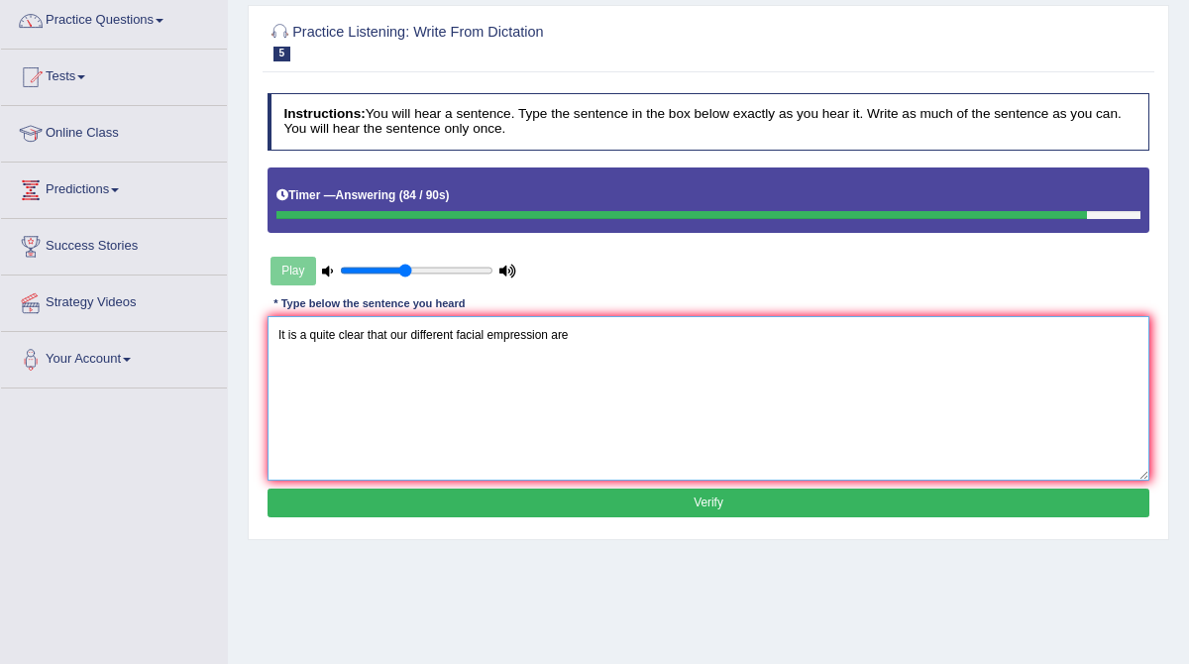
click at [410, 335] on textarea "It is a quite clear that our different facial empression are" at bounding box center [709, 398] width 883 height 164
type textarea "It is a quite clear that our different facial empression are"
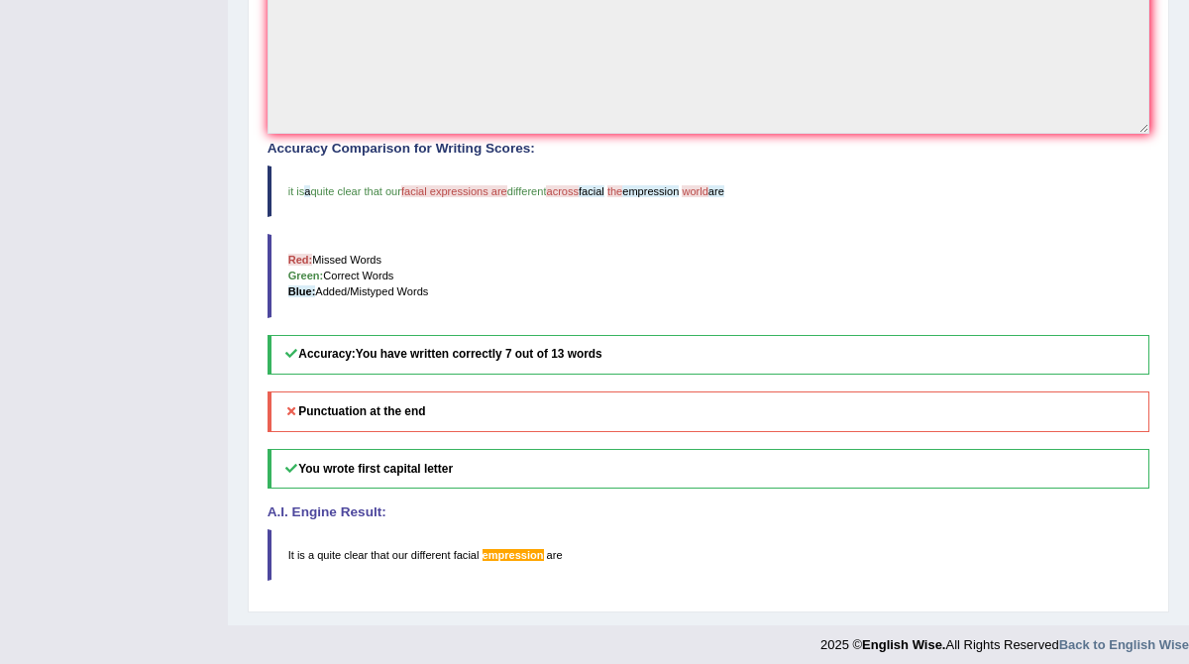
scroll to position [585, 0]
click at [776, 202] on blockquote "it is a quite clear that our facial expressions are different across facial the…" at bounding box center [709, 190] width 883 height 52
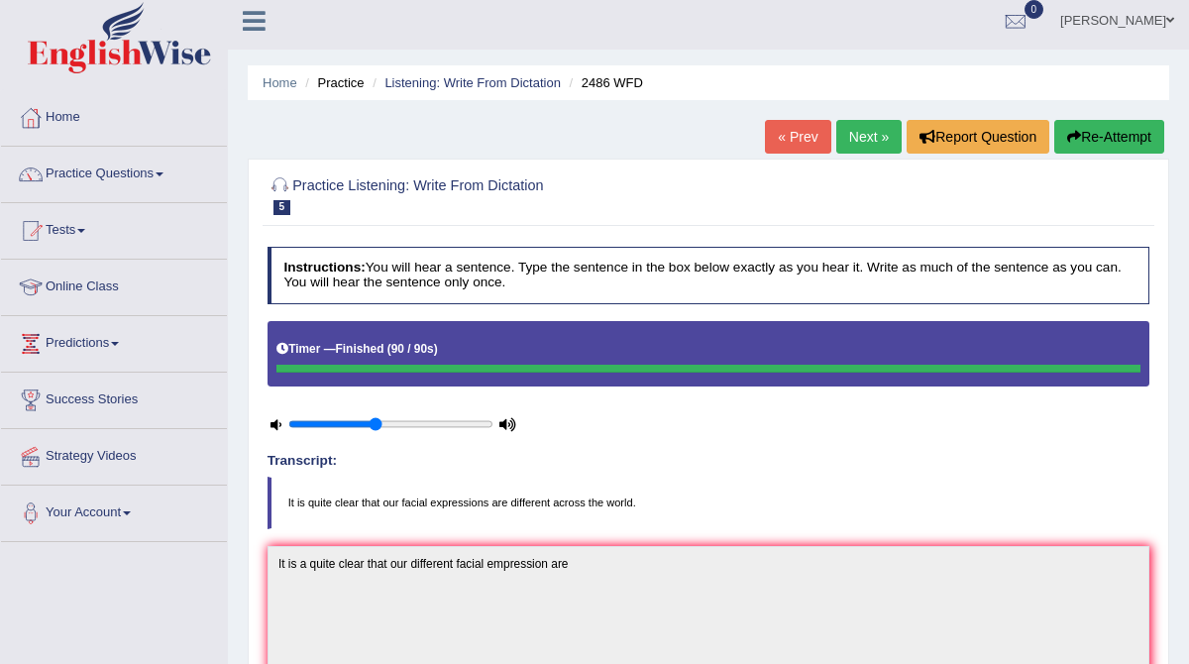
scroll to position [0, 0]
